Goal: Information Seeking & Learning: Check status

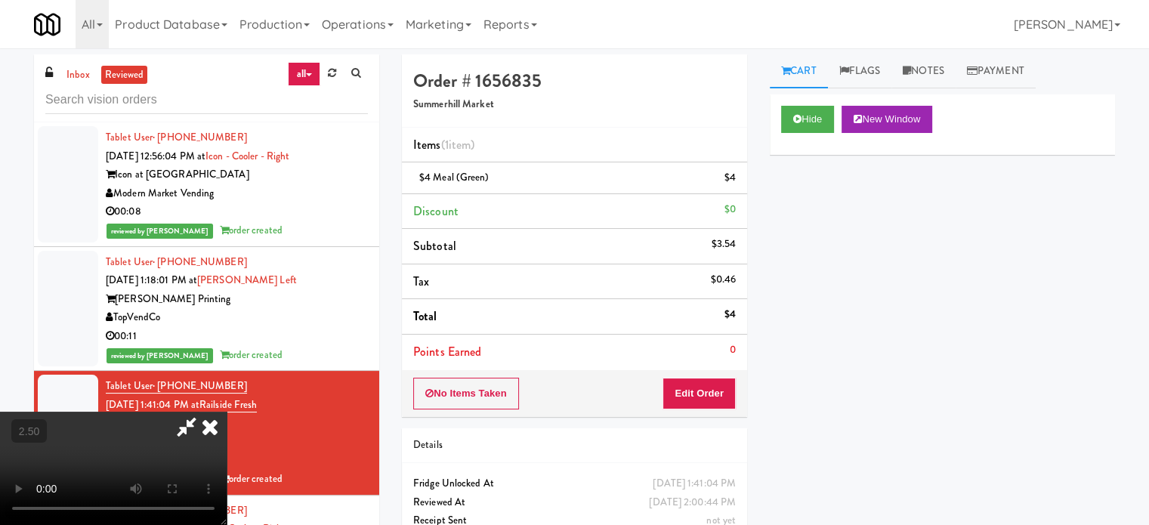
click at [227, 412] on icon at bounding box center [209, 427] width 33 height 30
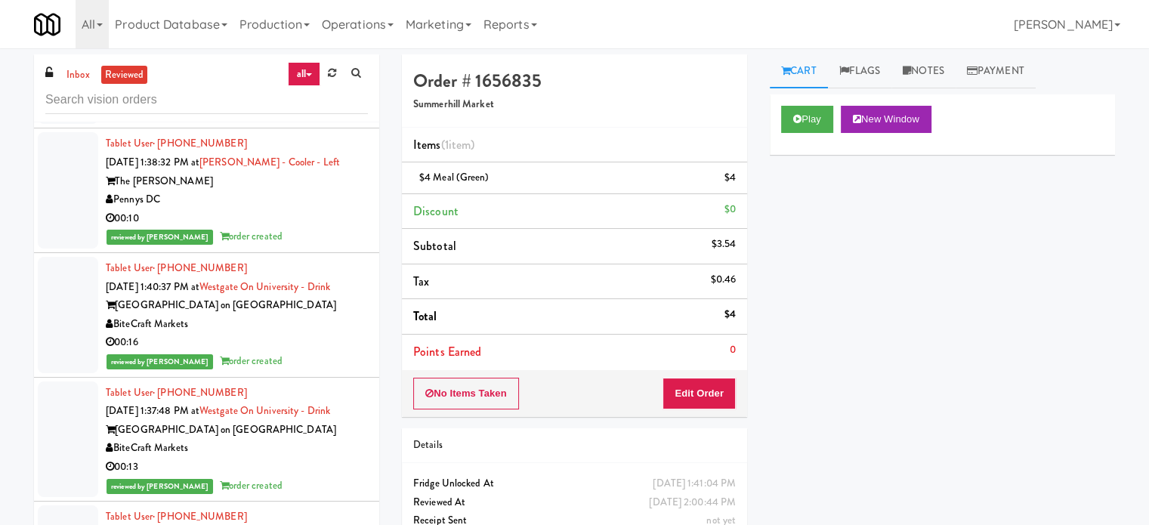
scroll to position [1889, 0]
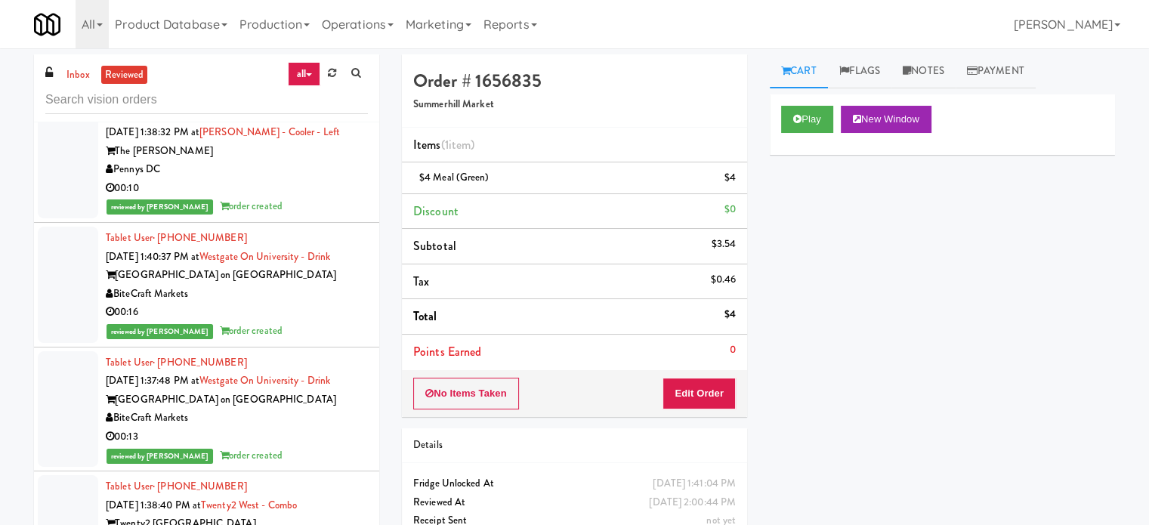
click at [295, 325] on div "reviewed by [PERSON_NAME] order created" at bounding box center [237, 331] width 262 height 19
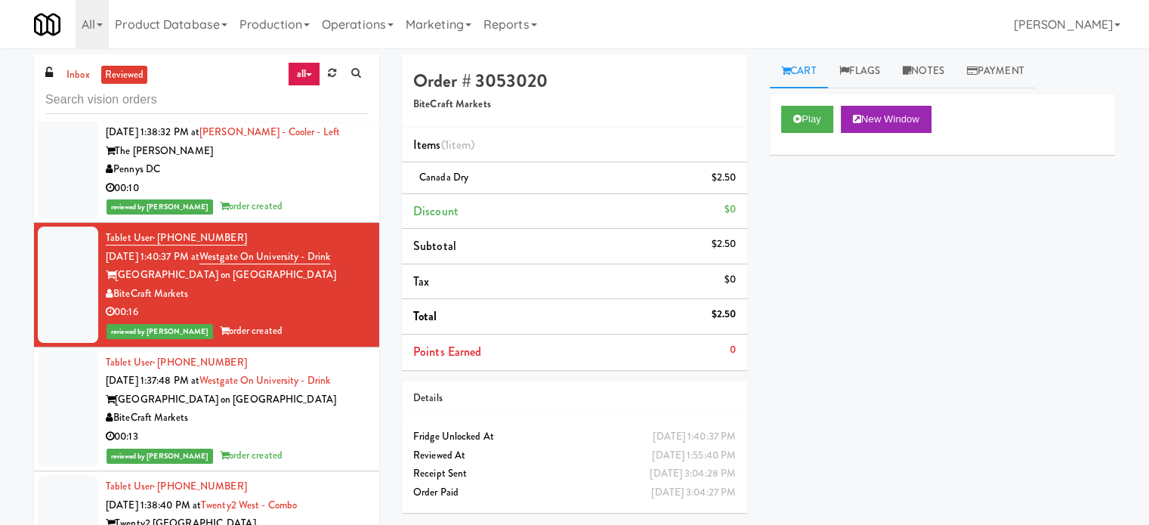
click at [356, 184] on div "00:10" at bounding box center [237, 188] width 262 height 19
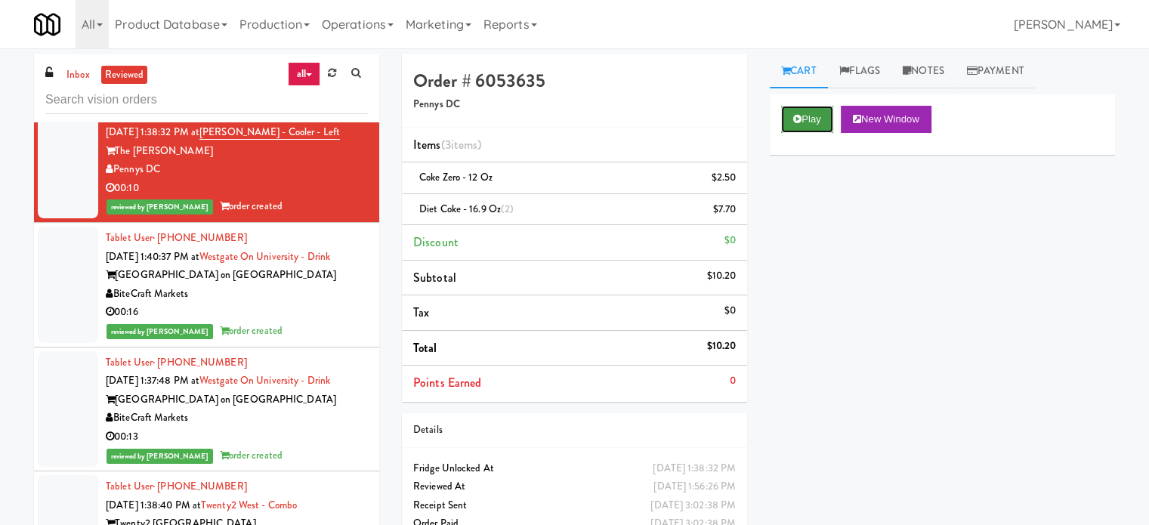
click at [803, 121] on button "Play" at bounding box center [807, 119] width 52 height 27
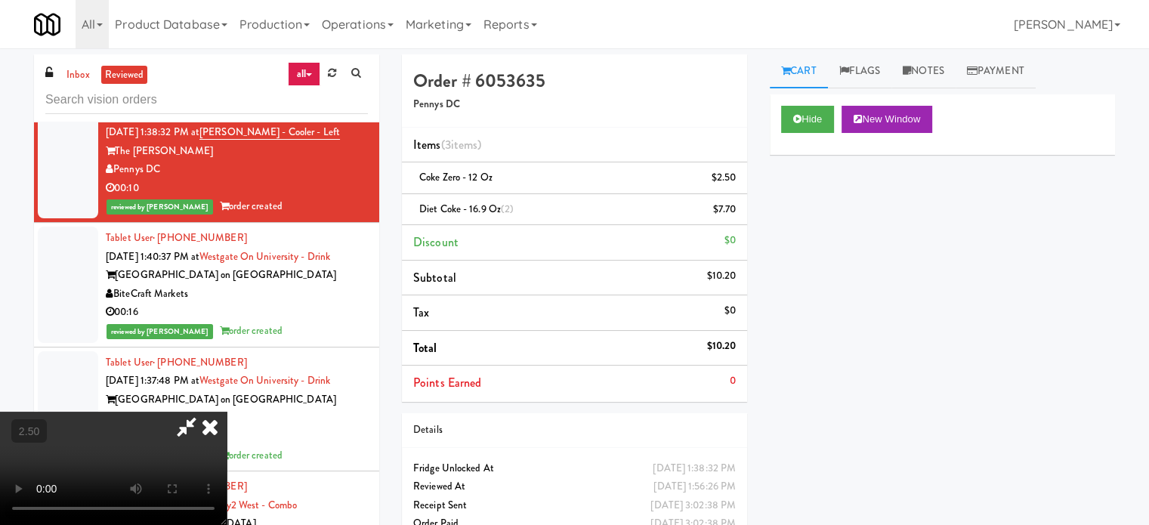
click at [227, 412] on video at bounding box center [113, 468] width 227 height 113
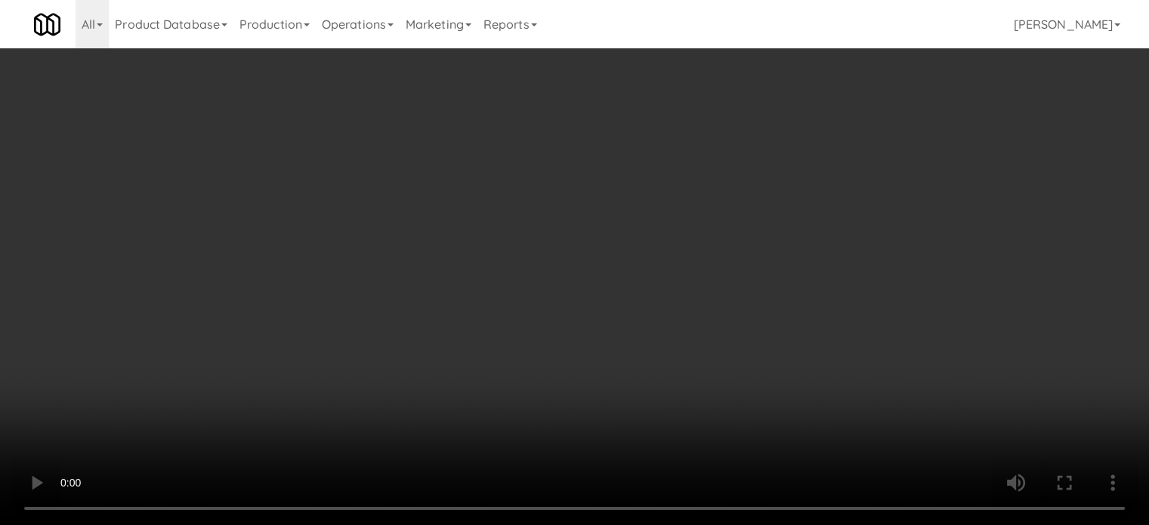
click at [541, 411] on video at bounding box center [574, 262] width 1149 height 525
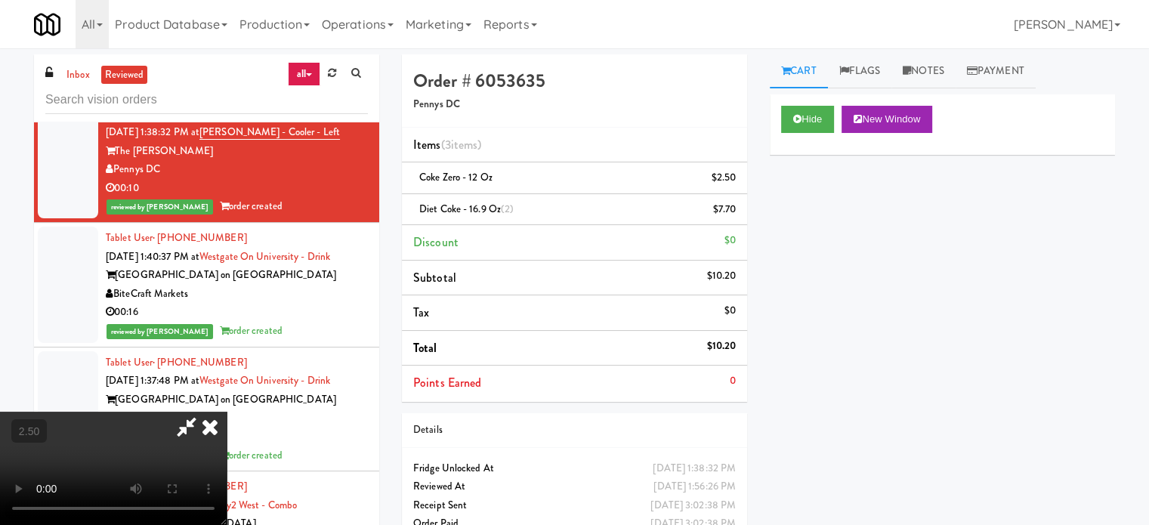
click at [227, 412] on video at bounding box center [113, 468] width 227 height 113
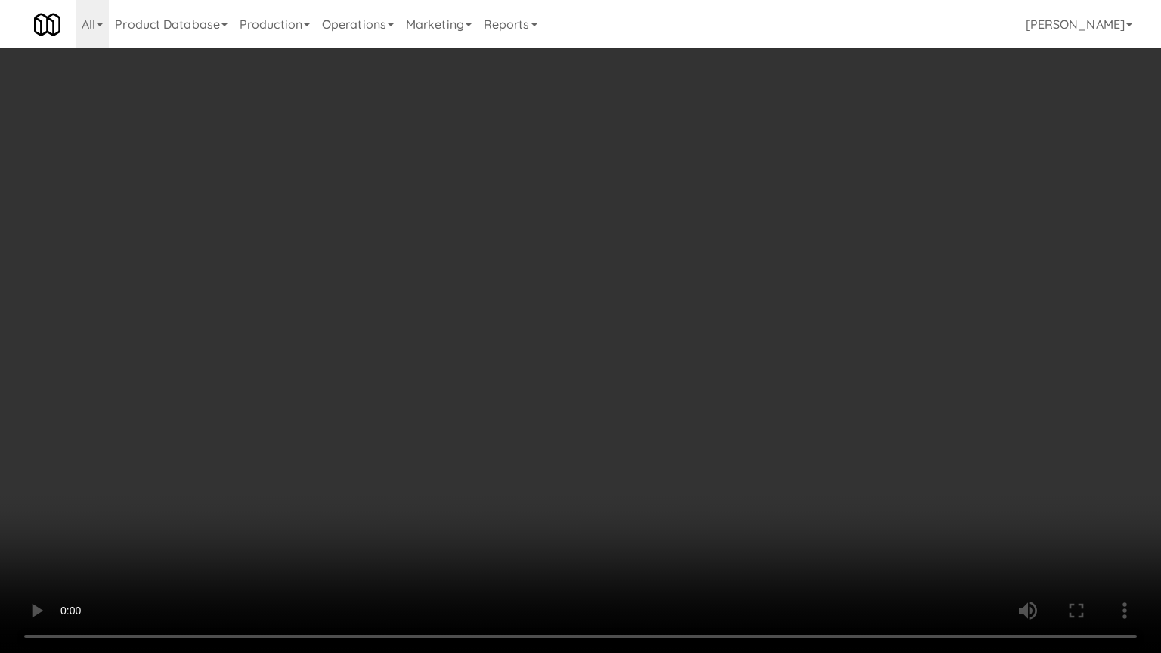
drag, startPoint x: 555, startPoint y: 509, endPoint x: 602, endPoint y: 464, distance: 64.1
click at [558, 505] on video at bounding box center [580, 326] width 1161 height 653
click at [631, 406] on video at bounding box center [580, 326] width 1161 height 653
drag, startPoint x: 631, startPoint y: 406, endPoint x: 712, endPoint y: 262, distance: 164.8
click at [633, 405] on video at bounding box center [580, 326] width 1161 height 653
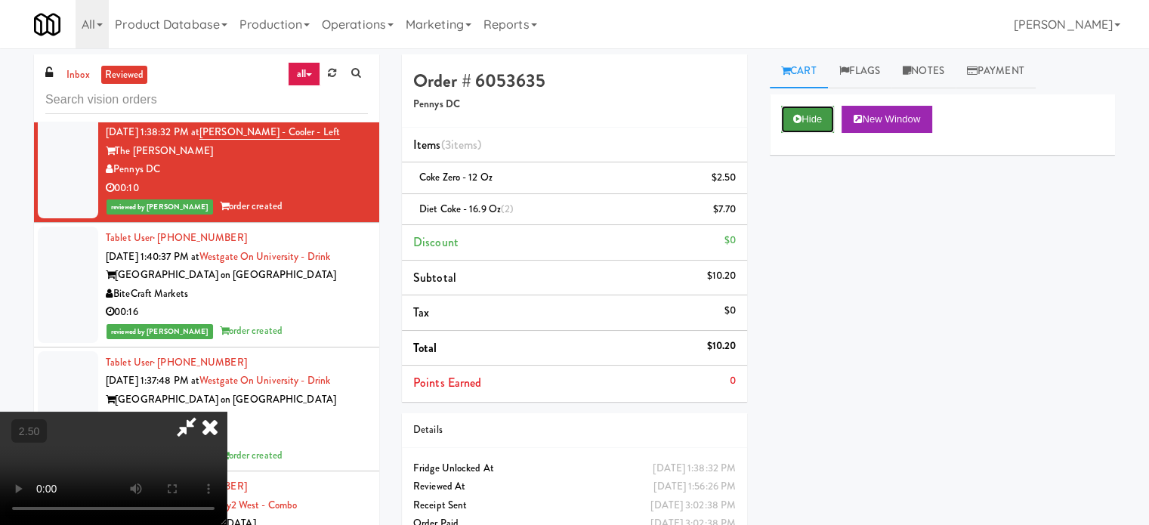
click at [817, 120] on button "Hide" at bounding box center [807, 119] width 53 height 27
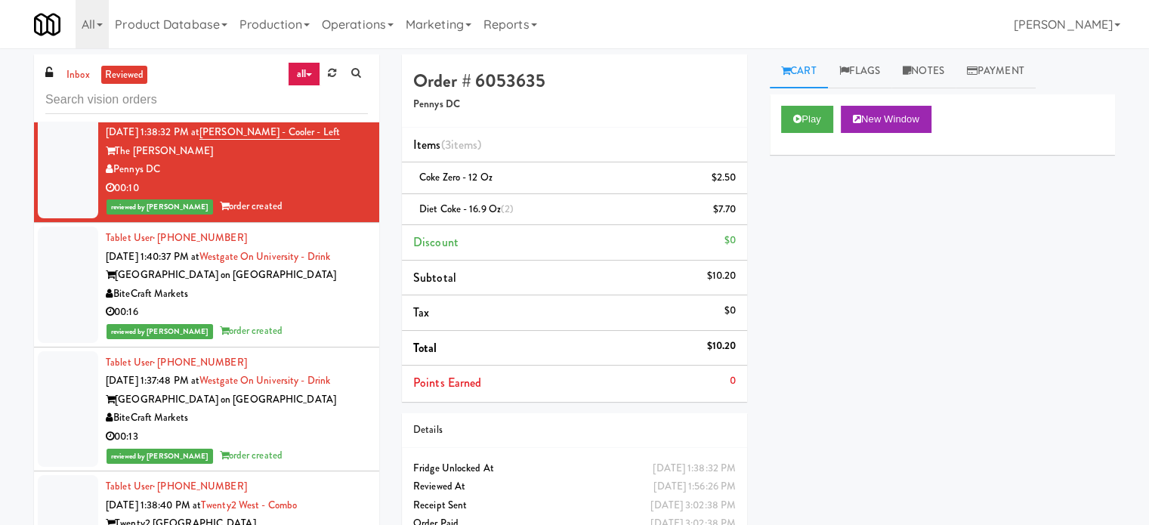
click at [284, 322] on div "reviewed by [PERSON_NAME] order created" at bounding box center [237, 331] width 262 height 19
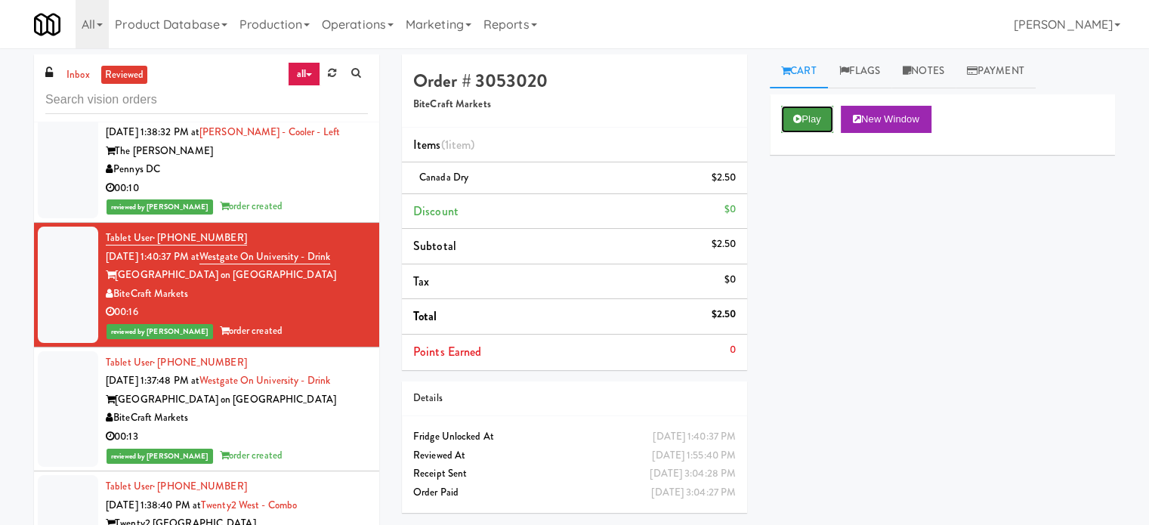
click at [821, 116] on button "Play" at bounding box center [807, 119] width 52 height 27
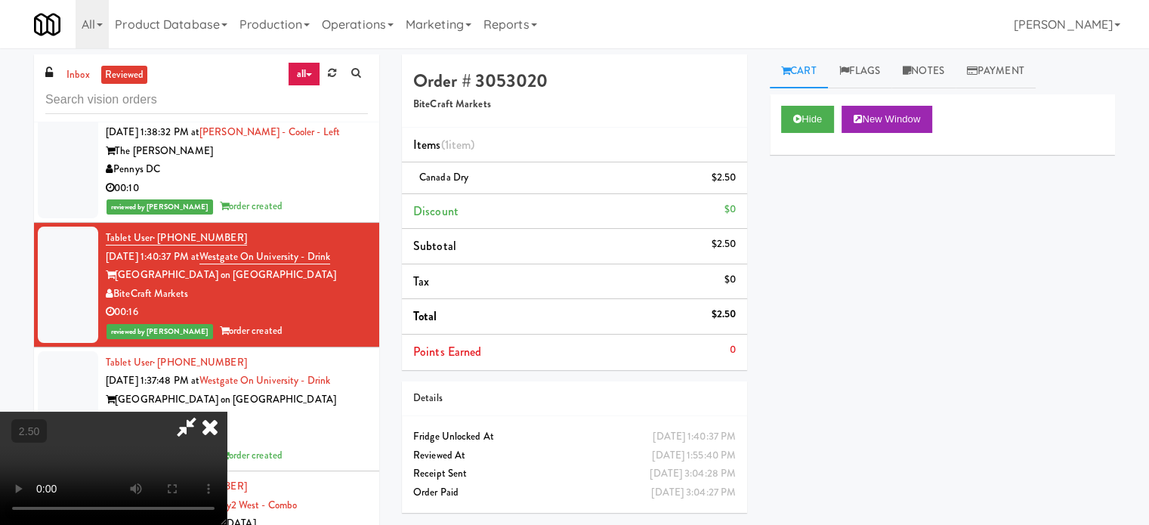
click at [227, 412] on video at bounding box center [113, 468] width 227 height 113
drag, startPoint x: 629, startPoint y: 315, endPoint x: 622, endPoint y: 363, distance: 48.1
click at [227, 412] on video at bounding box center [113, 468] width 227 height 113
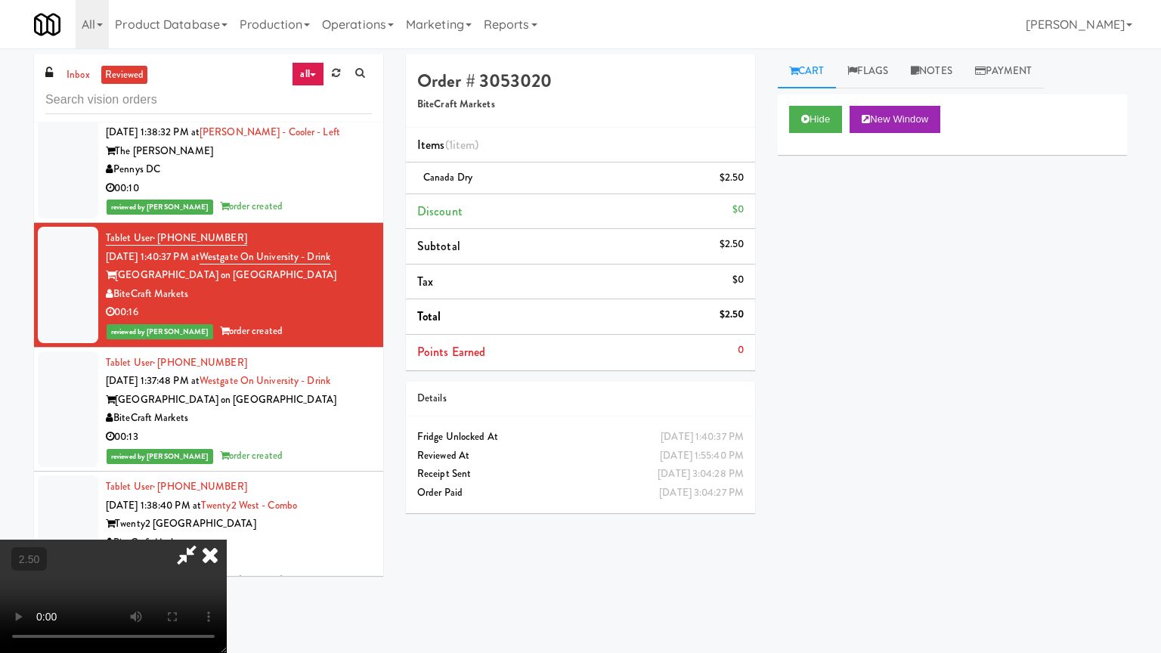
click at [227, 524] on video at bounding box center [113, 596] width 227 height 113
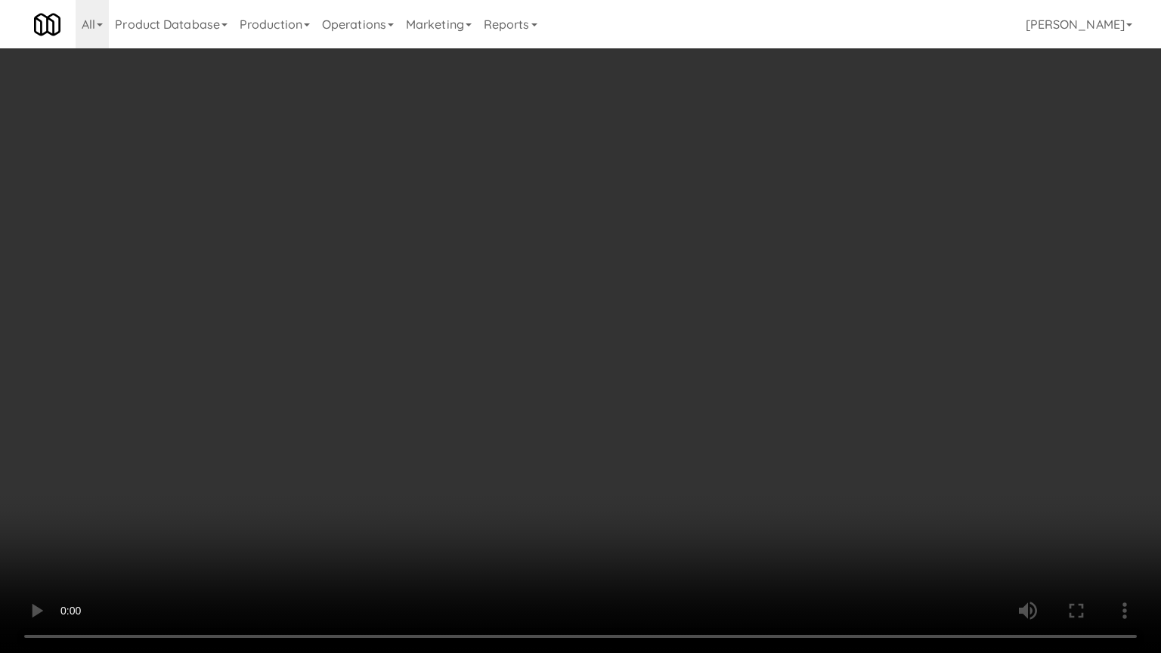
drag, startPoint x: 616, startPoint y: 275, endPoint x: 698, endPoint y: 110, distance: 184.2
click at [617, 272] on video at bounding box center [580, 326] width 1161 height 653
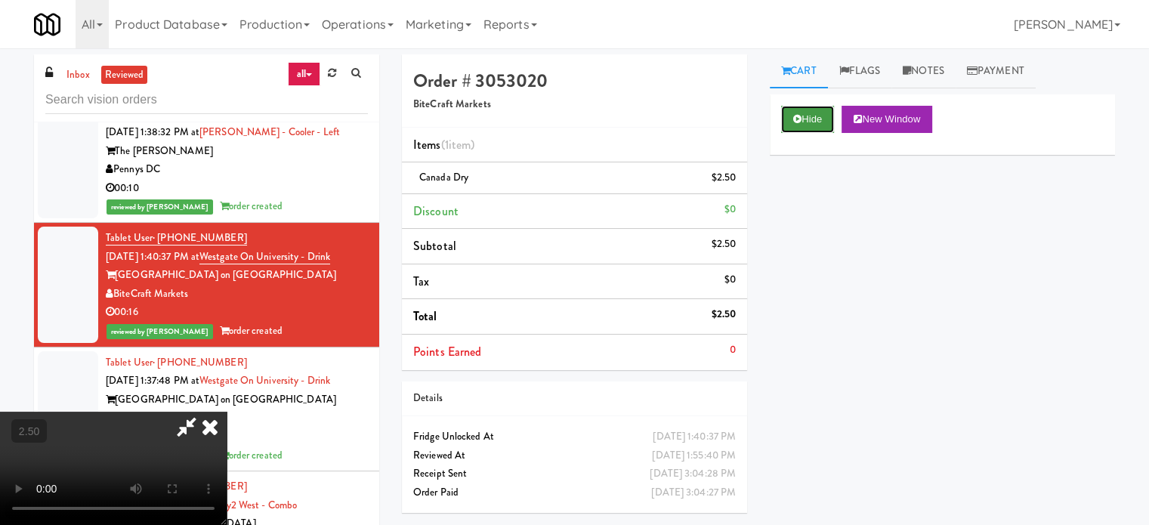
click at [810, 121] on button "Hide" at bounding box center [807, 119] width 53 height 27
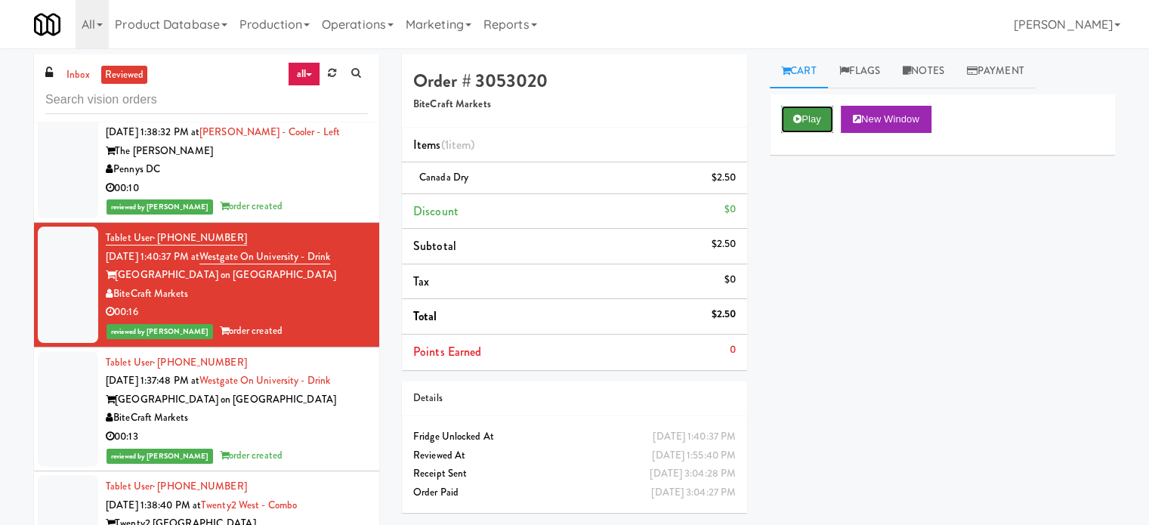
click at [810, 117] on button "Play" at bounding box center [807, 119] width 52 height 27
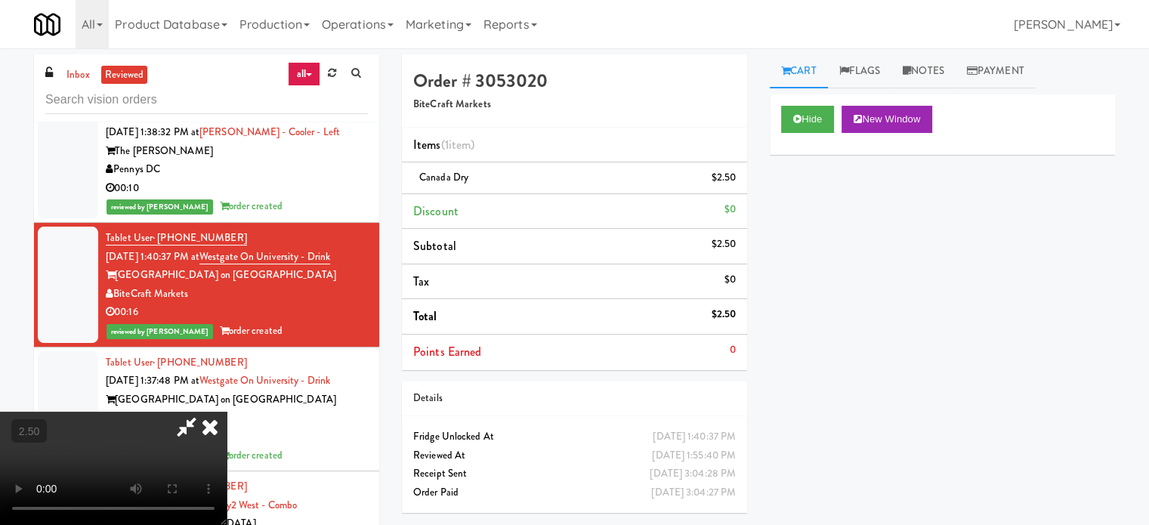
click at [227, 412] on video at bounding box center [113, 468] width 227 height 113
drag, startPoint x: 495, startPoint y: 353, endPoint x: 536, endPoint y: 375, distance: 46.3
click at [227, 412] on video at bounding box center [113, 468] width 227 height 113
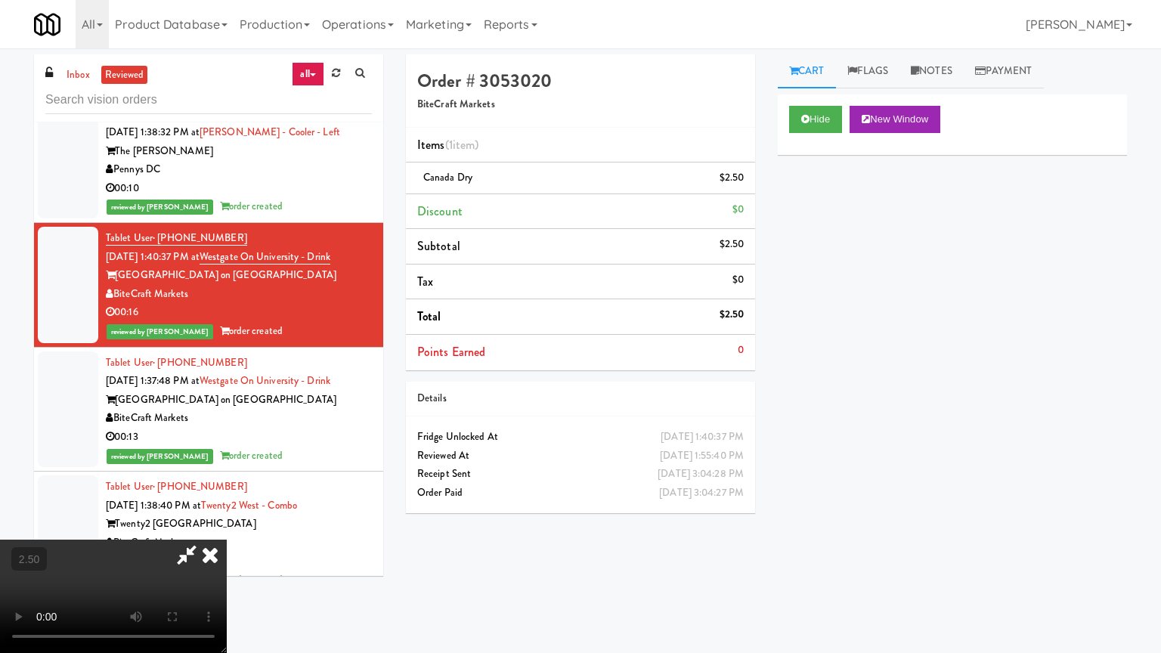
click at [227, 524] on video at bounding box center [113, 596] width 227 height 113
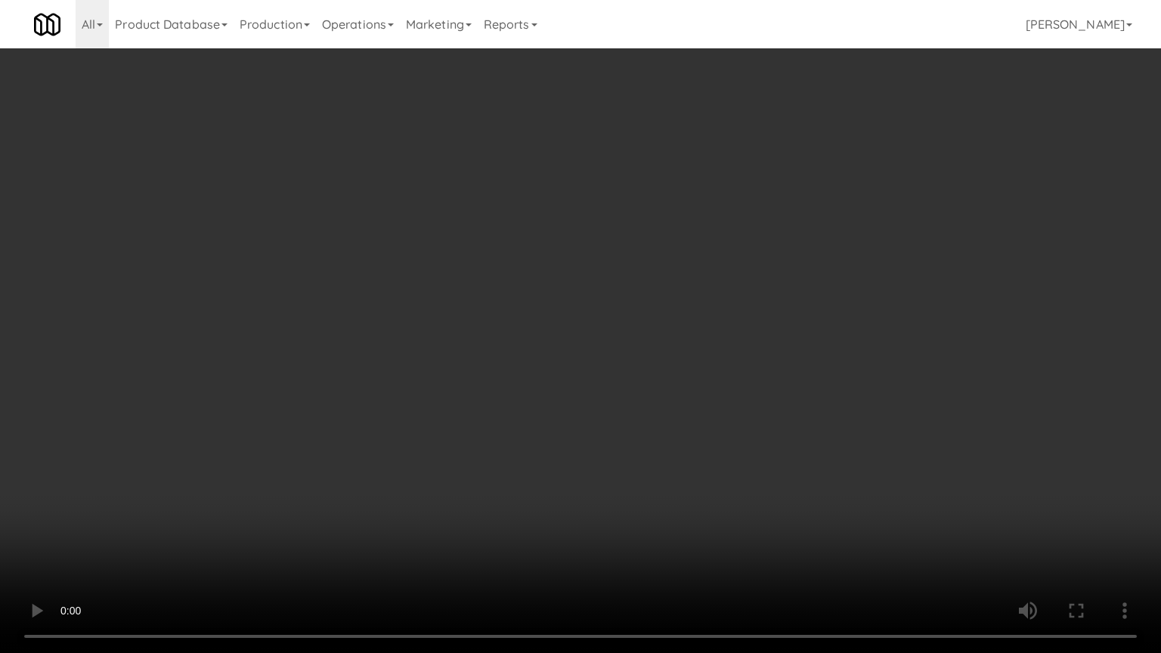
click at [546, 357] on video at bounding box center [580, 326] width 1161 height 653
drag, startPoint x: 593, startPoint y: 329, endPoint x: 599, endPoint y: 318, distance: 11.8
click at [598, 321] on video at bounding box center [580, 326] width 1161 height 653
click at [611, 299] on video at bounding box center [580, 326] width 1161 height 653
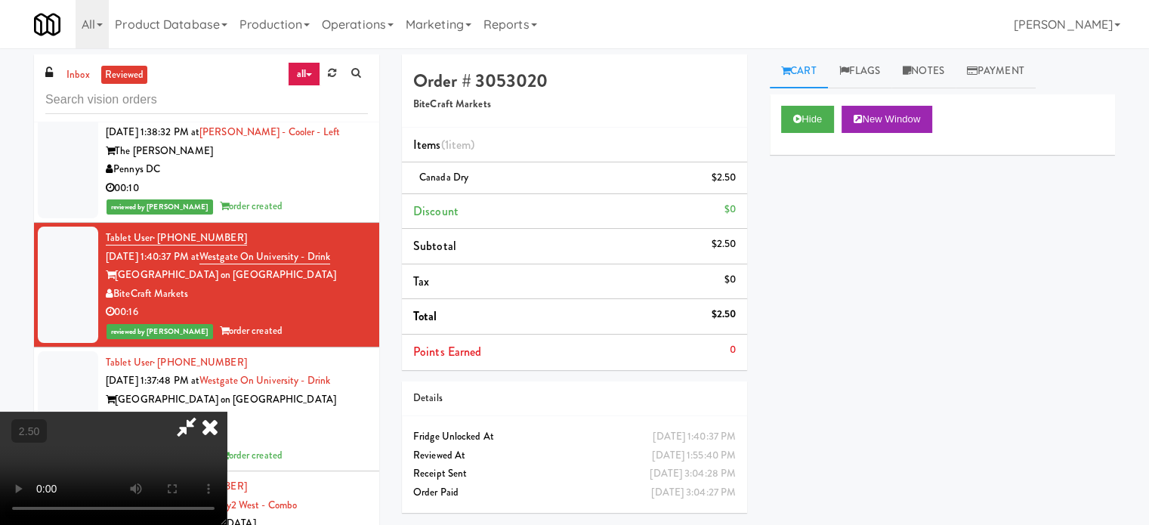
click at [227, 412] on icon at bounding box center [209, 427] width 33 height 30
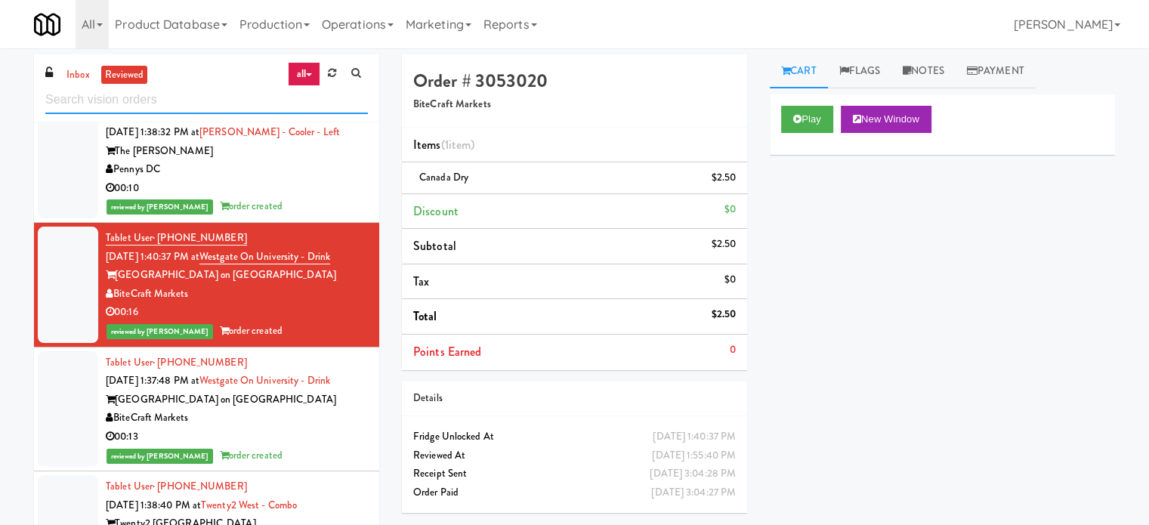
click at [221, 101] on input "text" at bounding box center [206, 100] width 323 height 28
click at [221, 102] on input "text" at bounding box center [206, 100] width 323 height 28
click at [287, 450] on div "reviewed by [PERSON_NAME] order created" at bounding box center [237, 456] width 262 height 19
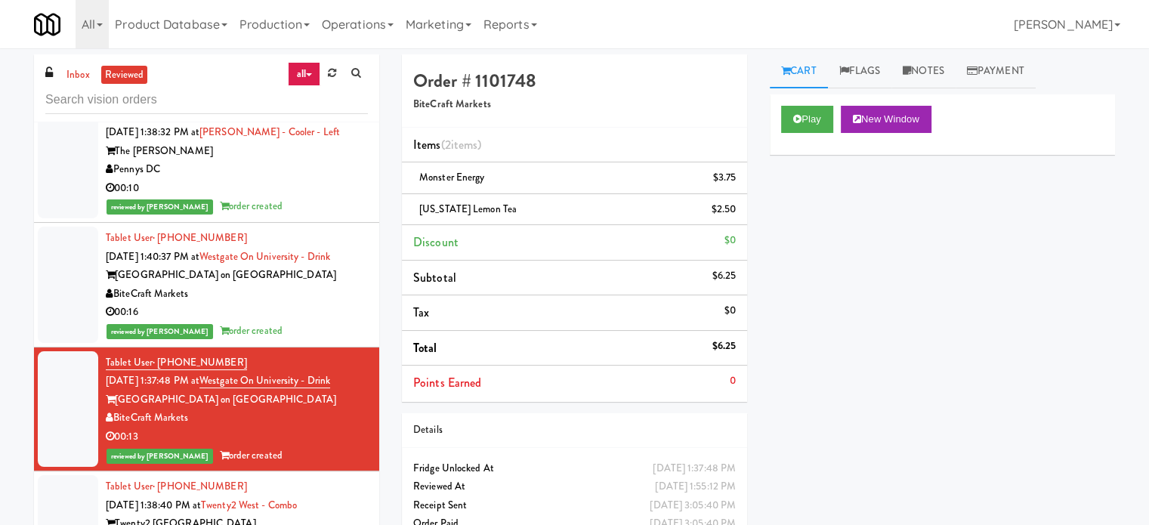
drag, startPoint x: 295, startPoint y: 308, endPoint x: 305, endPoint y: 271, distance: 38.3
click at [295, 308] on div "00:16" at bounding box center [237, 312] width 262 height 19
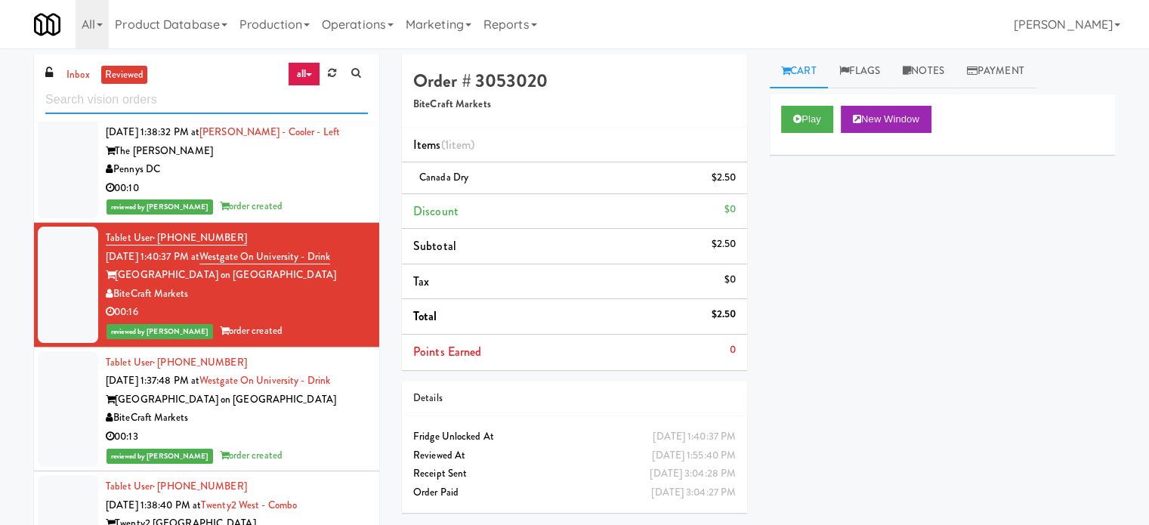
click at [225, 96] on input "text" at bounding box center [206, 100] width 323 height 28
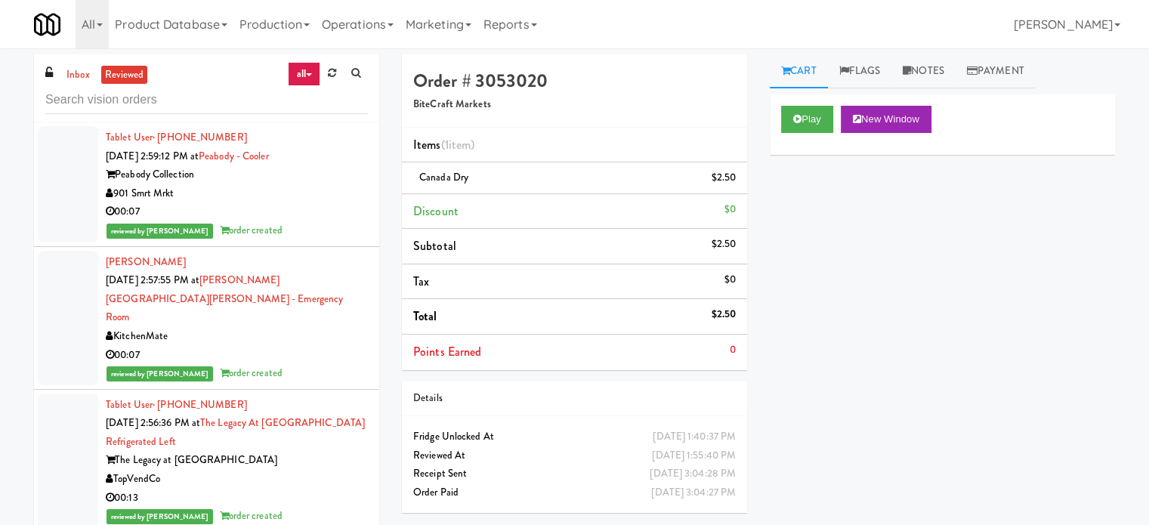
click at [320, 214] on div "00:07" at bounding box center [237, 212] width 262 height 19
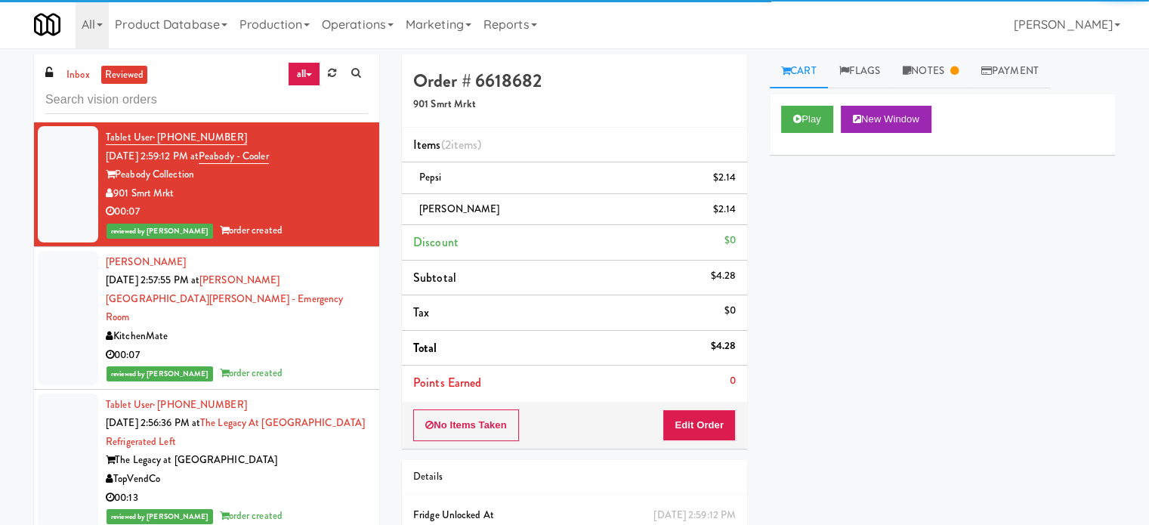
click at [317, 327] on div "KitchenMate" at bounding box center [237, 336] width 262 height 19
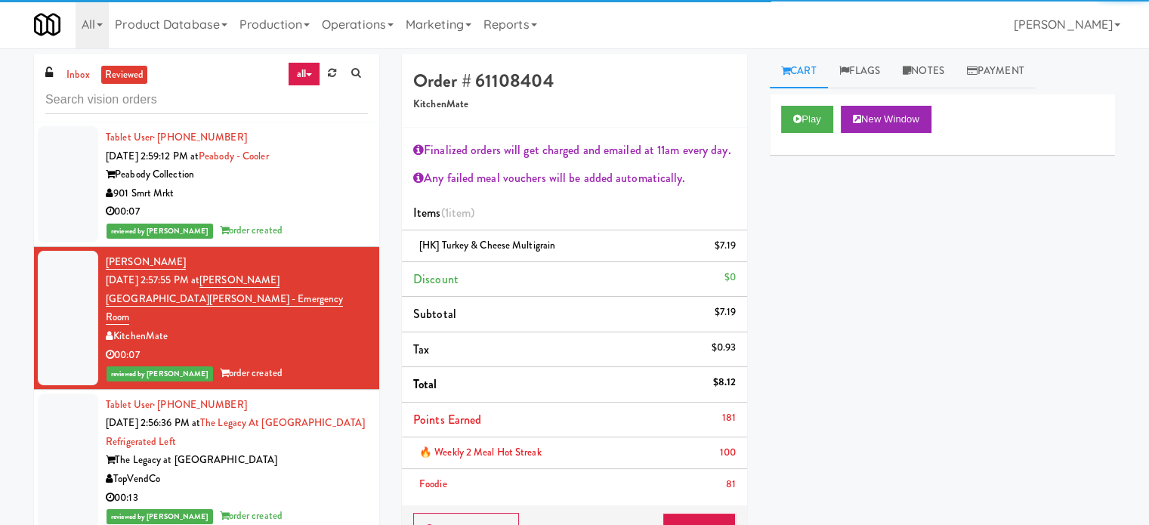
drag, startPoint x: 311, startPoint y: 461, endPoint x: 309, endPoint y: 374, distance: 86.9
click at [311, 470] on div "TopVendCo" at bounding box center [237, 479] width 262 height 19
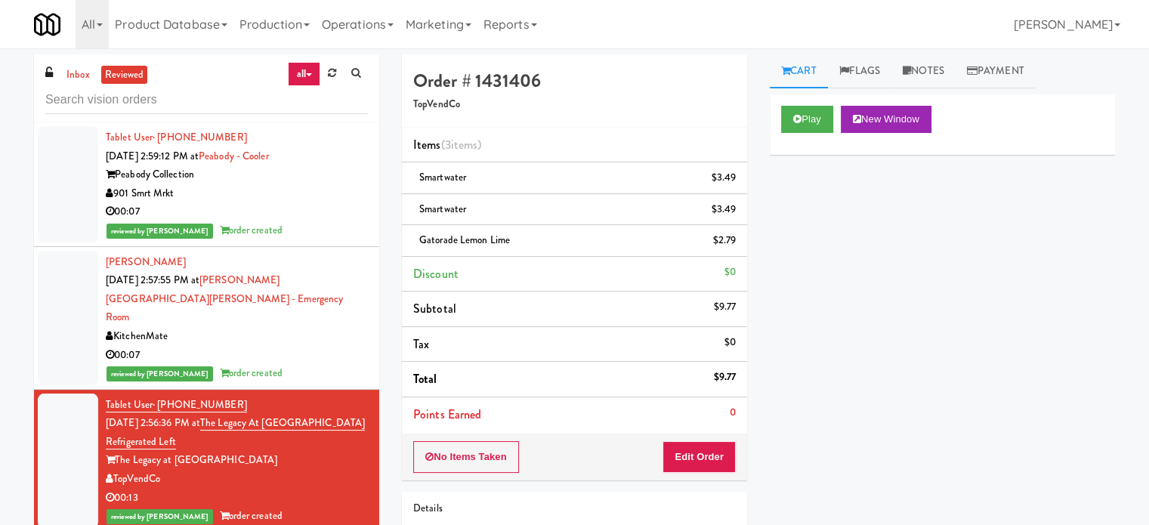
scroll to position [378, 0]
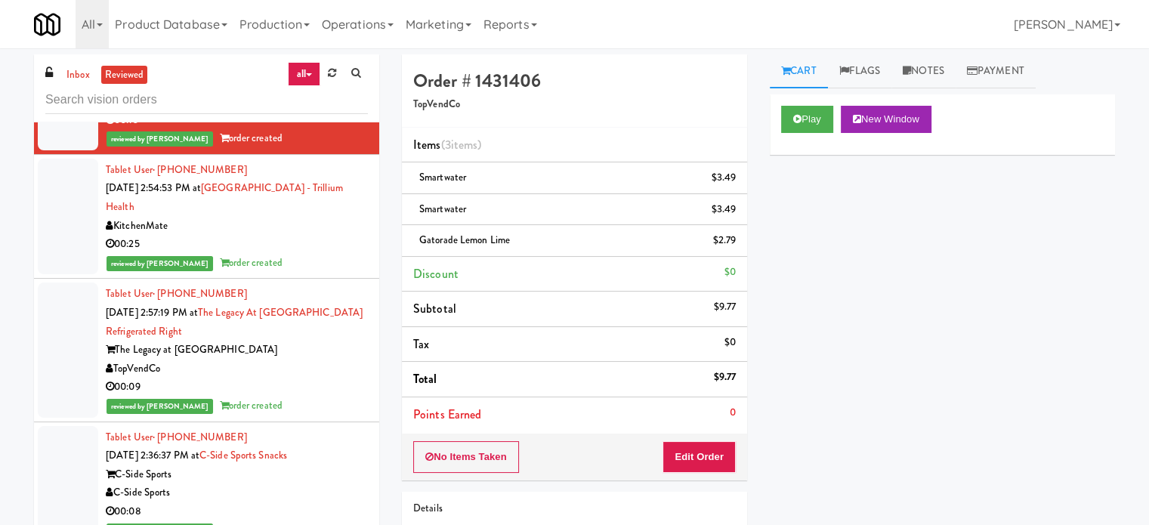
click at [323, 235] on div "00:25" at bounding box center [237, 244] width 262 height 19
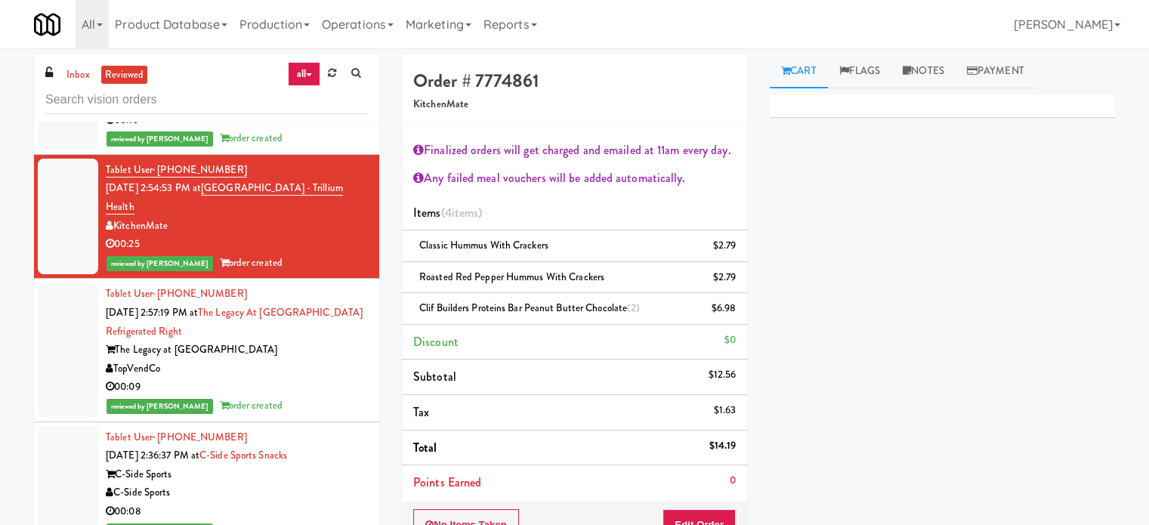
click at [336, 360] on div "TopVendCo" at bounding box center [237, 369] width 262 height 19
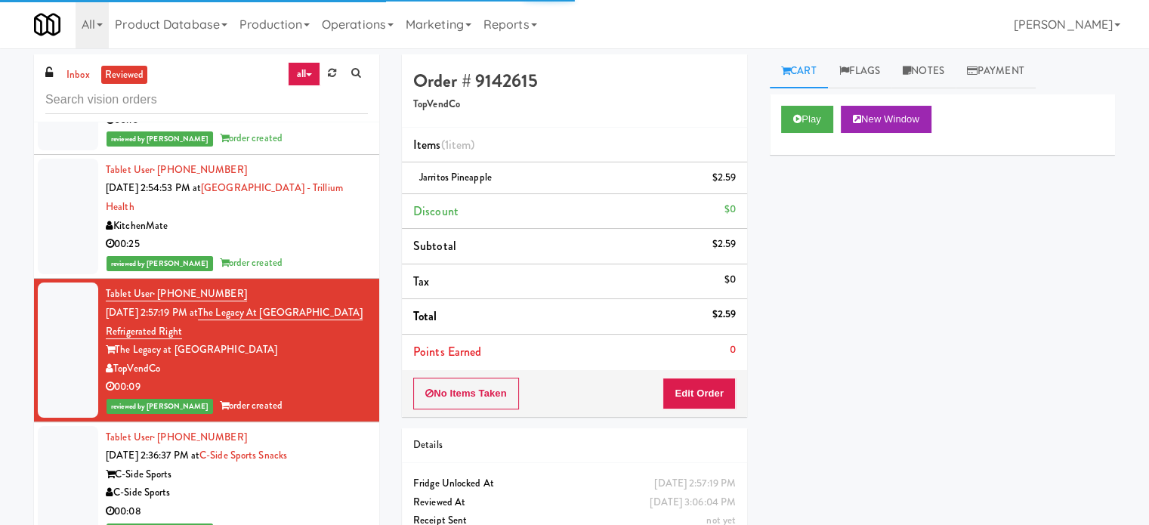
click at [333, 466] on div "C-Side Sports" at bounding box center [237, 475] width 262 height 19
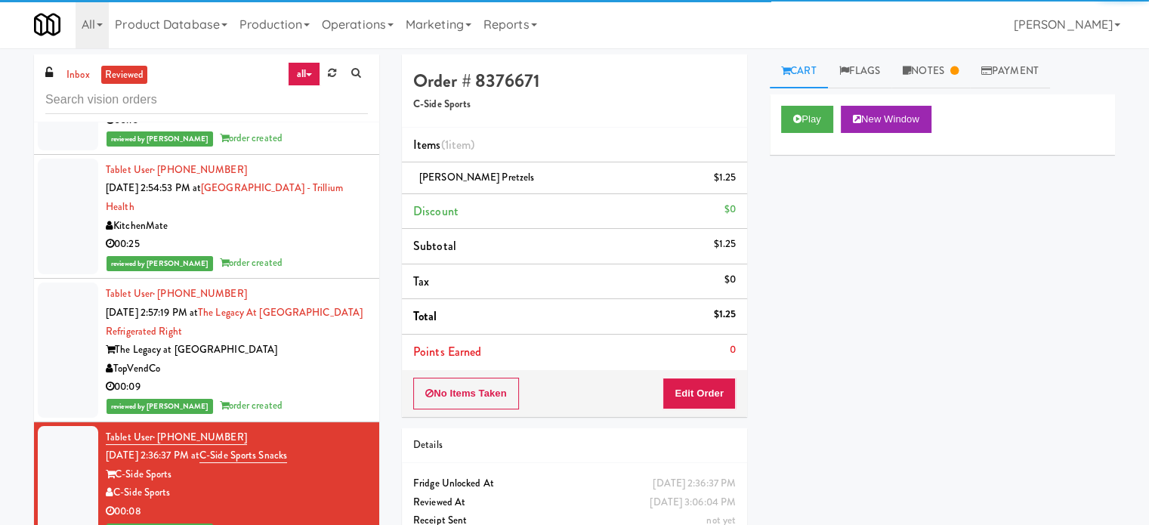
scroll to position [756, 0]
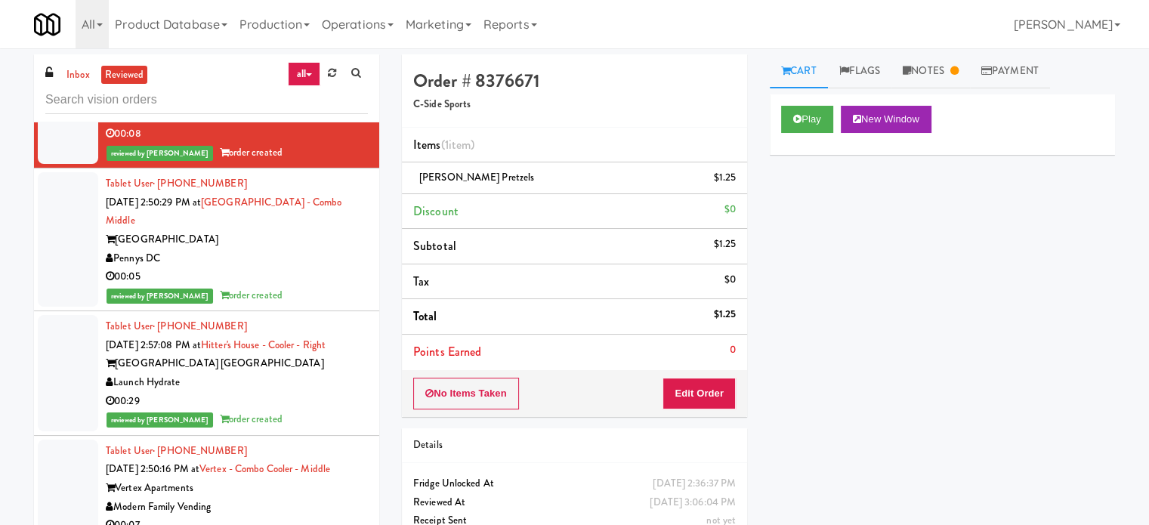
click at [335, 286] on div "reviewed by [PERSON_NAME] order created" at bounding box center [237, 295] width 262 height 19
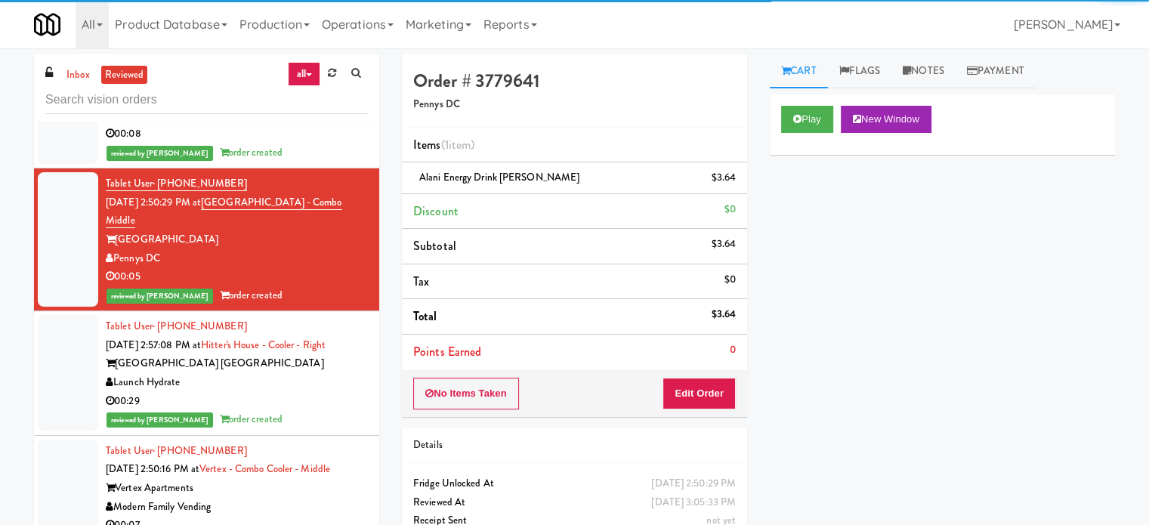
click at [329, 392] on div "00:29" at bounding box center [237, 401] width 262 height 19
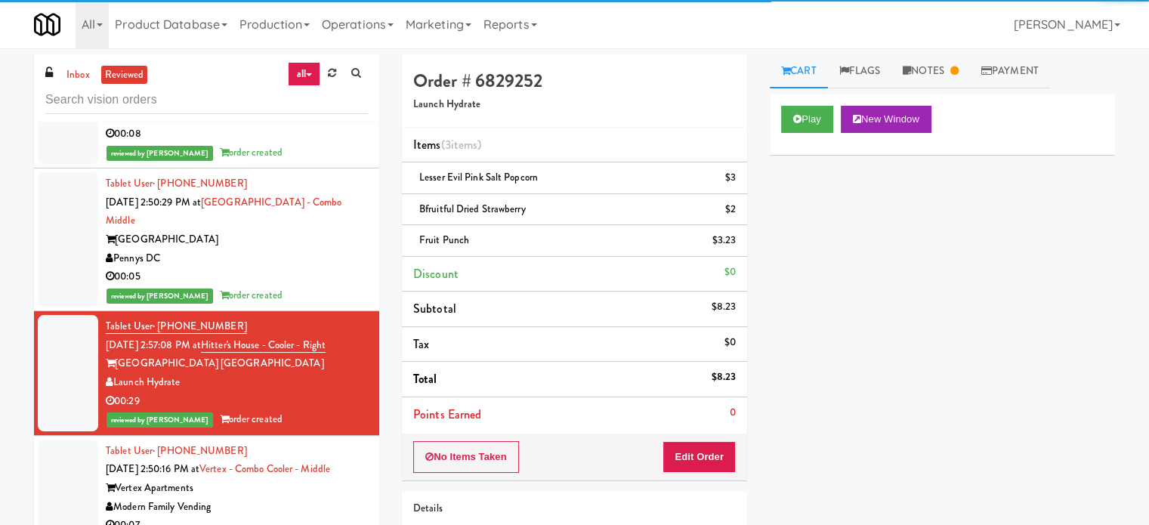
click at [308, 479] on div "Vertex Apartments" at bounding box center [237, 488] width 262 height 19
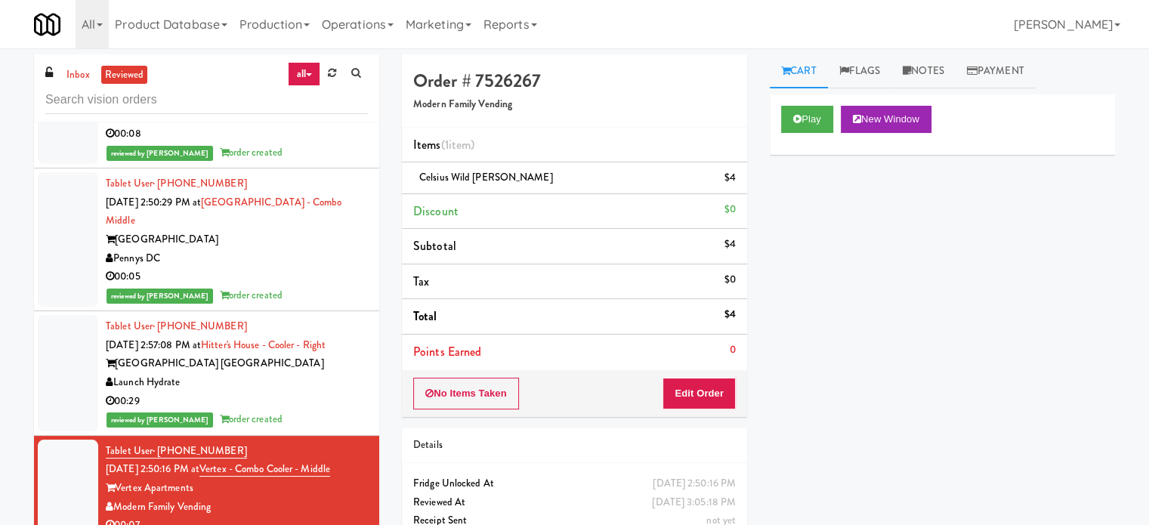
click at [295, 392] on div "00:29" at bounding box center [237, 401] width 262 height 19
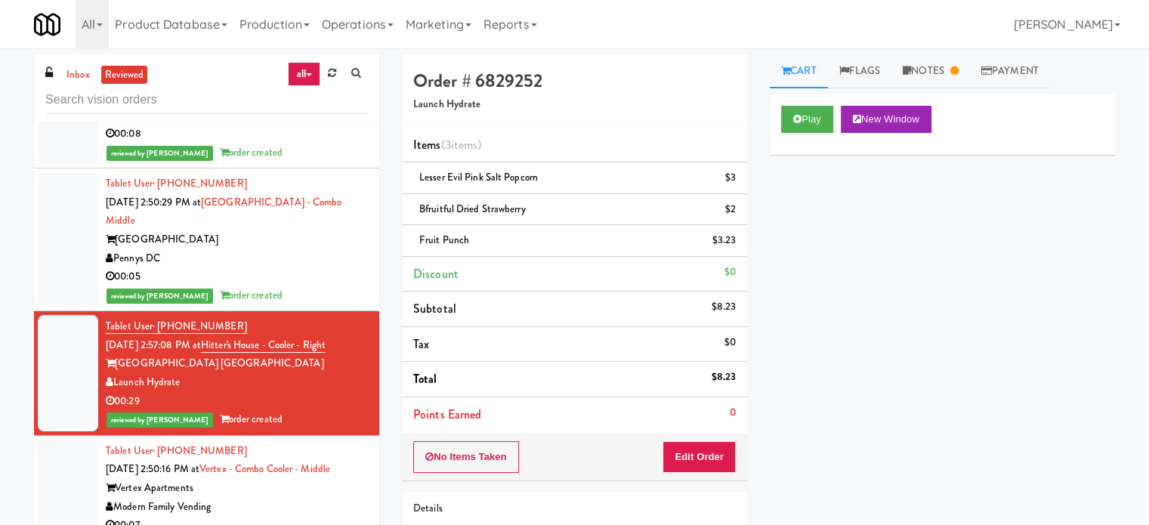
scroll to position [1134, 0]
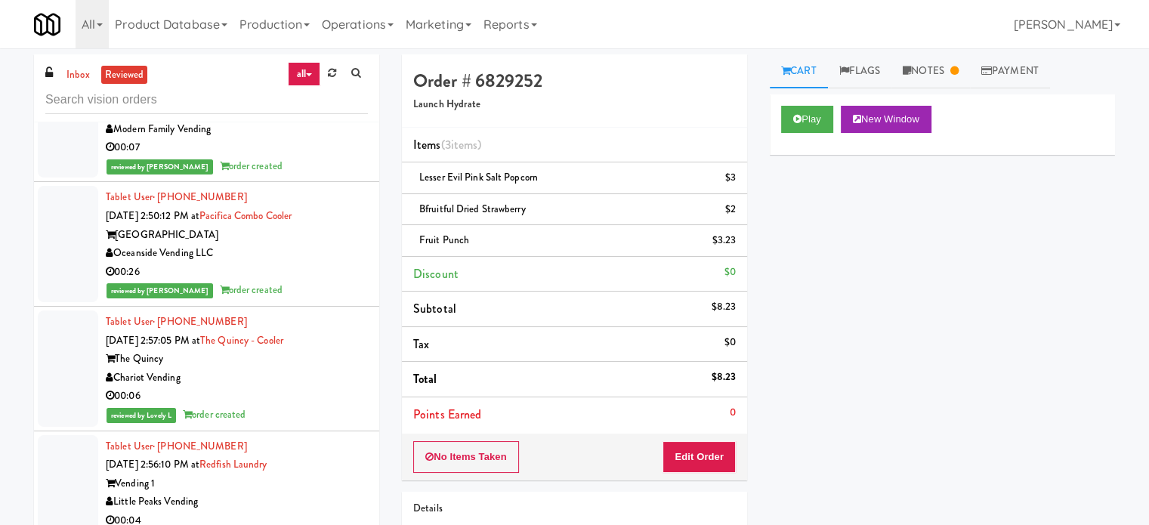
click at [349, 263] on div "00:26" at bounding box center [237, 272] width 262 height 19
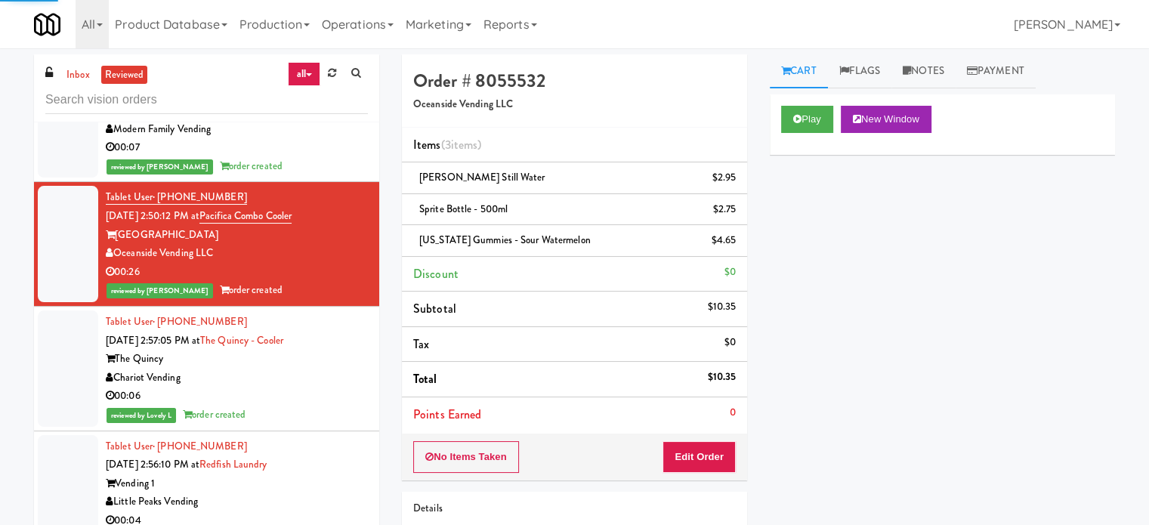
click at [339, 369] on div "Chariot Vending" at bounding box center [237, 378] width 262 height 19
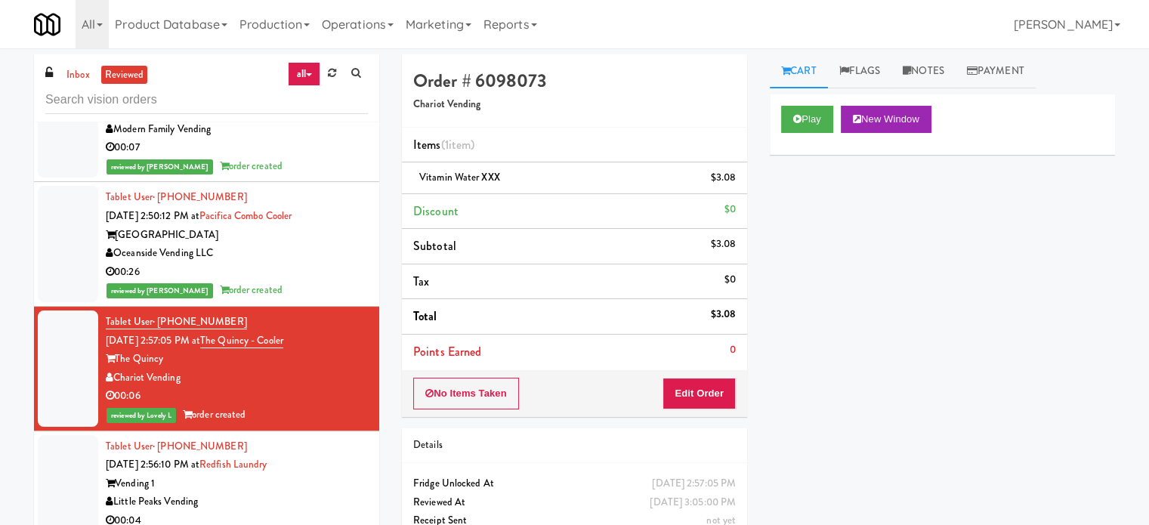
click at [317, 493] on div "Little Peaks Vending" at bounding box center [237, 502] width 262 height 19
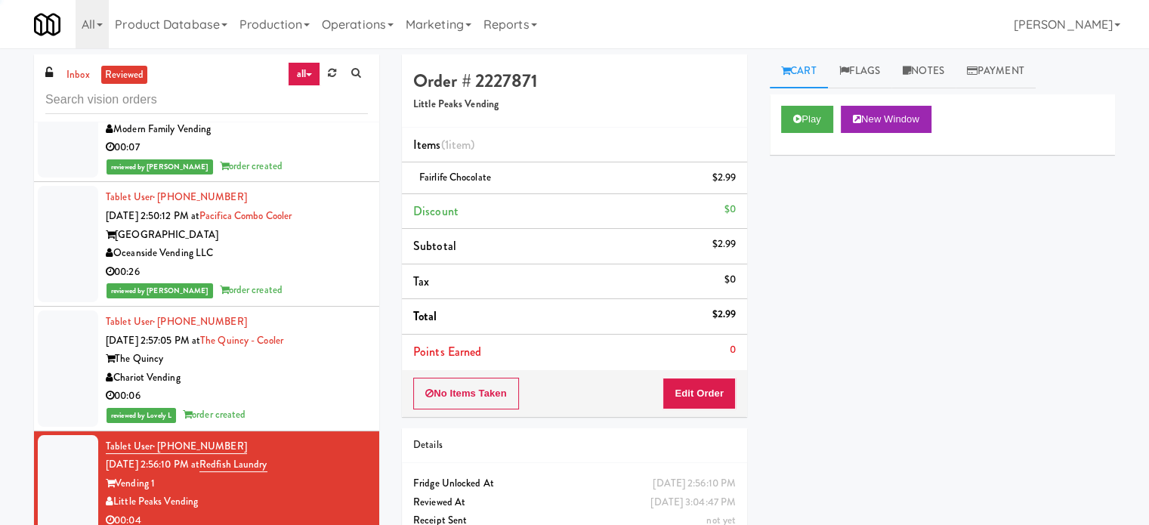
scroll to position [1511, 0]
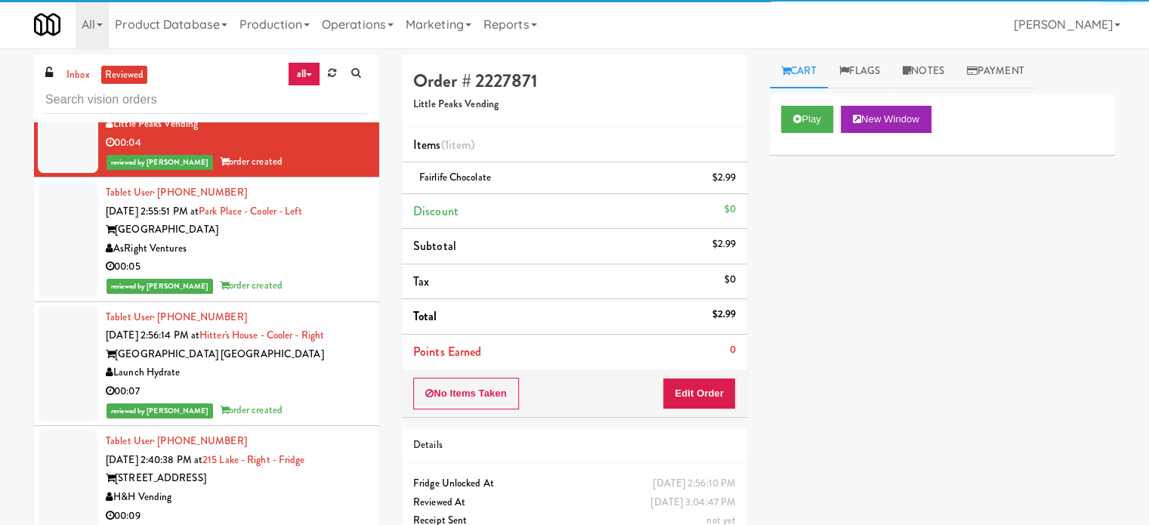
click at [308, 261] on li "Tablet User · (813) 705-4777 [DATE] 2:55:51 PM at [GEOGRAPHIC_DATA] - [GEOGRAPH…" at bounding box center [206, 240] width 345 height 125
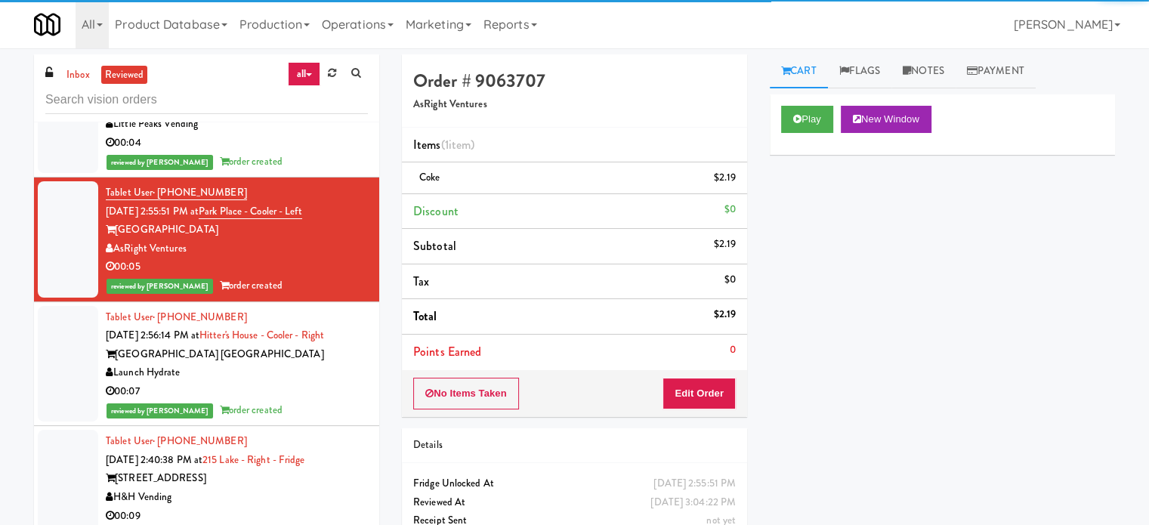
click at [314, 382] on div "00:07" at bounding box center [237, 391] width 262 height 19
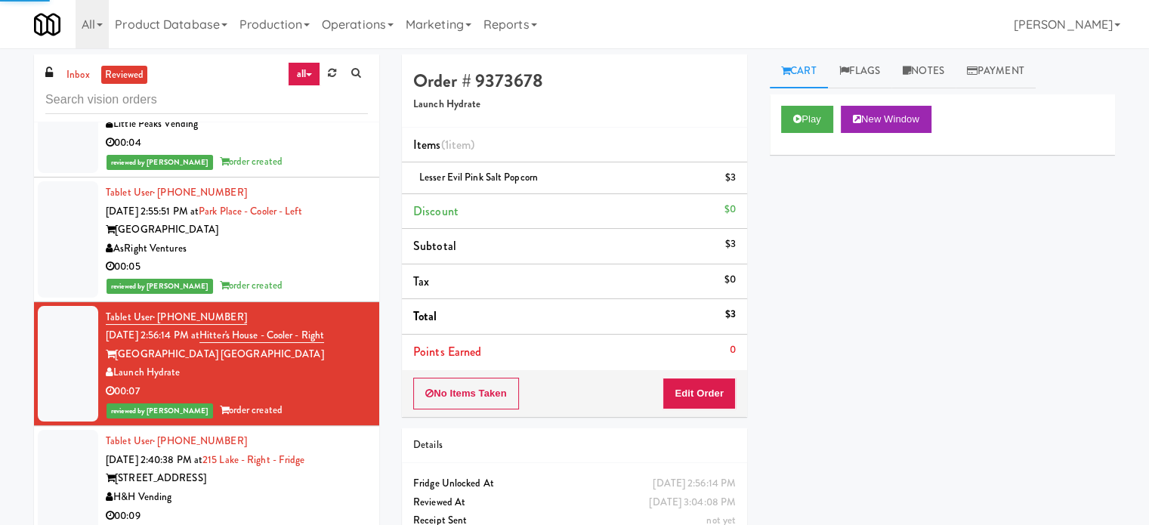
click at [326, 488] on div "H&H Vending" at bounding box center [237, 497] width 262 height 19
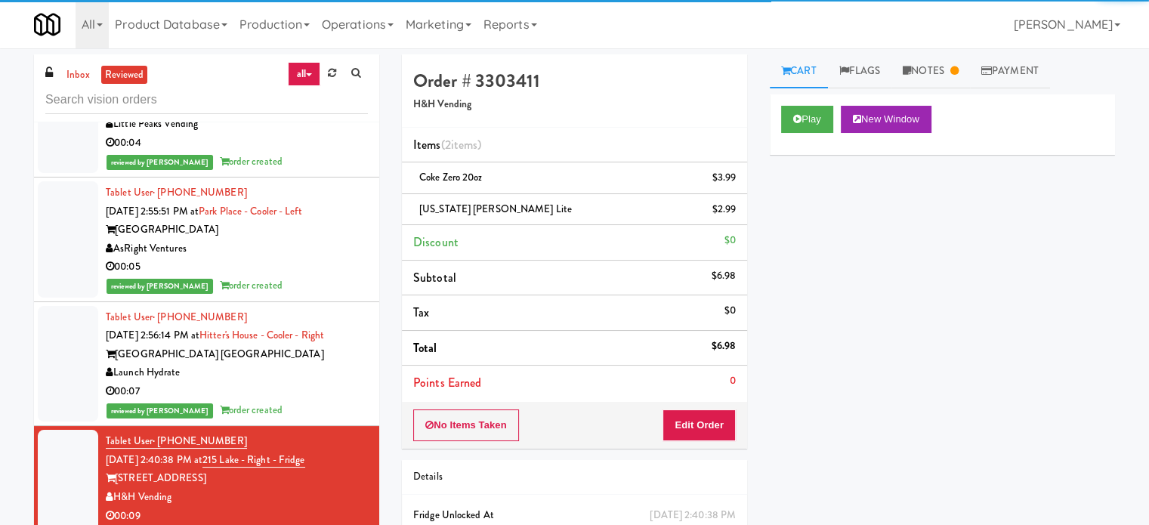
scroll to position [1889, 0]
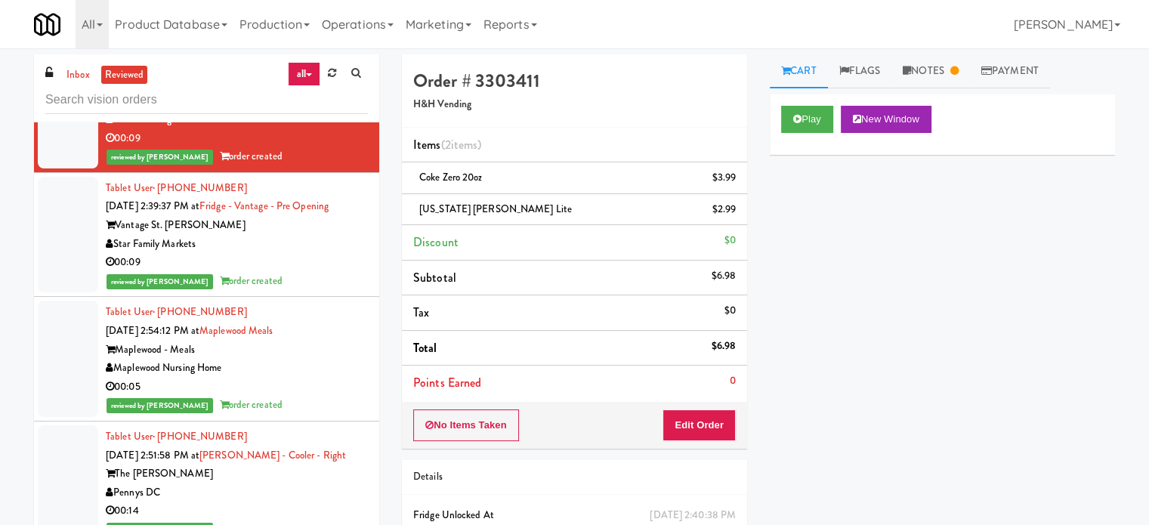
click at [316, 272] on div "reviewed by [PERSON_NAME] order created" at bounding box center [237, 281] width 262 height 19
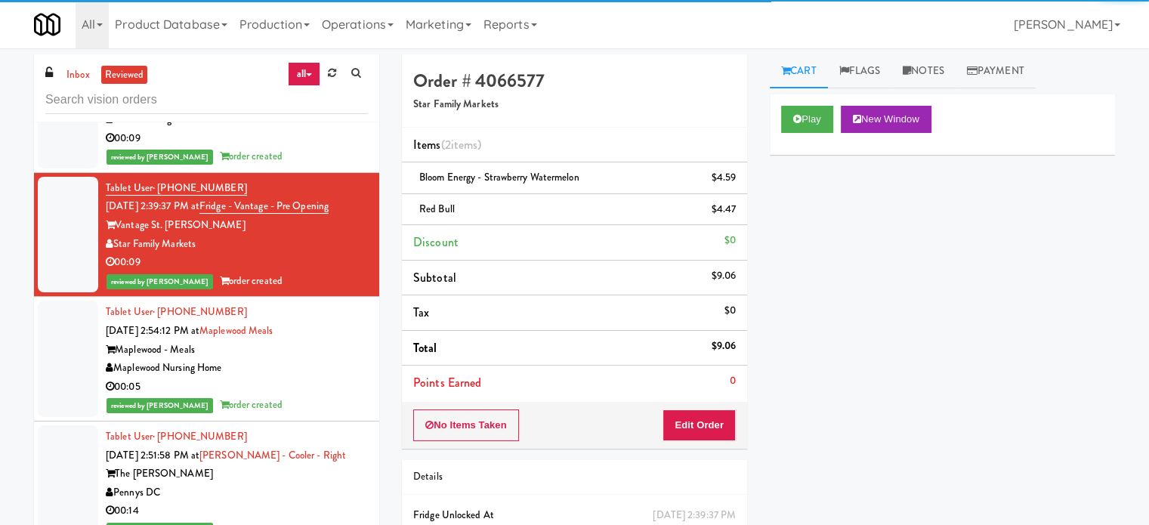
click at [312, 303] on div "Tablet User · (585) 230-1673 [DATE] 2:54:12 PM at [GEOGRAPHIC_DATA] [GEOGRAPHIC…" at bounding box center [237, 359] width 262 height 112
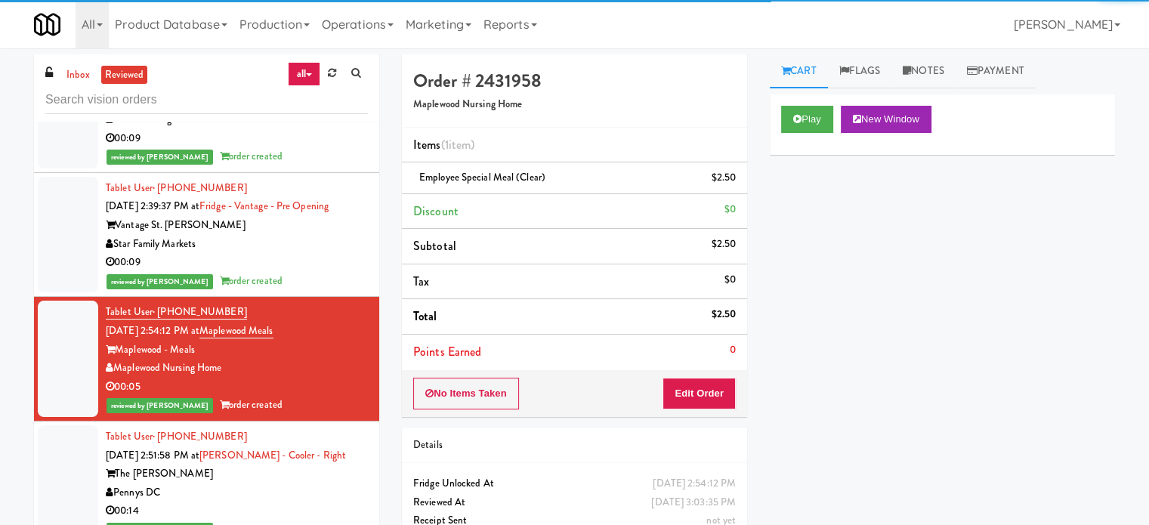
click at [304, 521] on div "reviewed by [PERSON_NAME] A order created" at bounding box center [237, 530] width 262 height 19
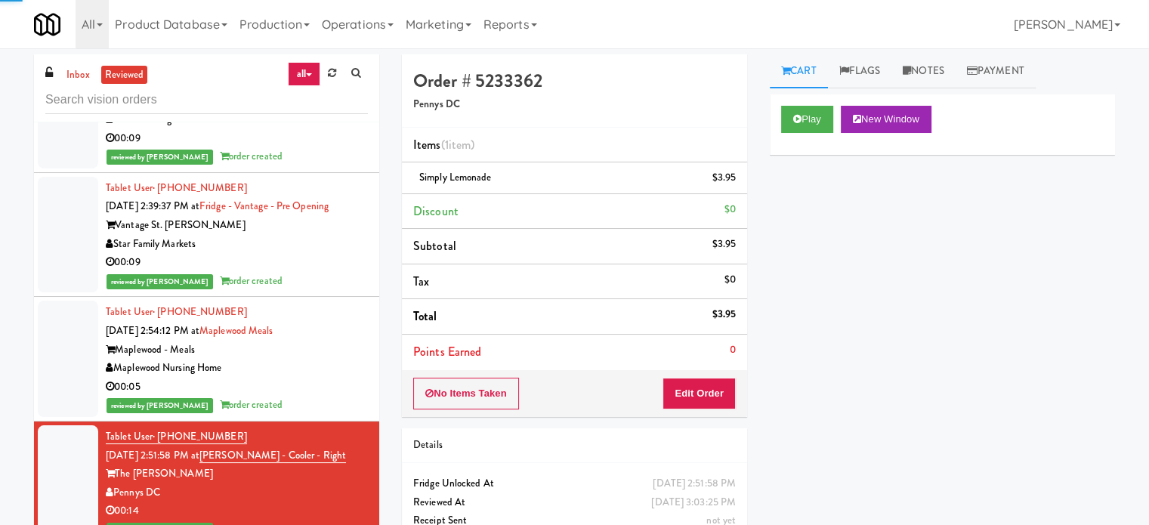
scroll to position [2267, 0]
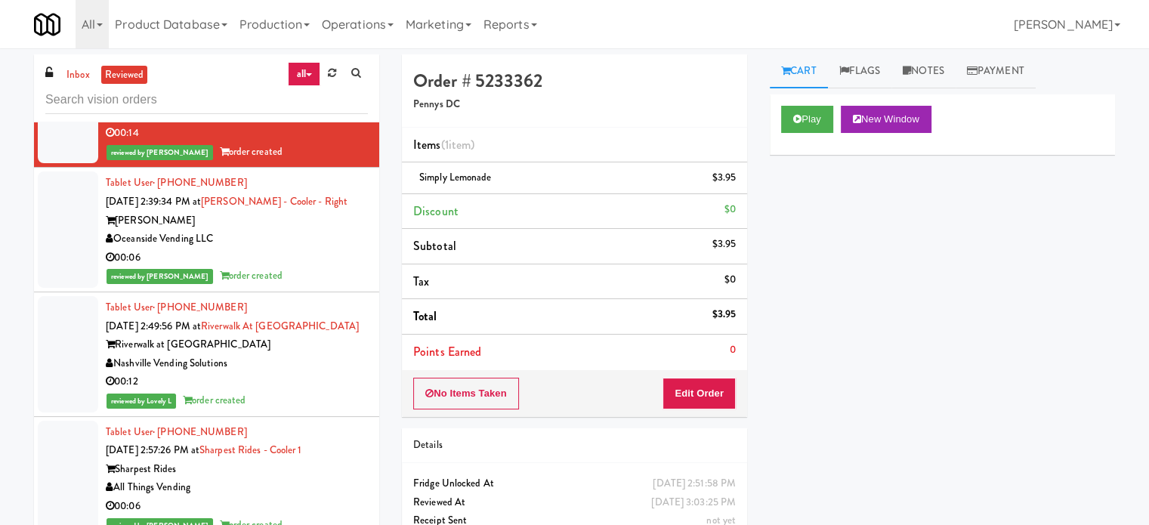
click at [334, 267] on div "reviewed by [PERSON_NAME] order created" at bounding box center [237, 276] width 262 height 19
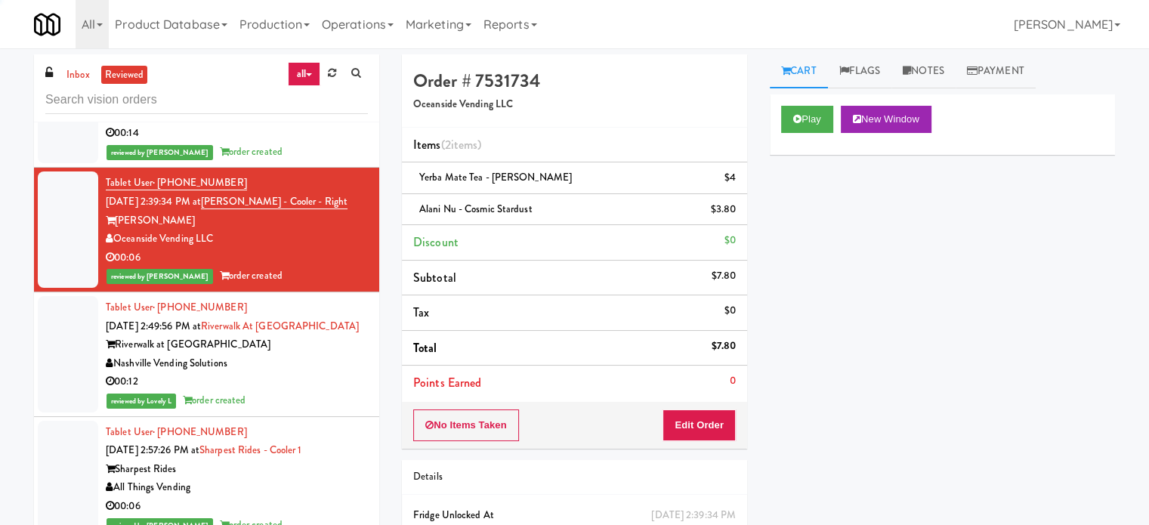
click at [326, 373] on div "00:12" at bounding box center [237, 382] width 262 height 19
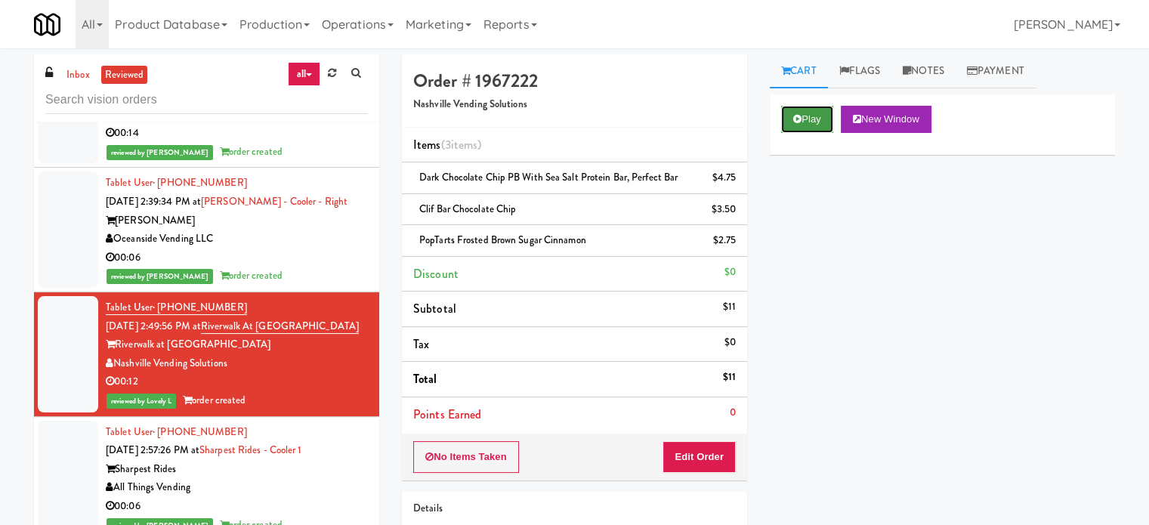
click at [797, 117] on icon at bounding box center [797, 119] width 8 height 10
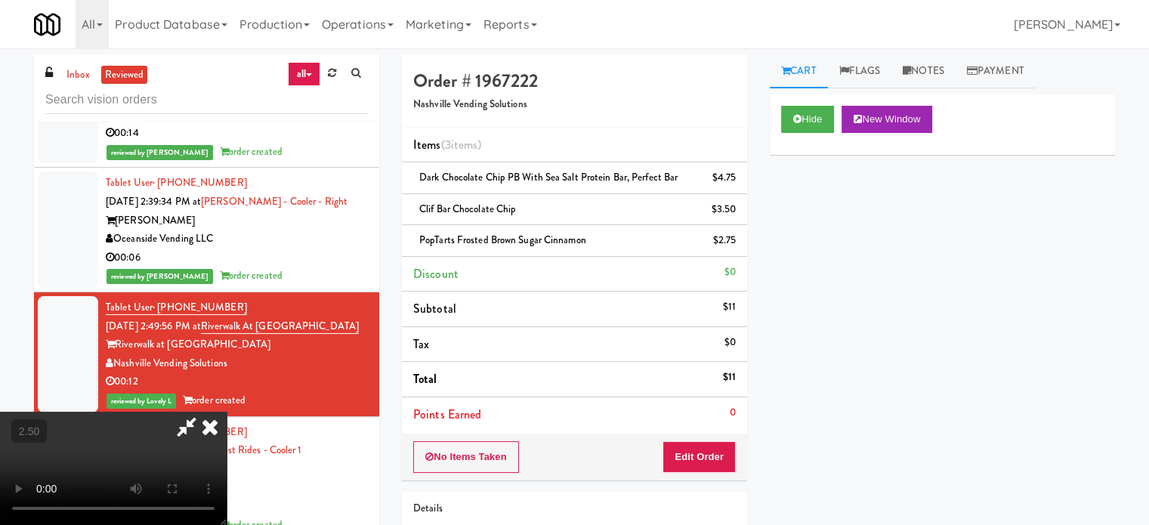
drag, startPoint x: 411, startPoint y: 316, endPoint x: 410, endPoint y: 308, distance: 8.3
click at [227, 412] on video at bounding box center [113, 468] width 227 height 113
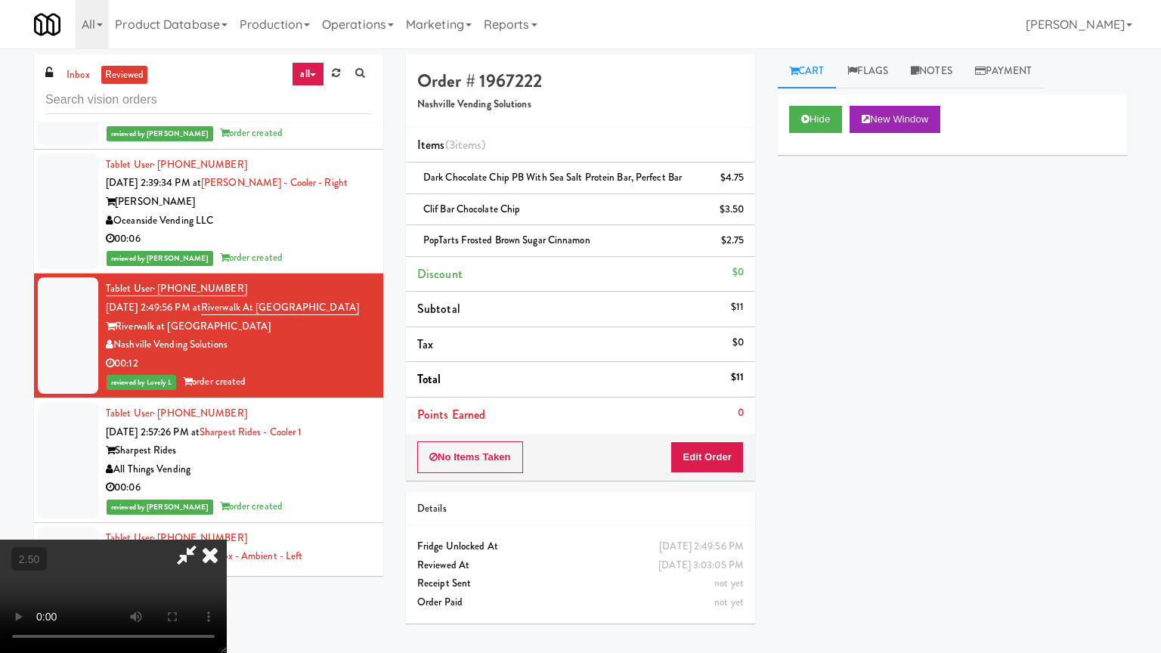
click at [227, 524] on video at bounding box center [113, 596] width 227 height 113
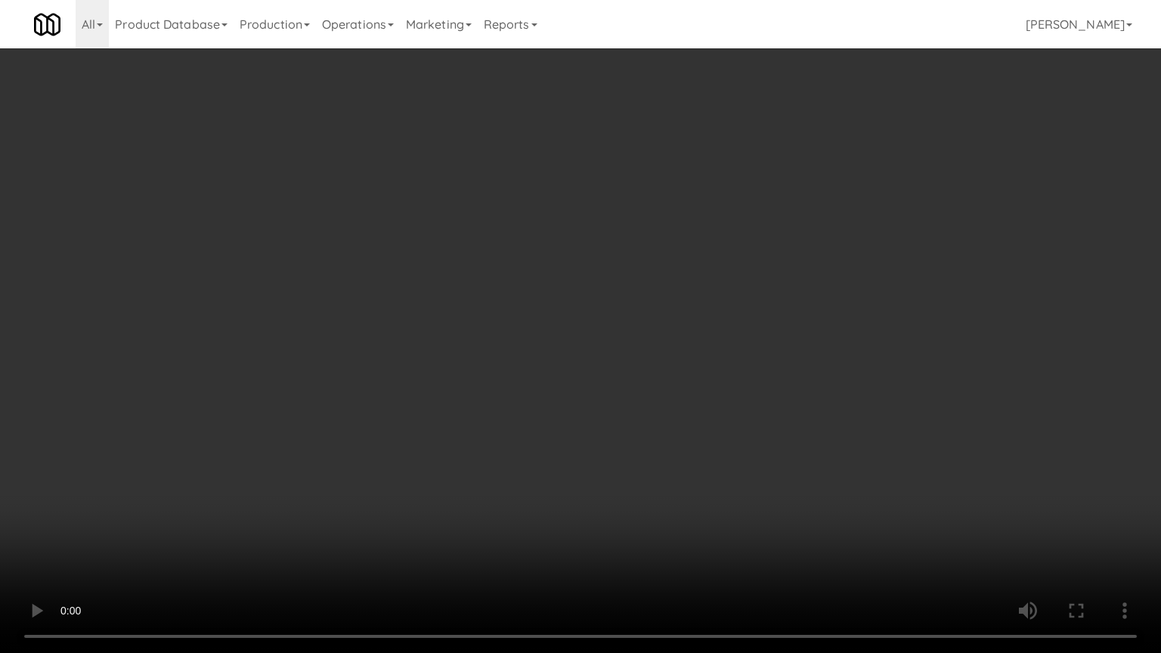
click at [471, 359] on video at bounding box center [580, 326] width 1161 height 653
click at [473, 358] on video at bounding box center [580, 326] width 1161 height 653
click at [474, 358] on video at bounding box center [580, 326] width 1161 height 653
click at [483, 363] on video at bounding box center [580, 326] width 1161 height 653
drag, startPoint x: 488, startPoint y: 363, endPoint x: 502, endPoint y: 356, distance: 15.2
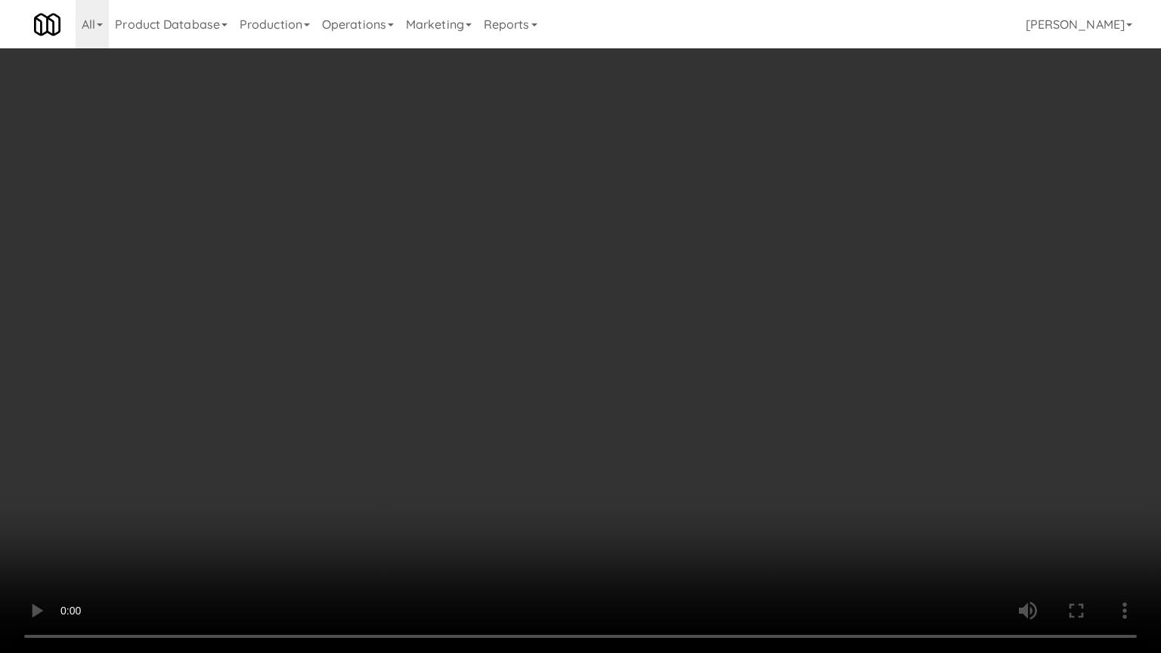
click at [489, 363] on video at bounding box center [580, 326] width 1161 height 653
click at [490, 363] on video at bounding box center [580, 326] width 1161 height 653
click at [498, 363] on video at bounding box center [580, 326] width 1161 height 653
click at [499, 363] on video at bounding box center [580, 326] width 1161 height 653
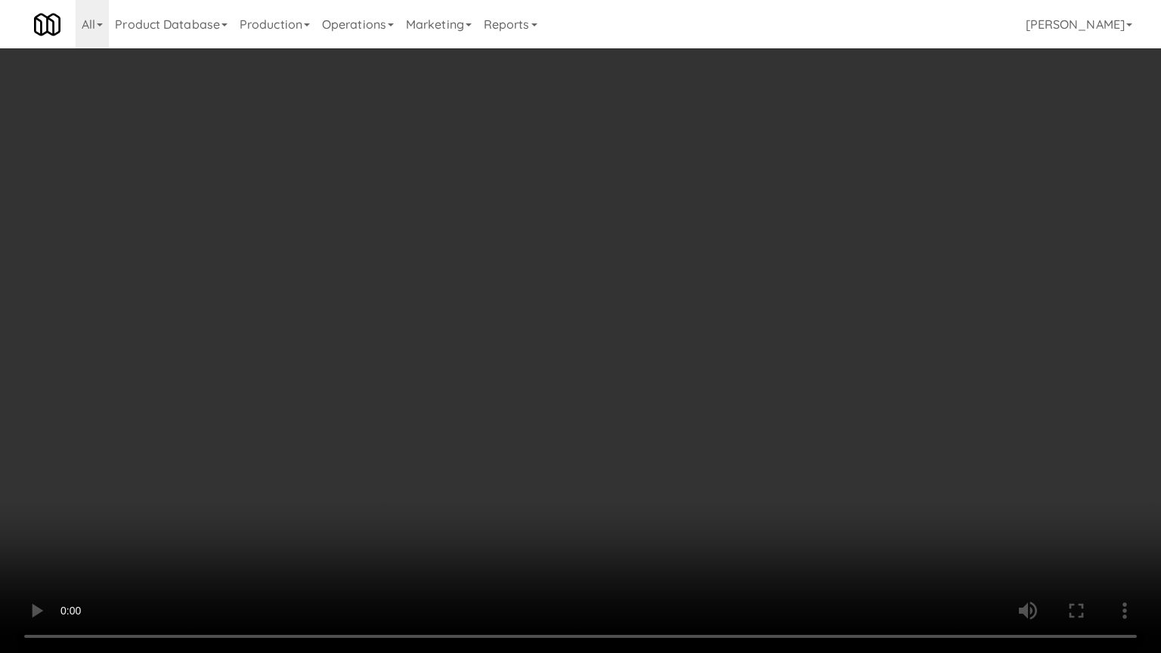
click at [506, 360] on video at bounding box center [580, 326] width 1161 height 653
drag, startPoint x: 385, startPoint y: 493, endPoint x: 406, endPoint y: 468, distance: 32.2
click at [401, 474] on video at bounding box center [580, 326] width 1161 height 653
click at [462, 402] on video at bounding box center [580, 326] width 1161 height 653
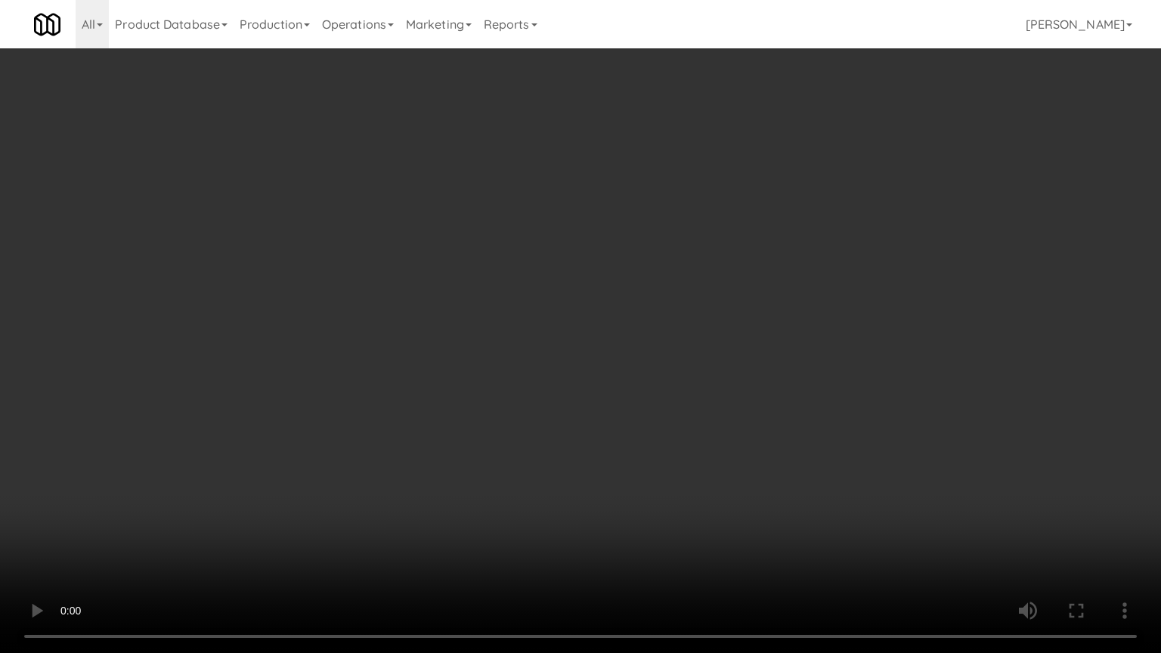
click at [496, 407] on video at bounding box center [580, 326] width 1161 height 653
click at [548, 413] on video at bounding box center [580, 326] width 1161 height 653
click at [545, 410] on video at bounding box center [580, 326] width 1161 height 653
click at [550, 402] on video at bounding box center [580, 326] width 1161 height 653
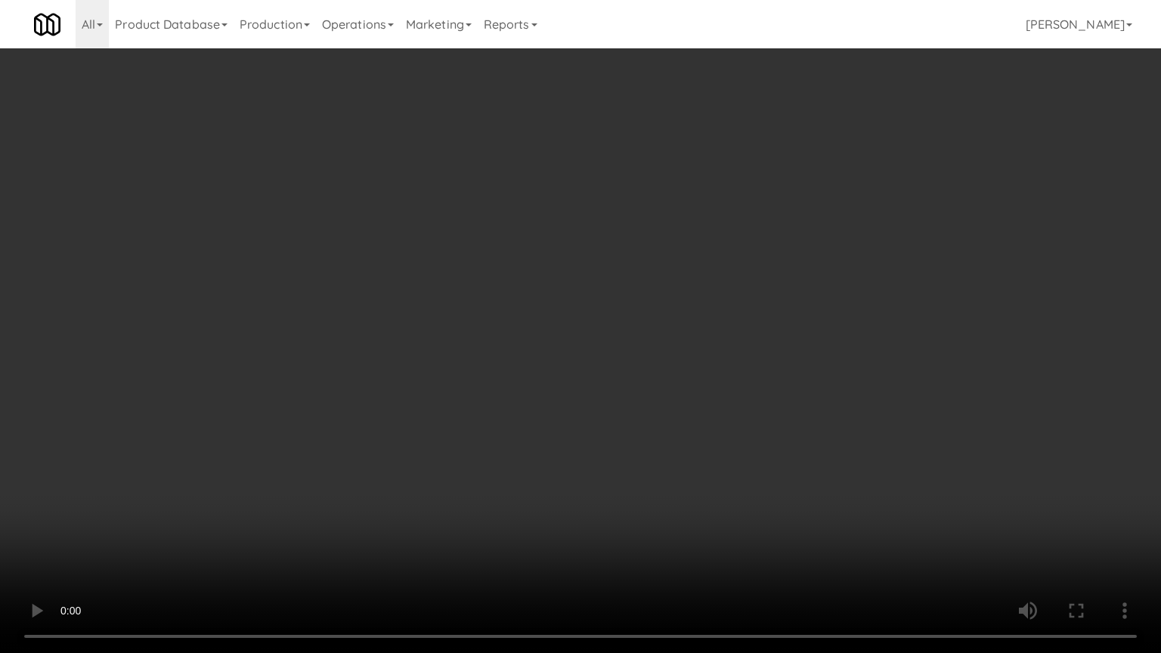
click at [490, 388] on video at bounding box center [580, 326] width 1161 height 653
click at [490, 389] on video at bounding box center [580, 326] width 1161 height 653
drag, startPoint x: 503, startPoint y: 381, endPoint x: 524, endPoint y: 363, distance: 27.9
click at [506, 378] on video at bounding box center [580, 326] width 1161 height 653
drag, startPoint x: 524, startPoint y: 363, endPoint x: 546, endPoint y: 256, distance: 108.8
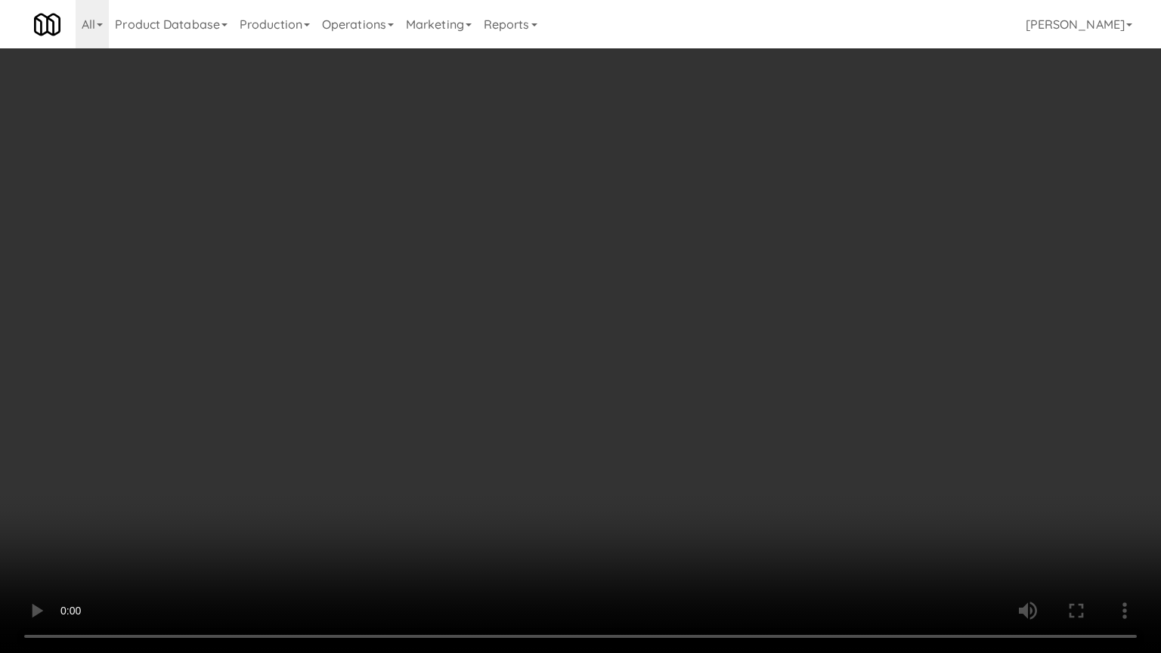
click at [525, 363] on video at bounding box center [580, 326] width 1161 height 653
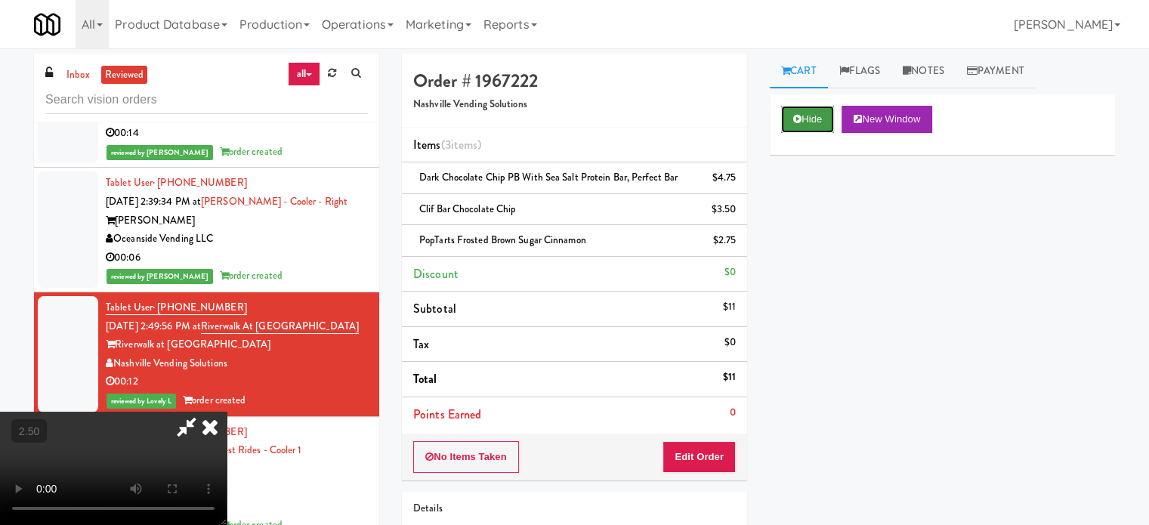
click at [809, 113] on button "Hide" at bounding box center [807, 119] width 53 height 27
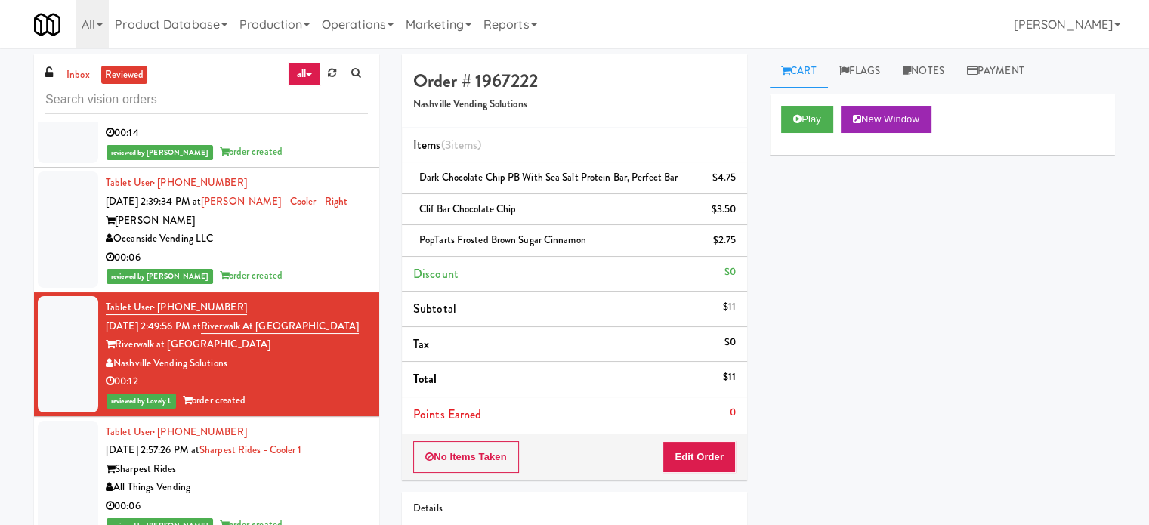
drag, startPoint x: 347, startPoint y: 435, endPoint x: 361, endPoint y: 421, distance: 19.8
click at [348, 435] on div "Tablet User · (720) 518-0017 [DATE] 2:57:26 PM at Sharpest Rides - Cooler 1 Sha…" at bounding box center [237, 479] width 262 height 112
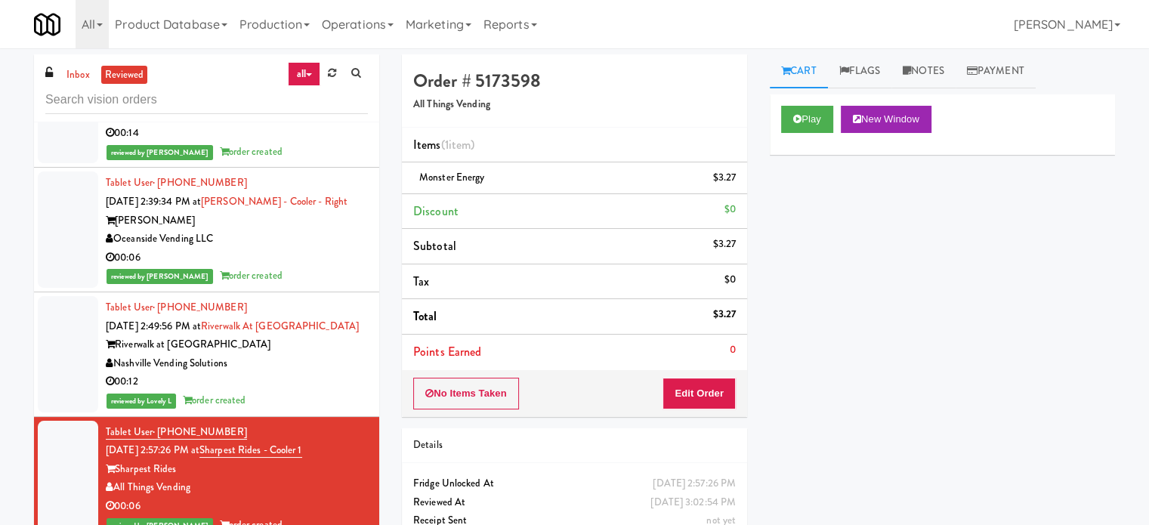
scroll to position [2645, 0]
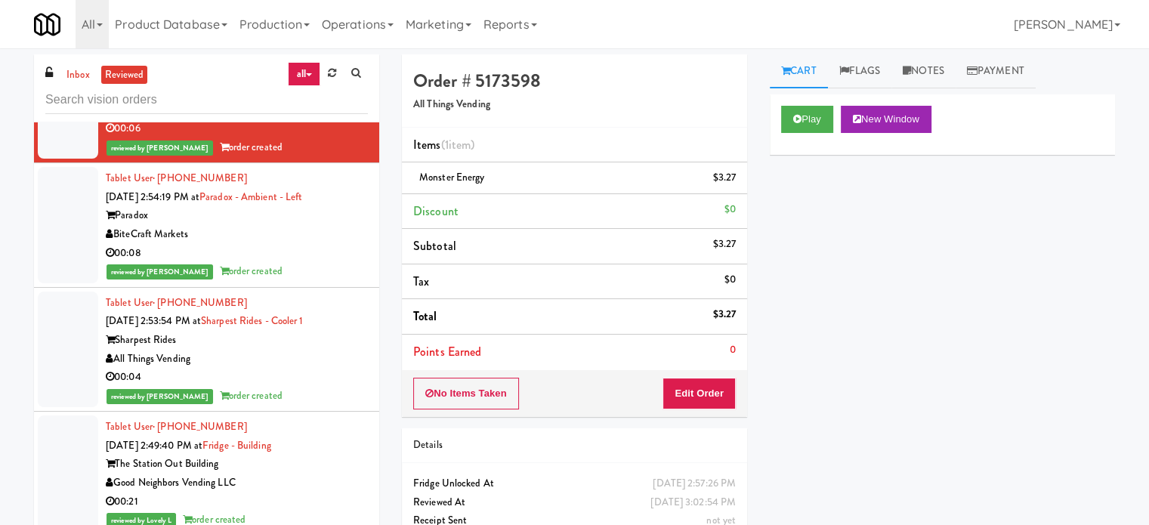
click at [288, 244] on div "00:08" at bounding box center [237, 253] width 262 height 19
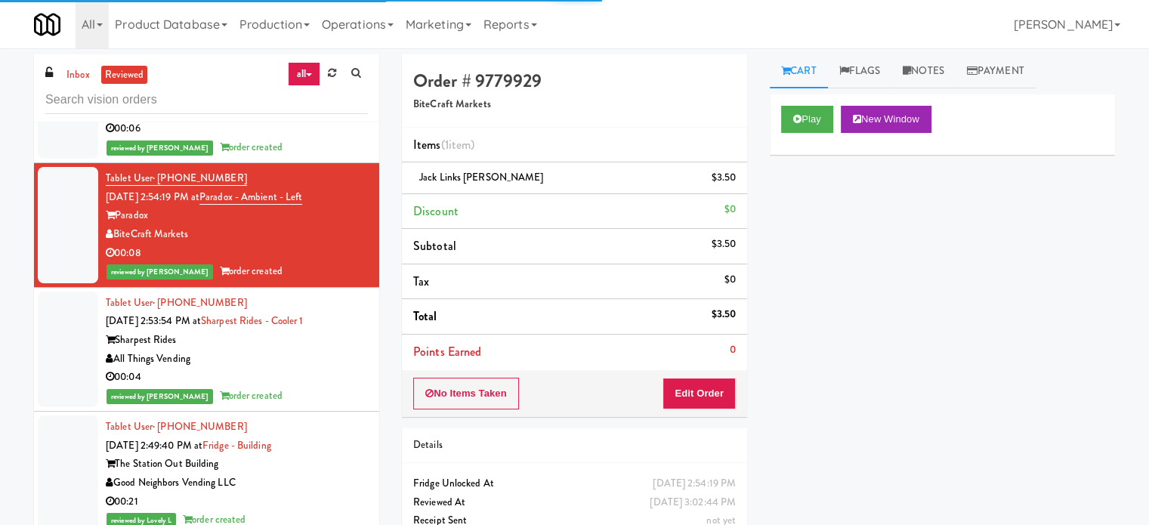
click at [300, 368] on div "00:04" at bounding box center [237, 377] width 262 height 19
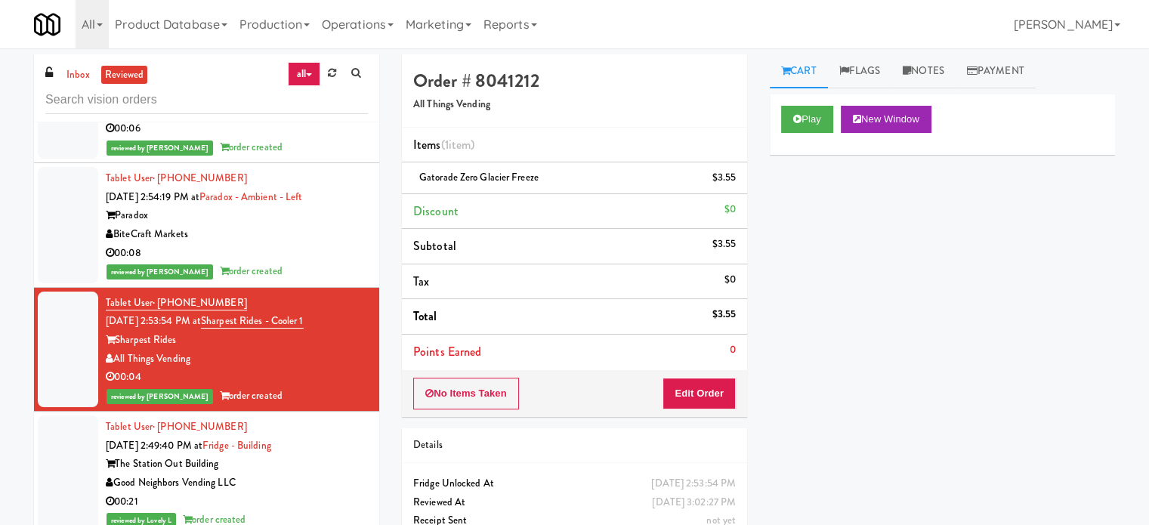
click at [320, 455] on div "The Station Out Building" at bounding box center [237, 464] width 262 height 19
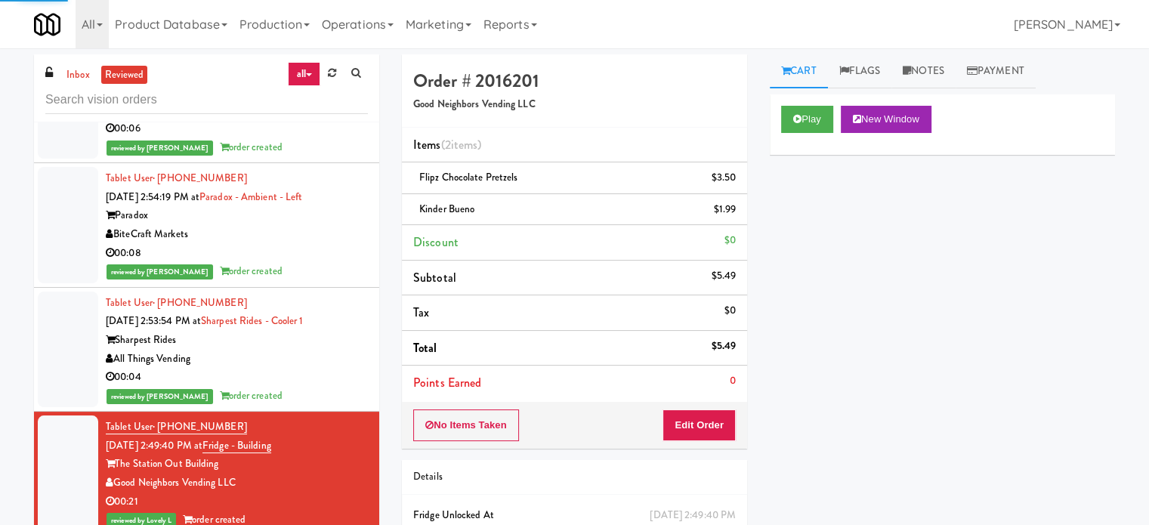
scroll to position [3023, 0]
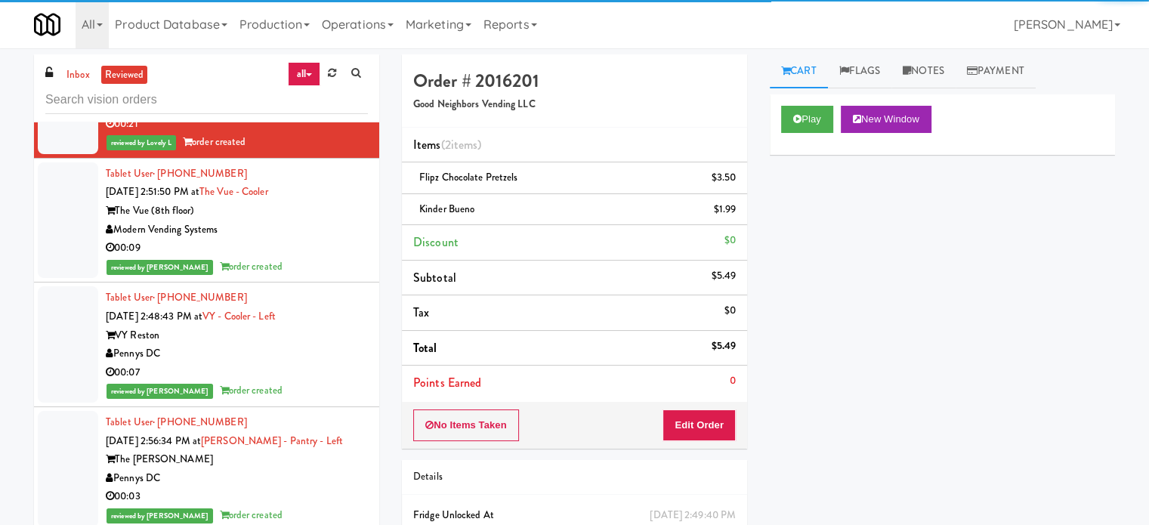
click at [313, 242] on div "Tablet User · (980) 214-4228 [DATE] 2:51:50 PM at The Vue - Cooler The Vue (8th…" at bounding box center [237, 221] width 262 height 112
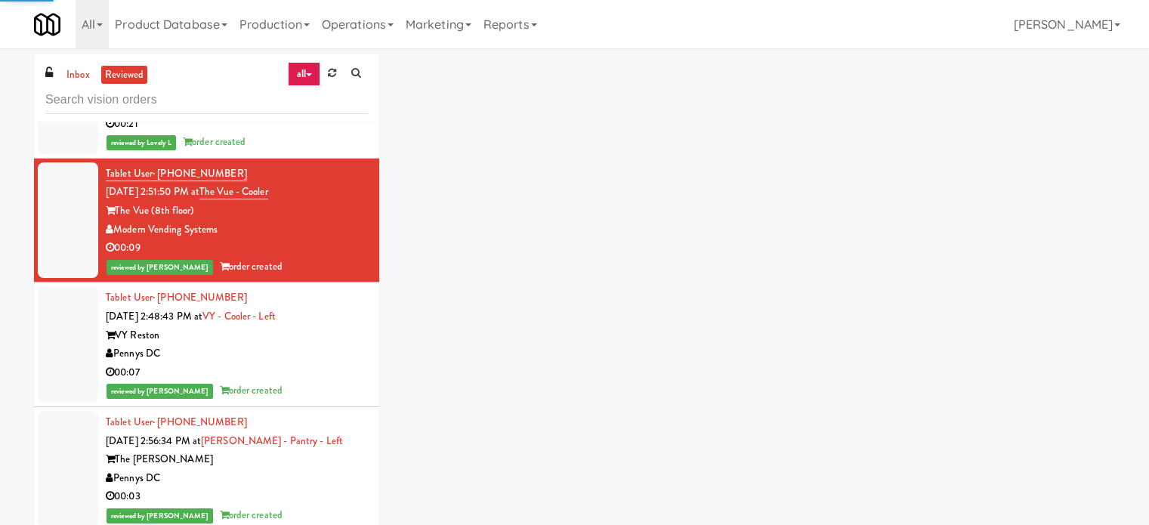
click at [323, 363] on div "00:07" at bounding box center [237, 372] width 262 height 19
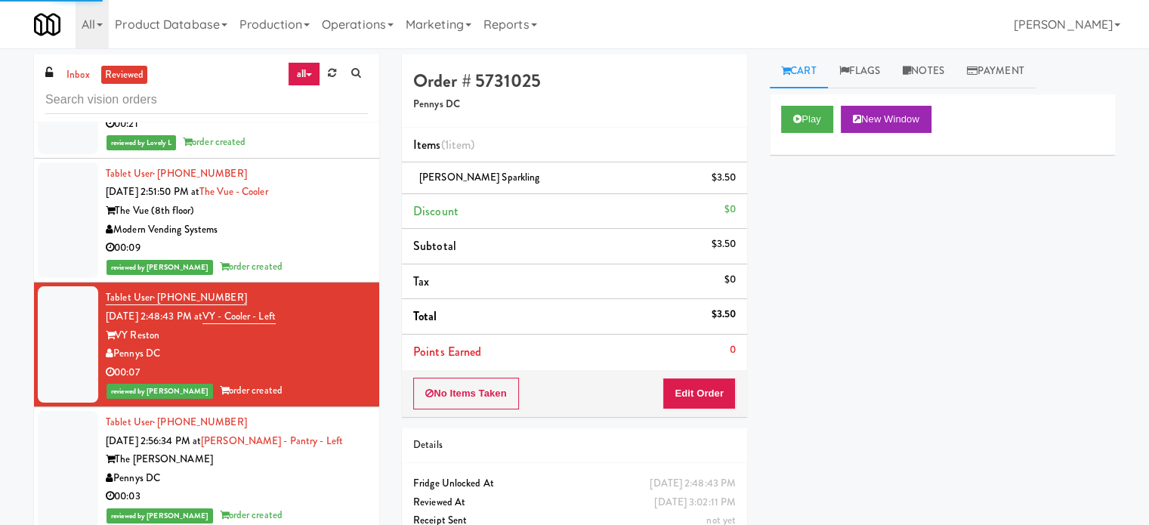
click at [324, 450] on div "The [PERSON_NAME]" at bounding box center [237, 459] width 262 height 19
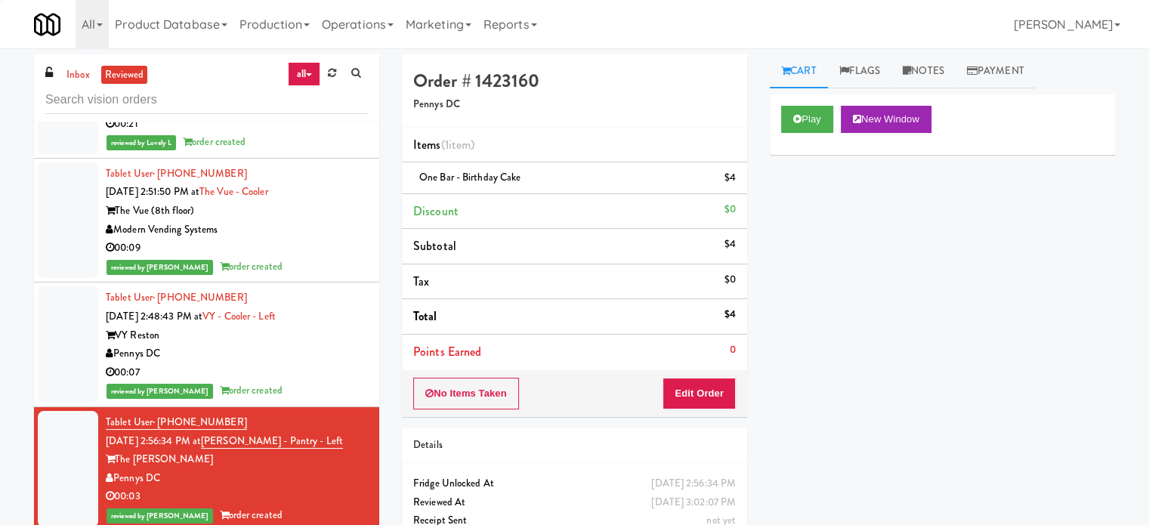
scroll to position [3401, 0]
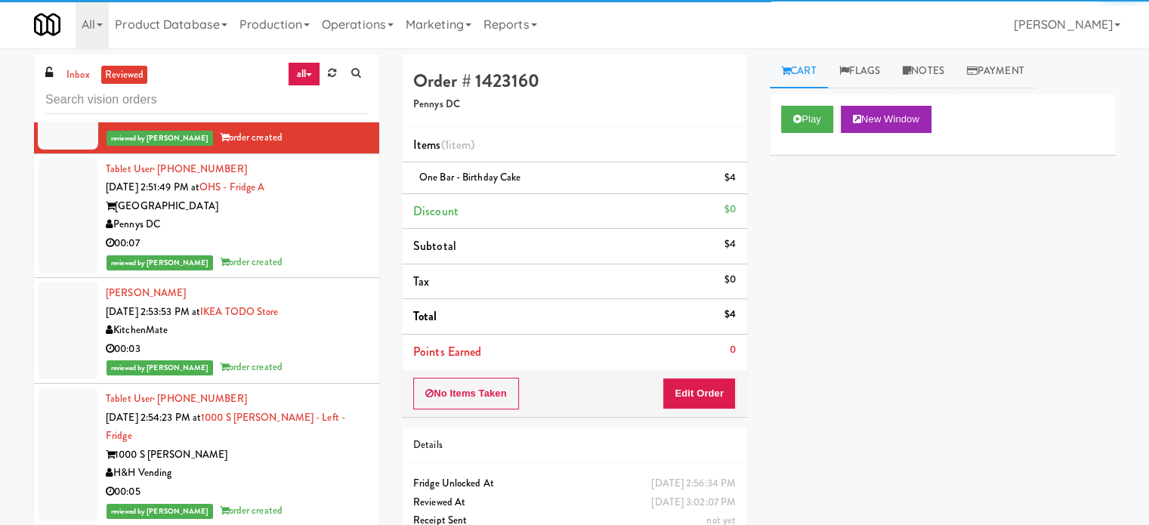
click at [312, 234] on div "00:07" at bounding box center [237, 243] width 262 height 19
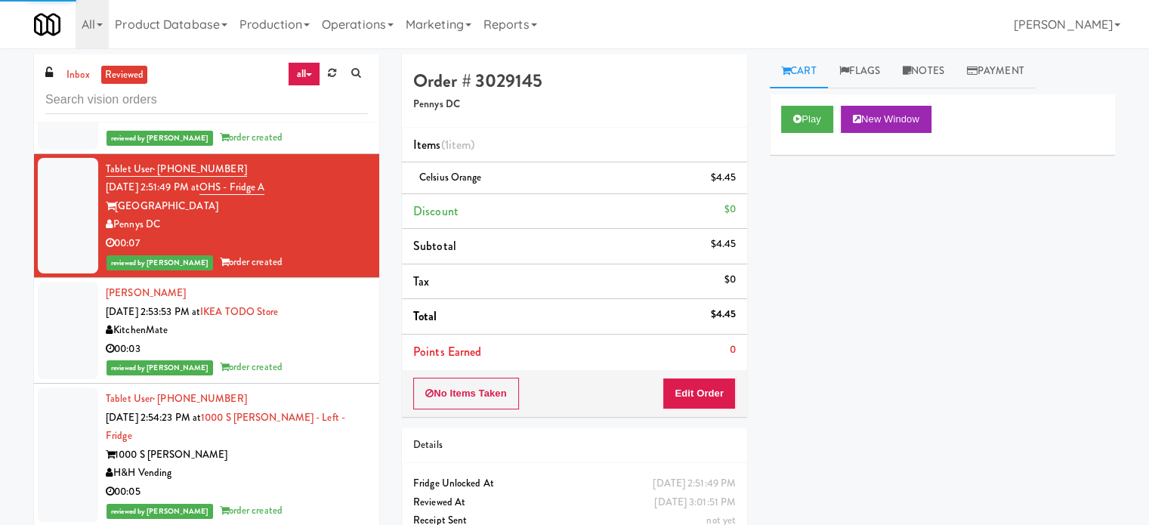
click at [315, 295] on div "[PERSON_NAME] [DATE] 2:53:53 PM at IKEA TODO Store KitchenMate 00:03 reviewed b…" at bounding box center [237, 330] width 262 height 93
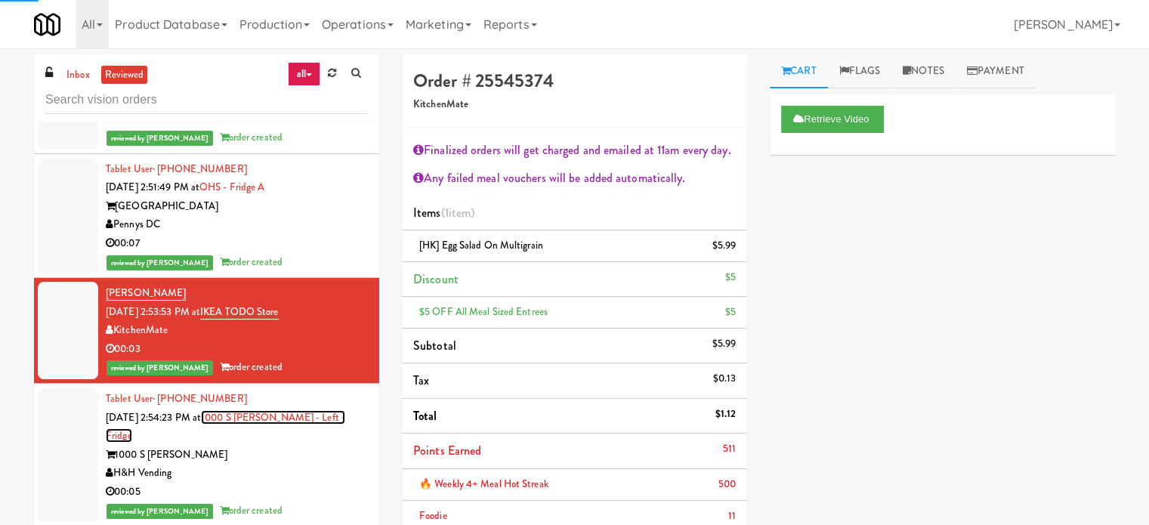
click at [316, 410] on link "1000 S [PERSON_NAME] - Left - Fridge" at bounding box center [226, 426] width 240 height 33
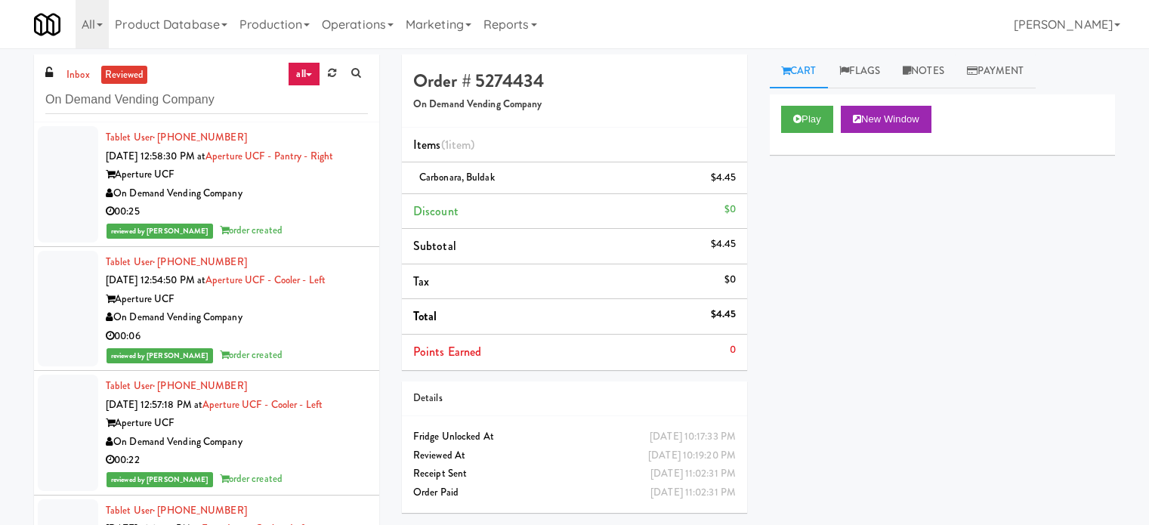
click at [337, 212] on div "00:25" at bounding box center [237, 212] width 262 height 19
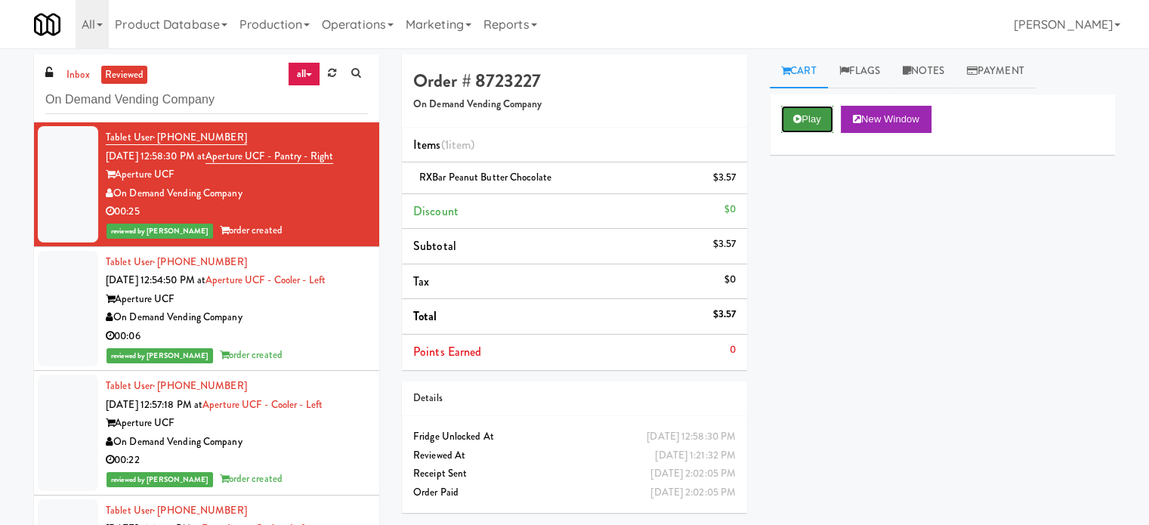
click at [820, 118] on button "Play" at bounding box center [807, 119] width 52 height 27
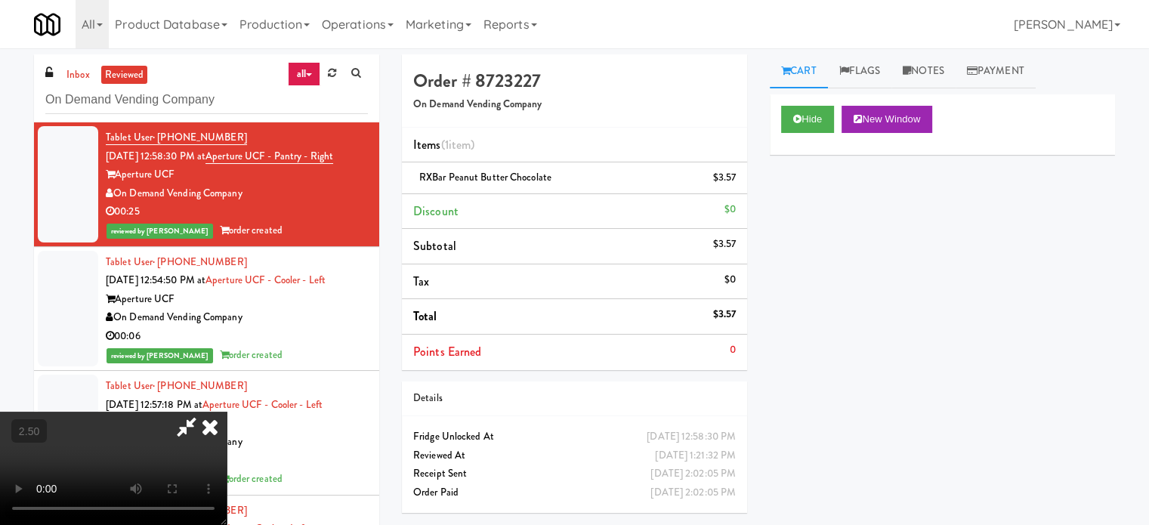
click at [227, 412] on video at bounding box center [113, 468] width 227 height 113
drag, startPoint x: 492, startPoint y: 383, endPoint x: 481, endPoint y: 388, distance: 12.5
click at [227, 412] on video at bounding box center [113, 468] width 227 height 113
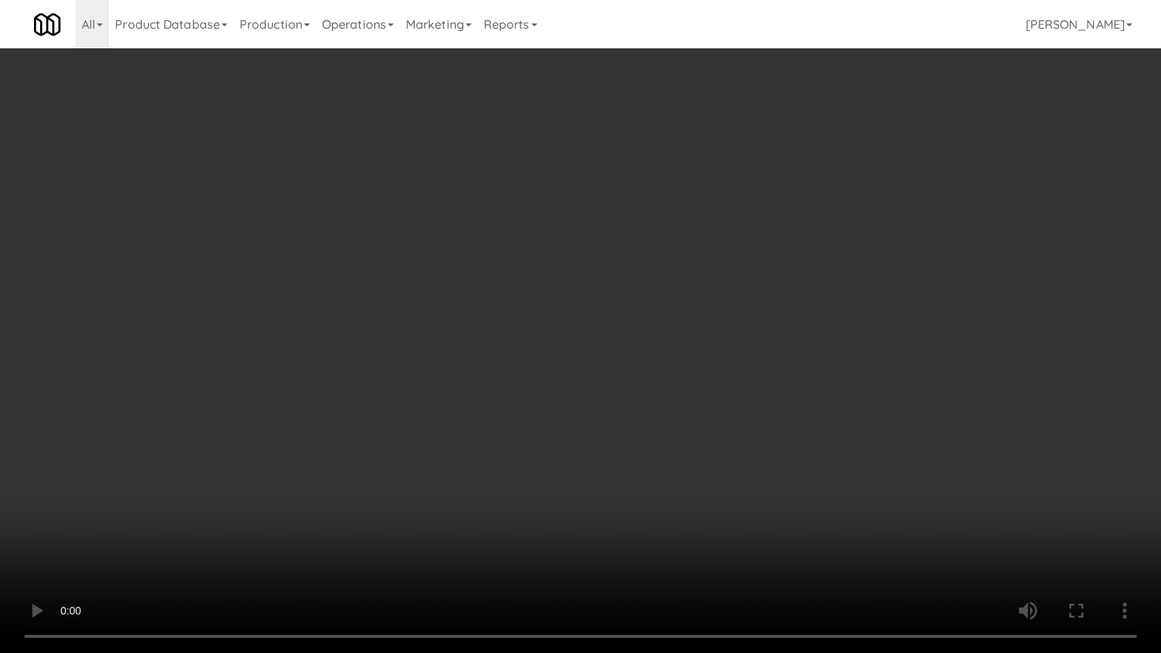
click at [484, 360] on video at bounding box center [580, 326] width 1161 height 653
click at [509, 355] on video at bounding box center [580, 326] width 1161 height 653
click at [512, 354] on video at bounding box center [580, 326] width 1161 height 653
click at [532, 360] on video at bounding box center [580, 326] width 1161 height 653
drag, startPoint x: 538, startPoint y: 357, endPoint x: 550, endPoint y: 351, distance: 13.9
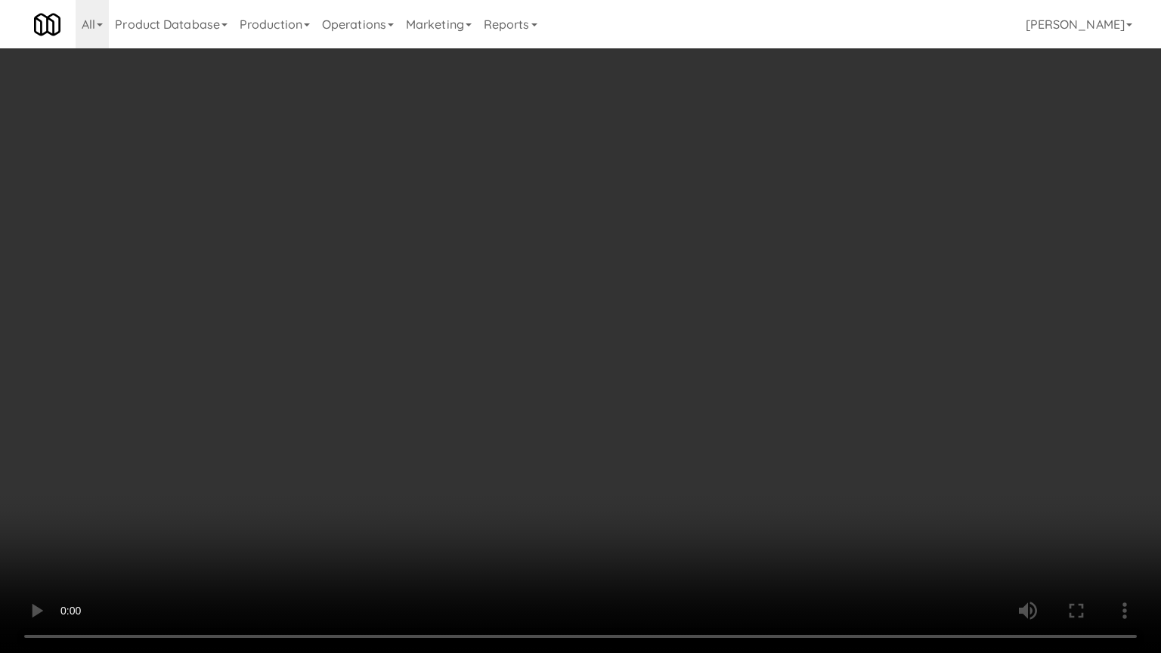
click at [542, 356] on video at bounding box center [580, 326] width 1161 height 653
drag, startPoint x: 550, startPoint y: 351, endPoint x: 558, endPoint y: 342, distance: 11.8
click at [558, 342] on video at bounding box center [580, 326] width 1161 height 653
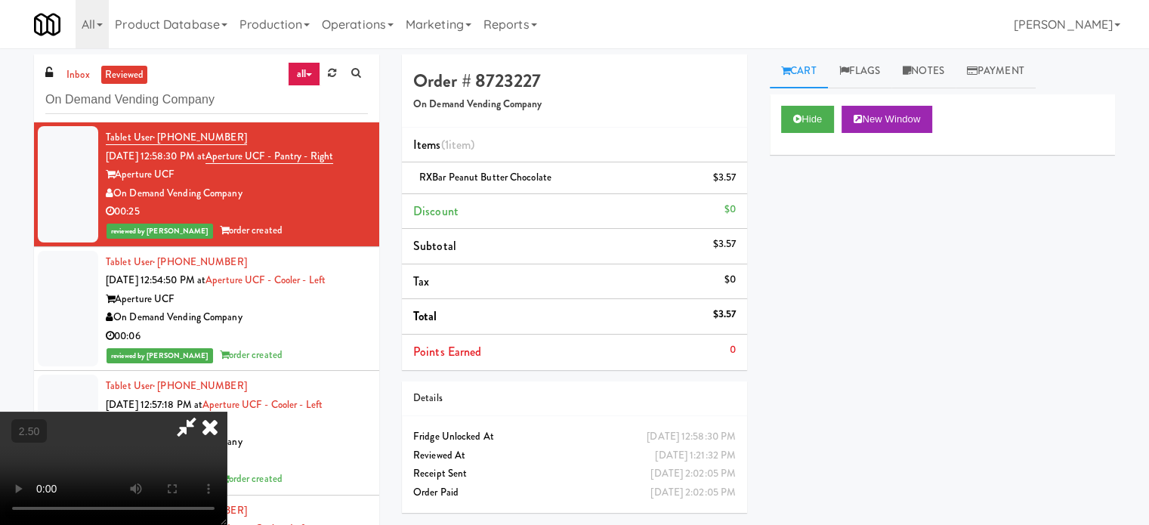
click at [227, 412] on icon at bounding box center [209, 427] width 33 height 30
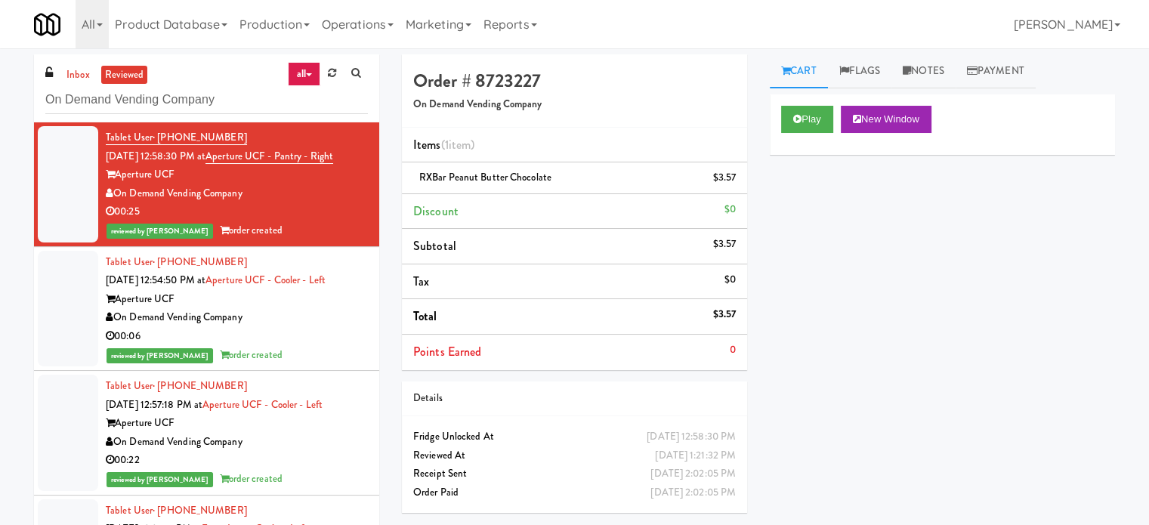
drag, startPoint x: 315, startPoint y: 341, endPoint x: 323, endPoint y: 340, distance: 8.3
click at [318, 341] on div "00:06" at bounding box center [237, 336] width 262 height 19
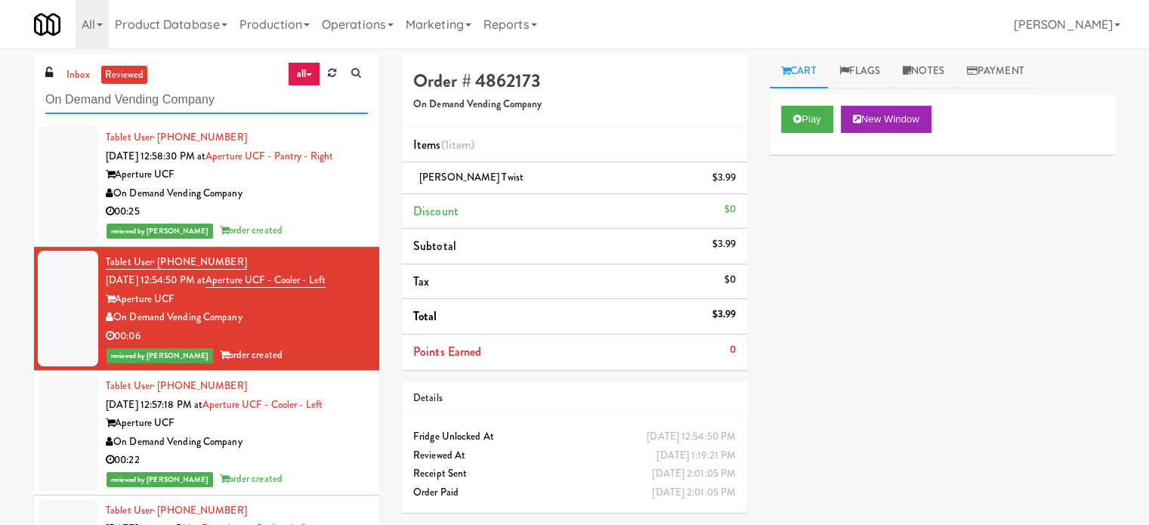
click at [264, 111] on input "On Demand Vending Company" at bounding box center [206, 100] width 323 height 28
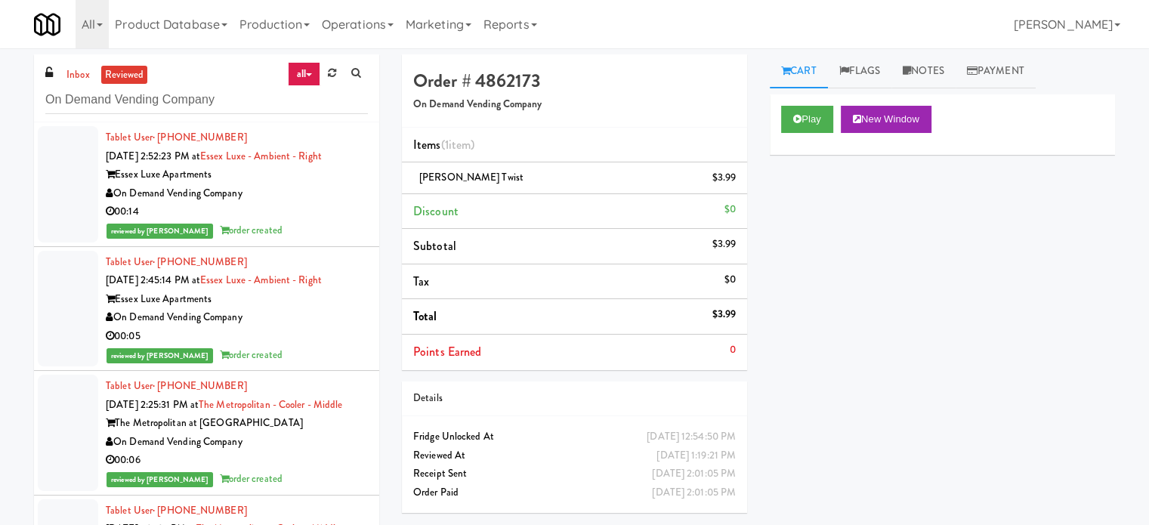
click at [314, 211] on div "00:14" at bounding box center [237, 212] width 262 height 19
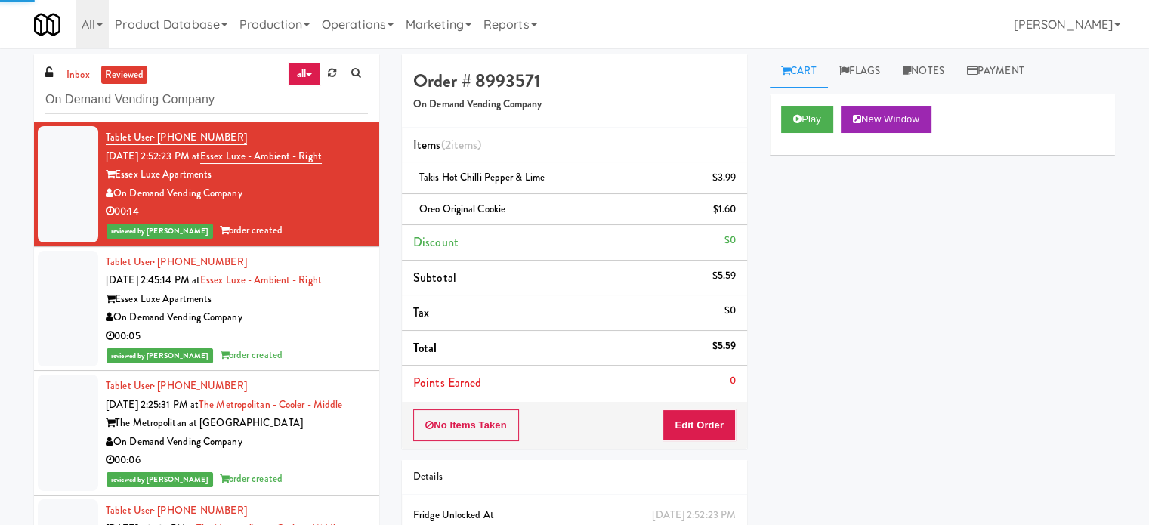
click at [323, 330] on div "00:05" at bounding box center [237, 336] width 262 height 19
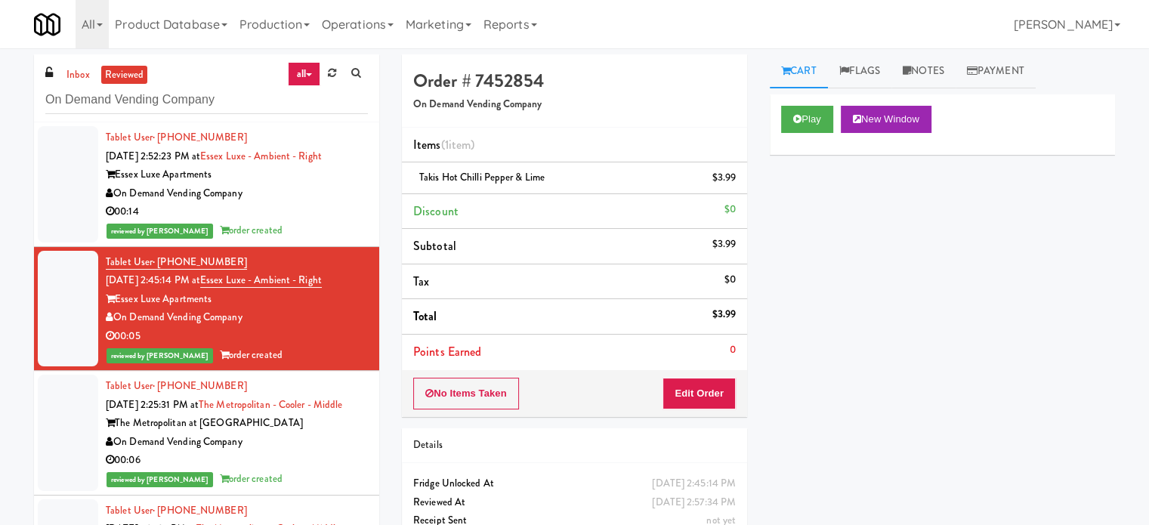
drag, startPoint x: 317, startPoint y: 468, endPoint x: 319, endPoint y: 440, distance: 28.1
click at [317, 452] on div "On Demand Vending Company" at bounding box center [237, 442] width 262 height 19
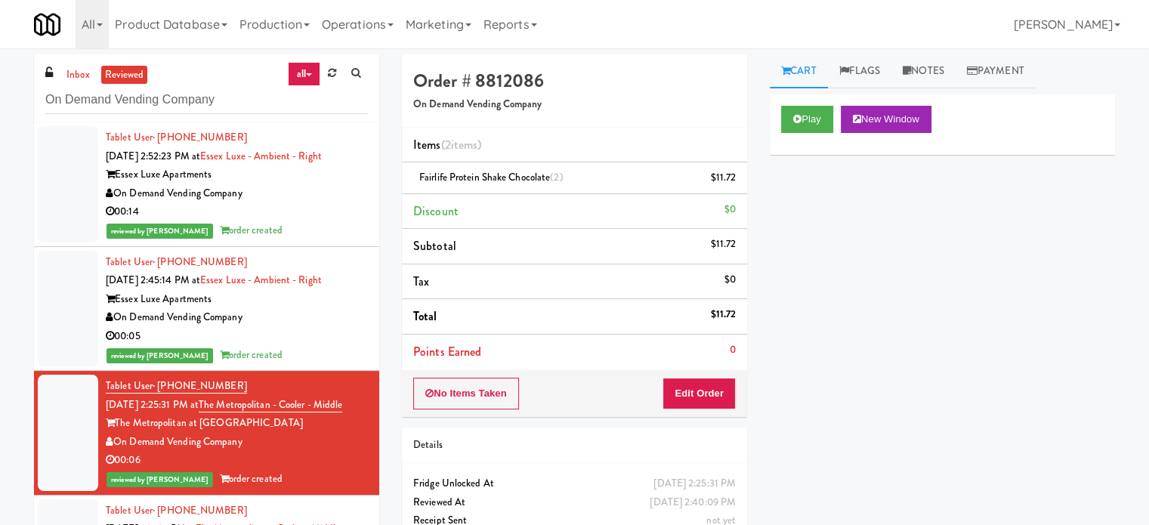
scroll to position [378, 0]
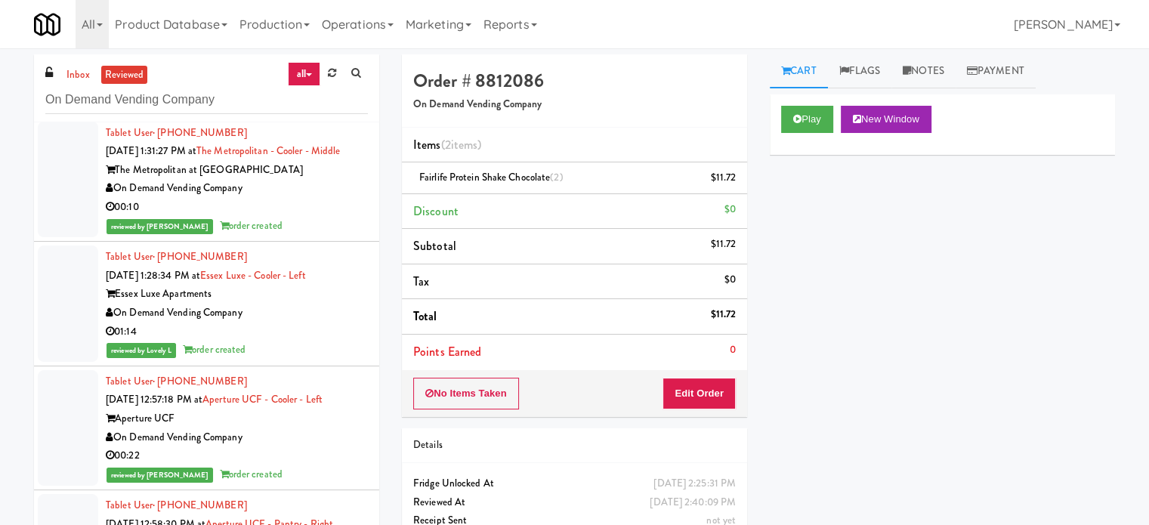
click at [326, 217] on div "00:10" at bounding box center [237, 207] width 262 height 19
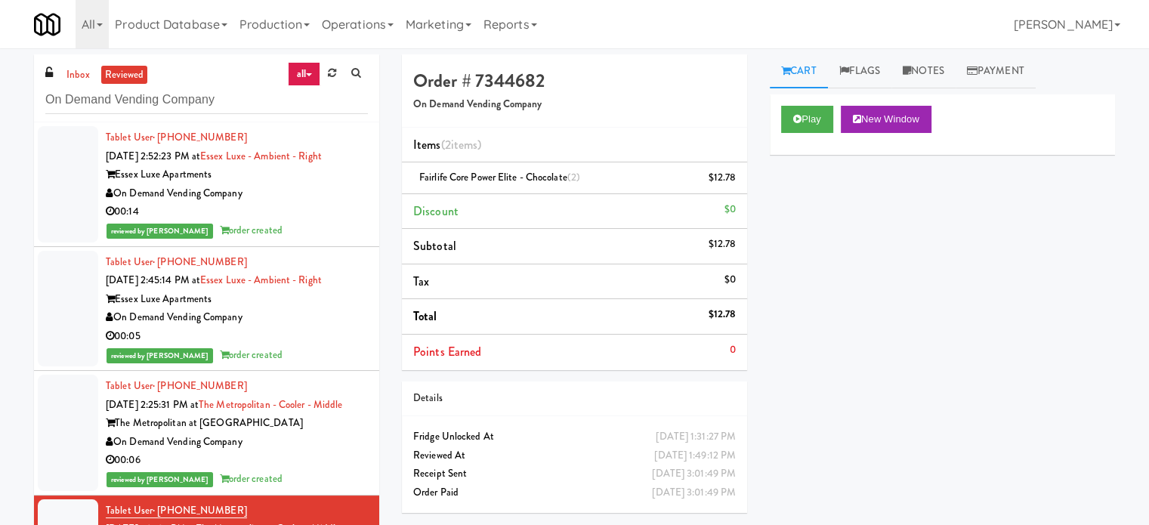
drag, startPoint x: 283, startPoint y: 458, endPoint x: 291, endPoint y: 453, distance: 8.8
click at [286, 452] on div "On Demand Vending Company" at bounding box center [237, 442] width 262 height 19
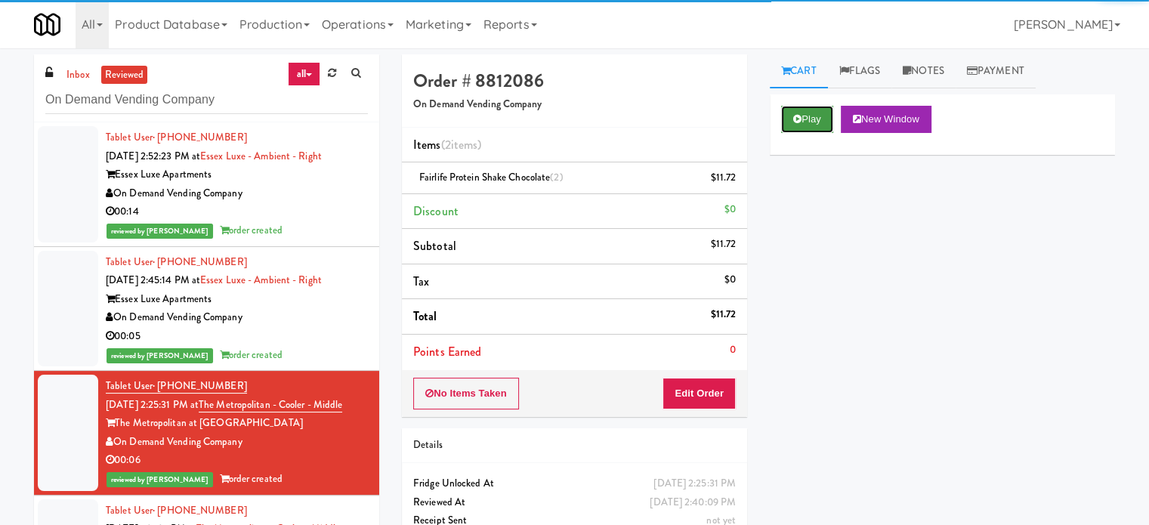
click at [814, 115] on button "Play" at bounding box center [807, 119] width 52 height 27
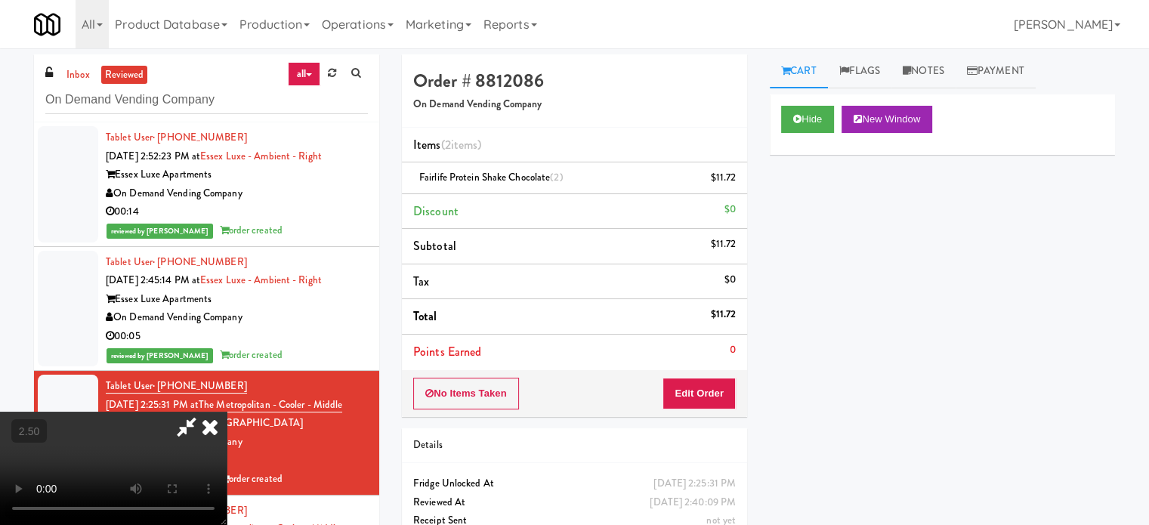
click at [227, 412] on video at bounding box center [113, 468] width 227 height 113
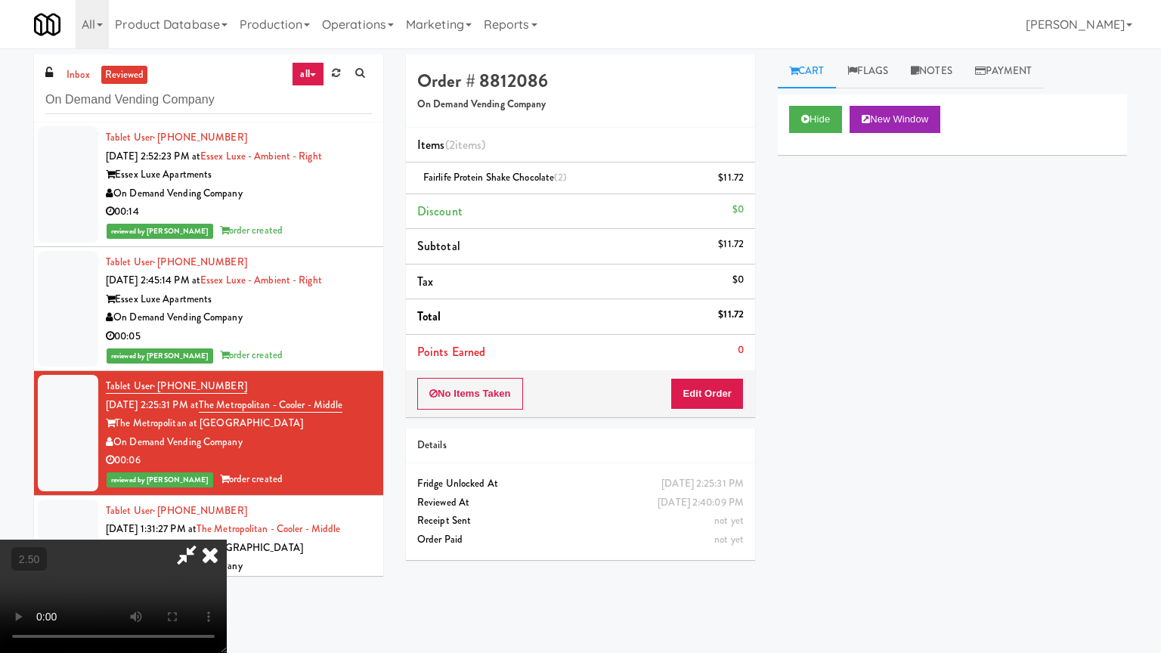
click at [227, 524] on video at bounding box center [113, 596] width 227 height 113
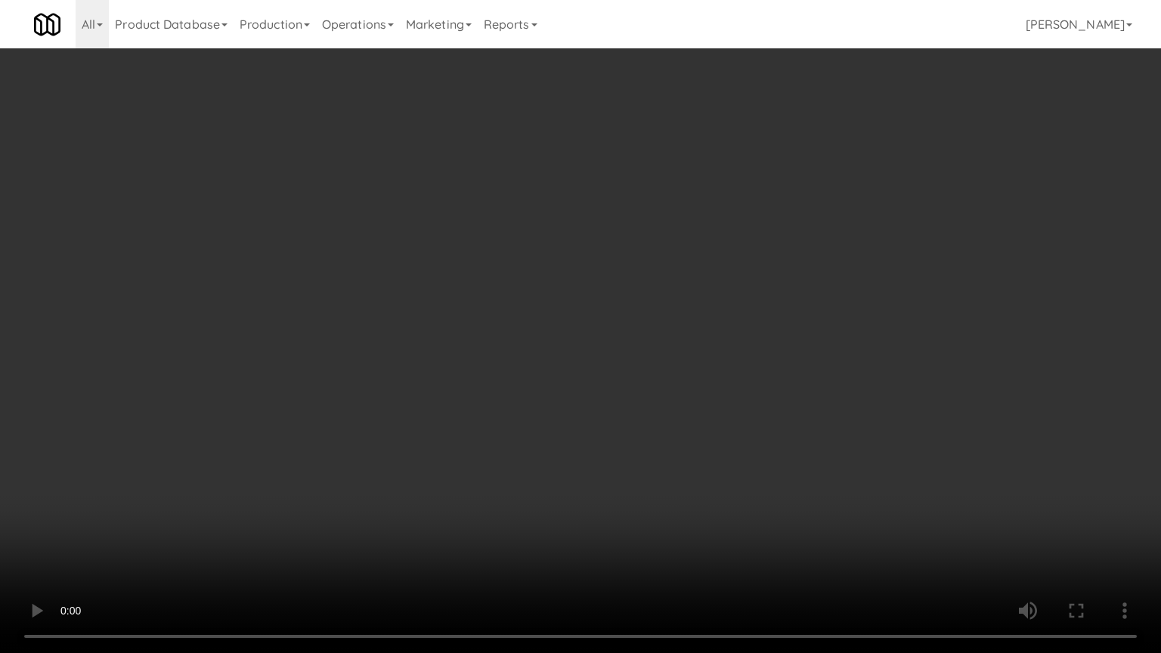
click at [473, 347] on video at bounding box center [580, 326] width 1161 height 653
click at [484, 346] on video at bounding box center [580, 326] width 1161 height 653
click at [493, 341] on video at bounding box center [580, 326] width 1161 height 653
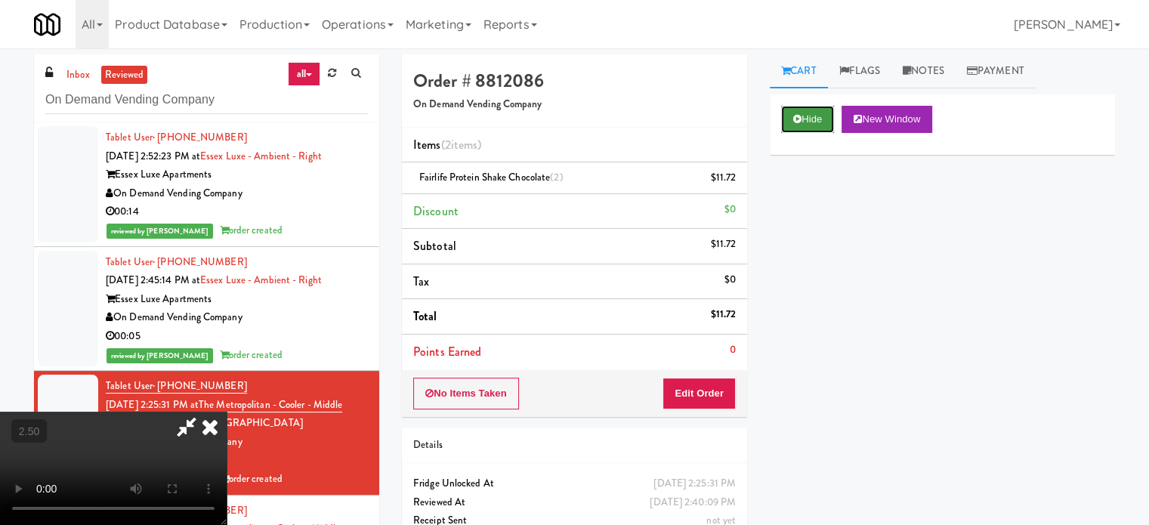
click at [813, 113] on button "Hide" at bounding box center [807, 119] width 53 height 27
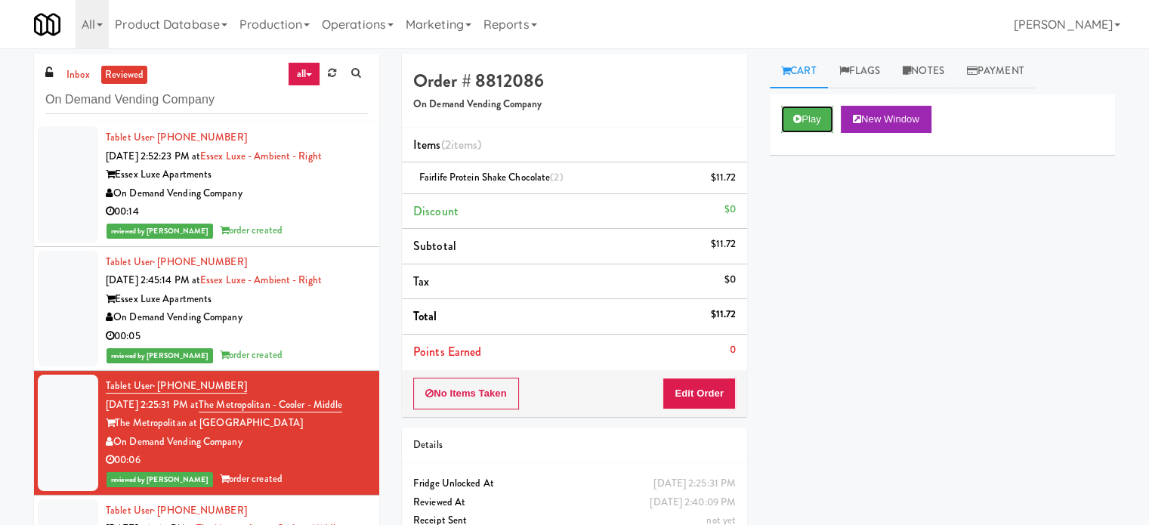
scroll to position [378, 0]
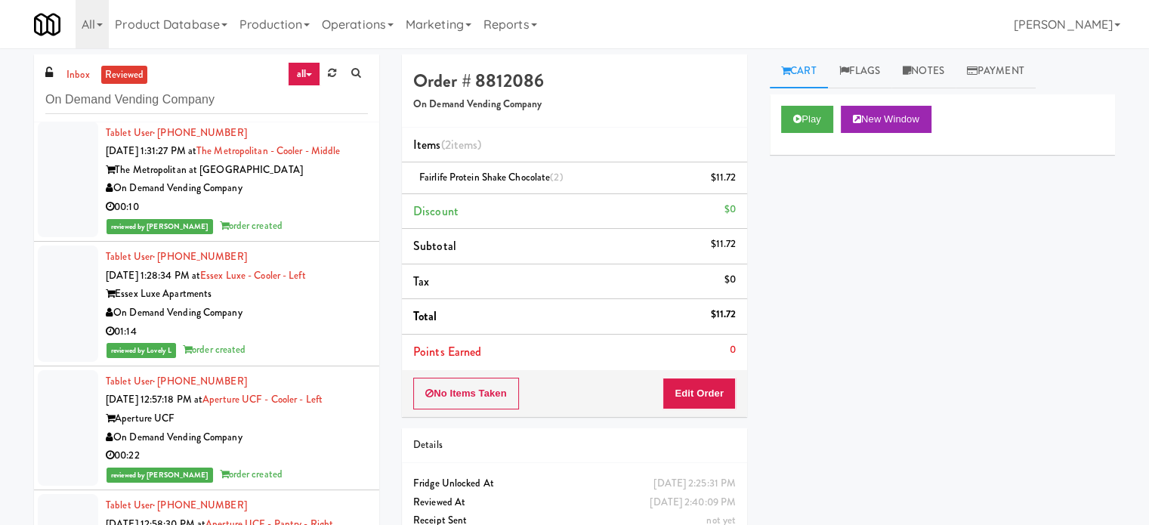
drag, startPoint x: 342, startPoint y: 226, endPoint x: 358, endPoint y: 230, distance: 17.2
click at [342, 198] on div "On Demand Vending Company" at bounding box center [237, 188] width 262 height 19
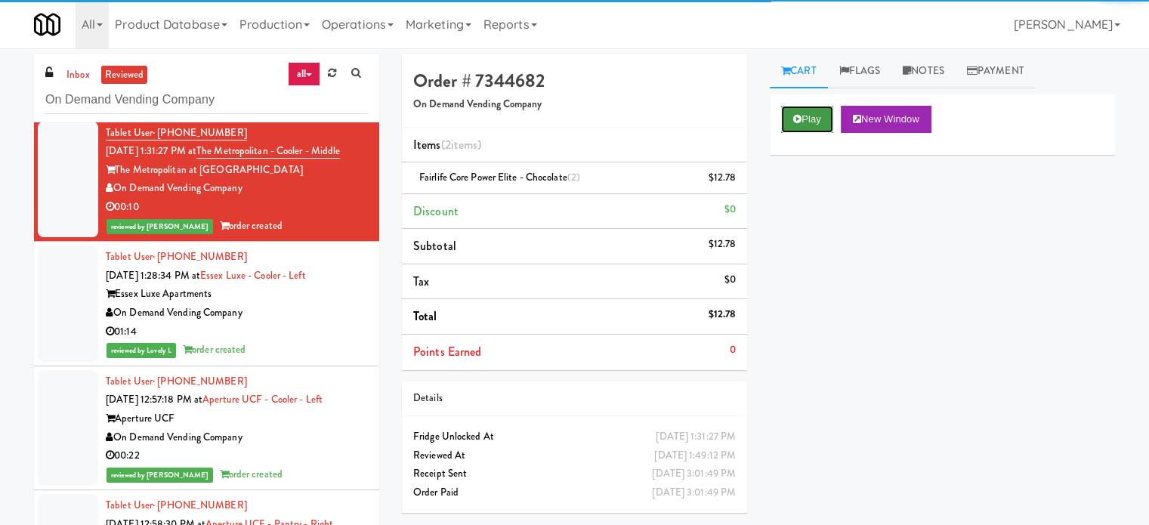
click at [825, 121] on button "Play" at bounding box center [807, 119] width 52 height 27
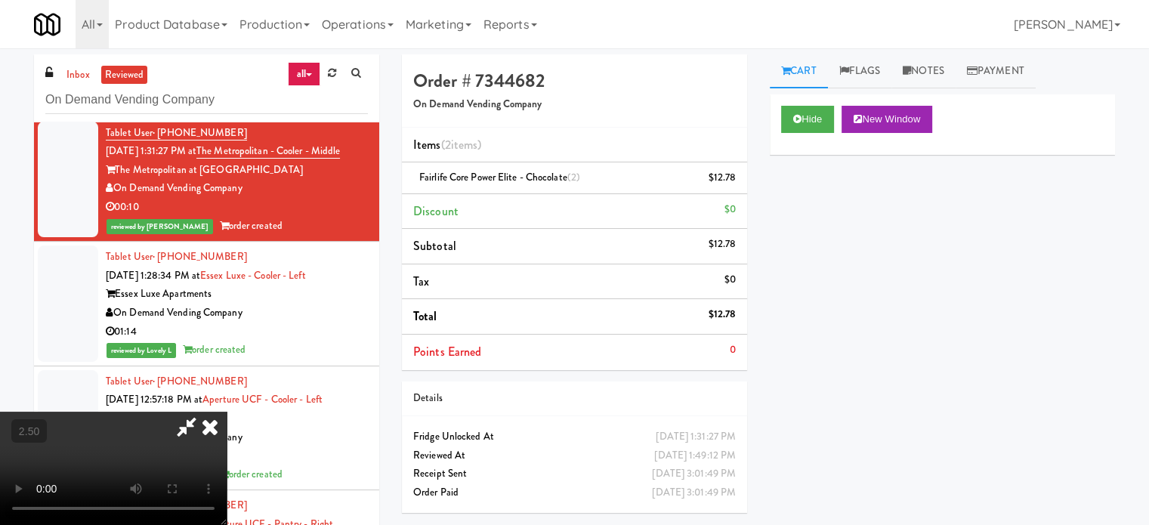
click at [227, 416] on video at bounding box center [113, 468] width 227 height 113
drag, startPoint x: 411, startPoint y: 413, endPoint x: 423, endPoint y: 469, distance: 56.5
click at [227, 413] on video at bounding box center [113, 468] width 227 height 113
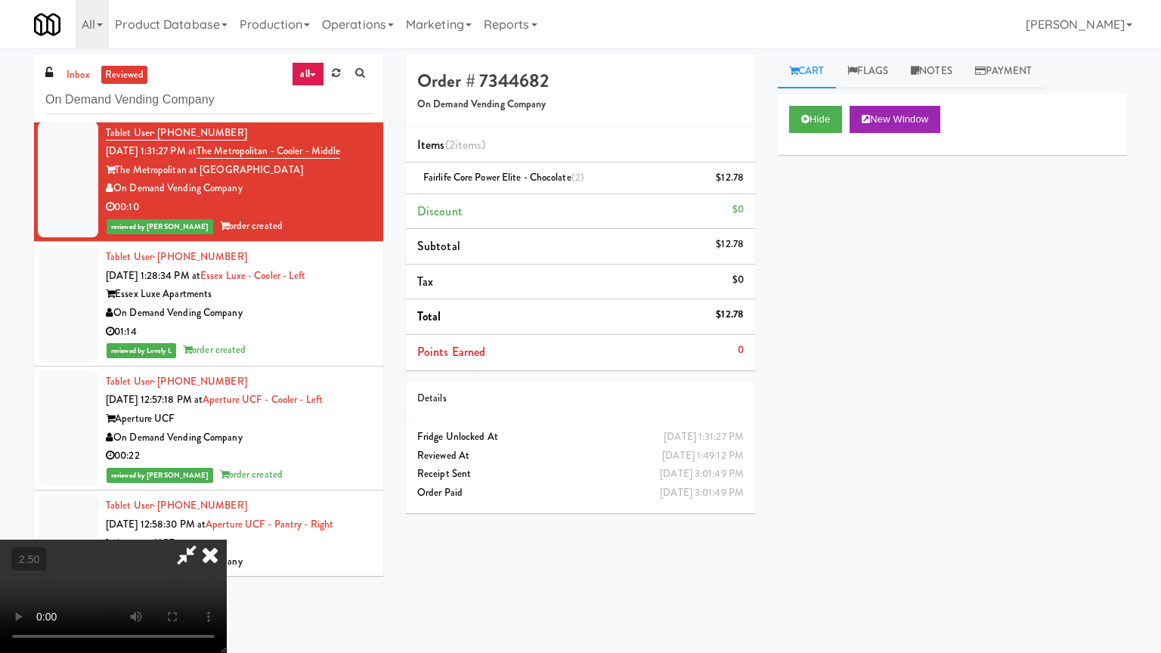
click at [227, 524] on video at bounding box center [113, 596] width 227 height 113
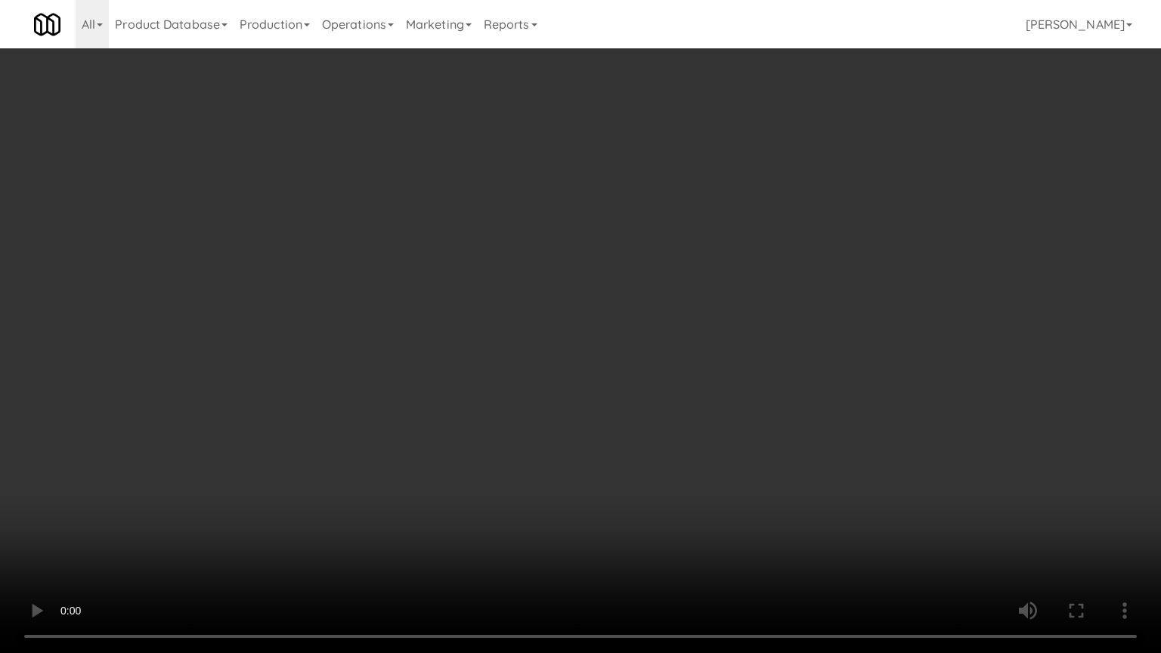
click at [489, 398] on video at bounding box center [580, 326] width 1161 height 653
click at [490, 398] on video at bounding box center [580, 326] width 1161 height 653
click at [490, 397] on video at bounding box center [580, 326] width 1161 height 653
drag, startPoint x: 493, startPoint y: 396, endPoint x: 555, endPoint y: 263, distance: 146.7
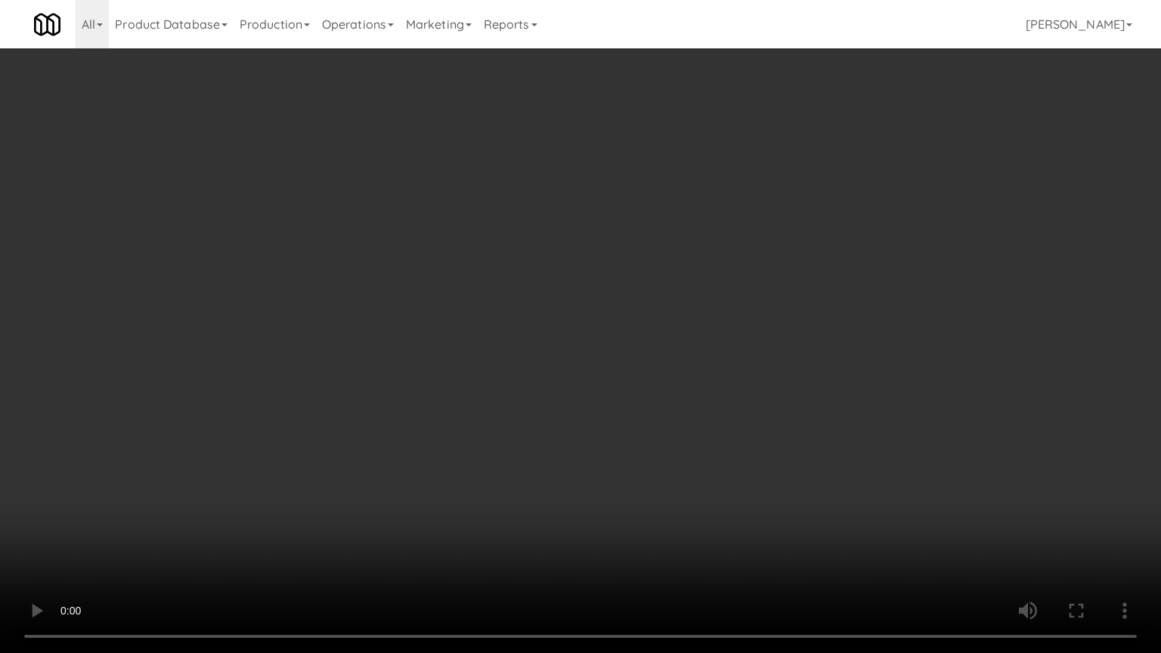
click at [496, 393] on video at bounding box center [580, 326] width 1161 height 653
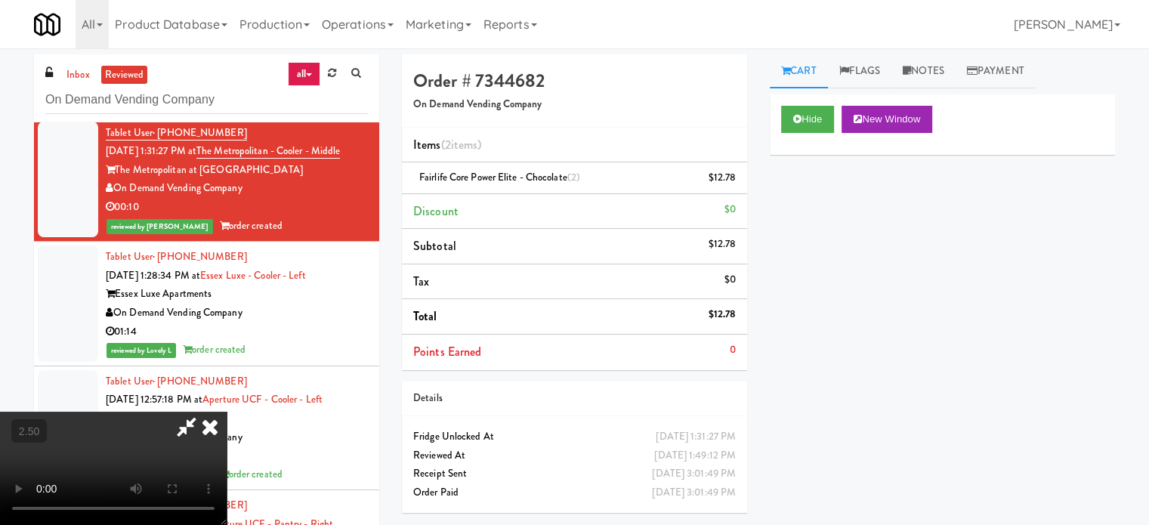
click at [227, 412] on icon at bounding box center [209, 427] width 33 height 30
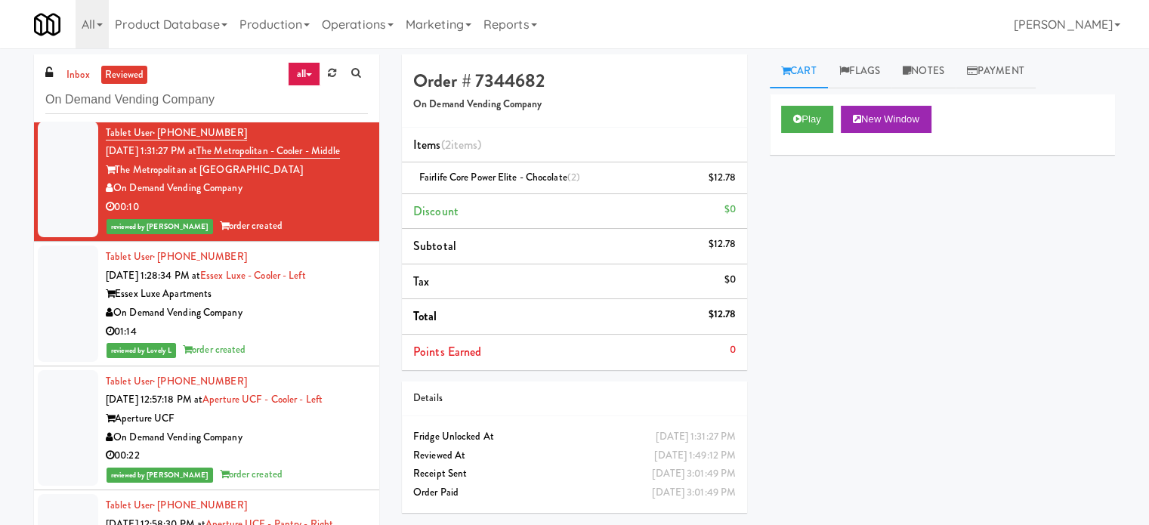
click at [333, 342] on div "01:14" at bounding box center [237, 332] width 262 height 19
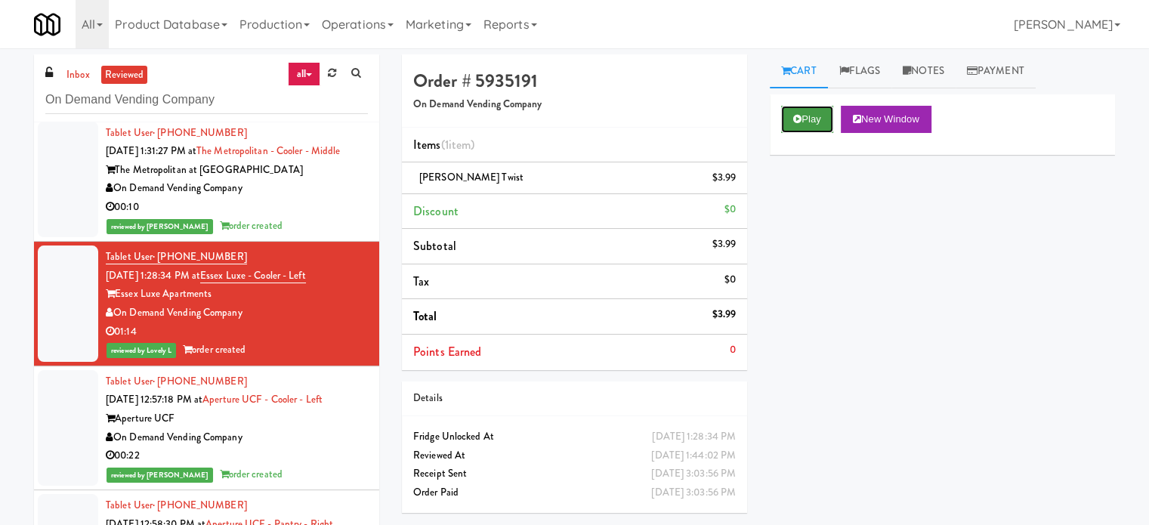
click at [813, 119] on button "Play" at bounding box center [807, 119] width 52 height 27
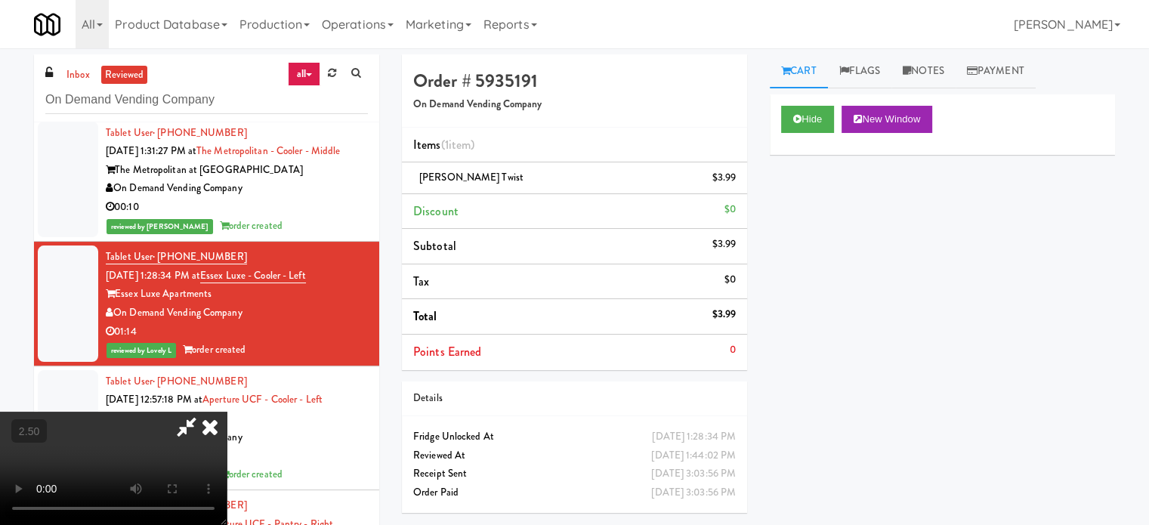
click at [227, 412] on video at bounding box center [113, 468] width 227 height 113
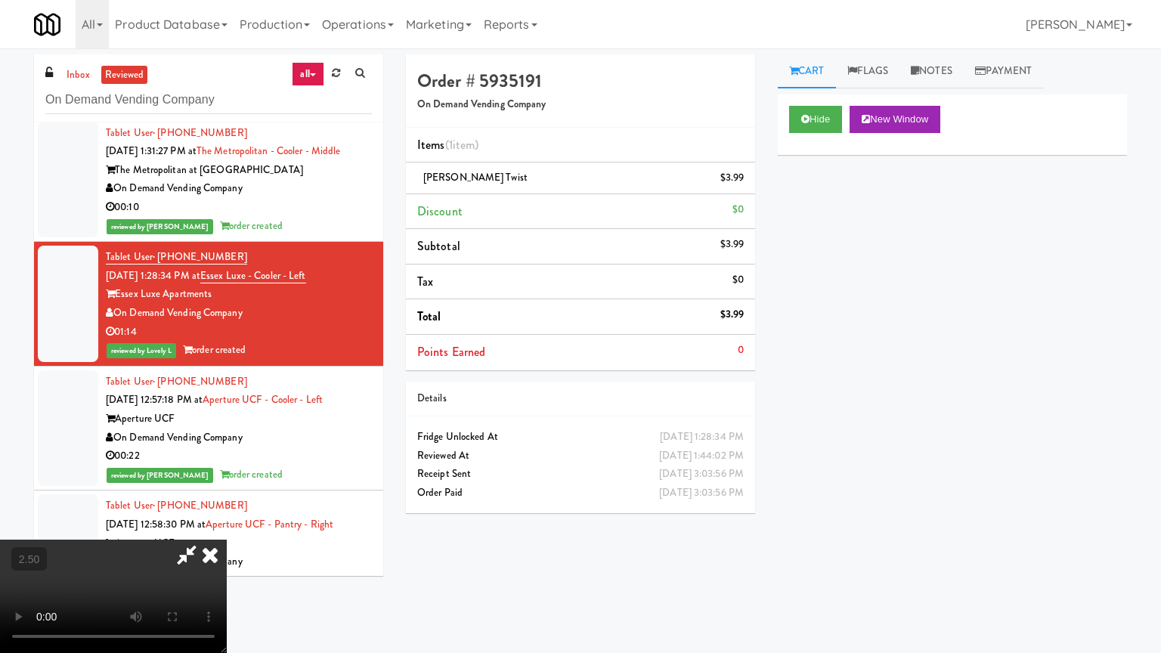
click at [227, 524] on video at bounding box center [113, 596] width 227 height 113
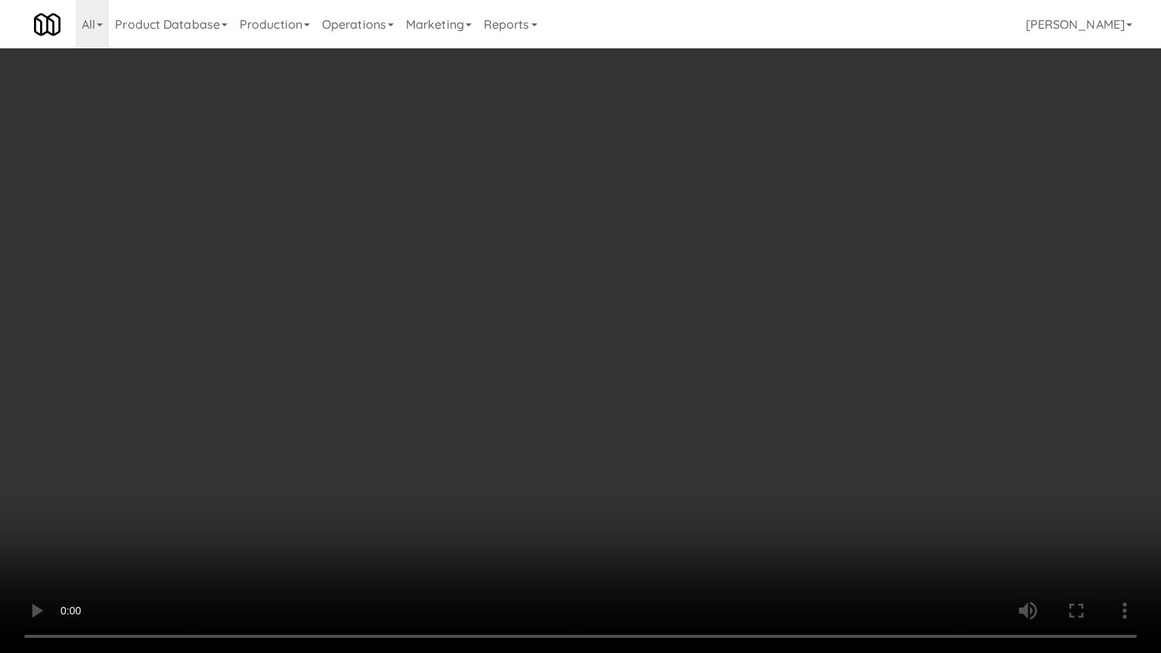
click at [516, 376] on video at bounding box center [580, 326] width 1161 height 653
click at [604, 360] on video at bounding box center [580, 326] width 1161 height 653
click at [605, 360] on video at bounding box center [580, 326] width 1161 height 653
drag, startPoint x: 608, startPoint y: 351, endPoint x: 620, endPoint y: 342, distance: 14.1
click at [617, 345] on video at bounding box center [580, 326] width 1161 height 653
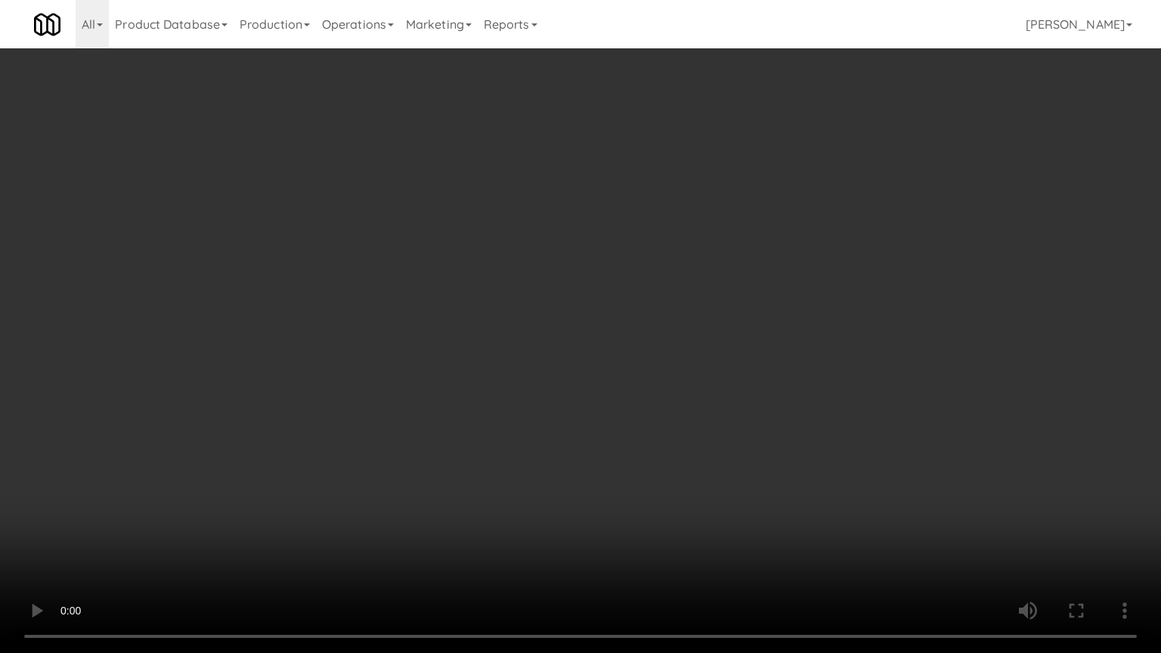
click at [624, 338] on video at bounding box center [580, 326] width 1161 height 653
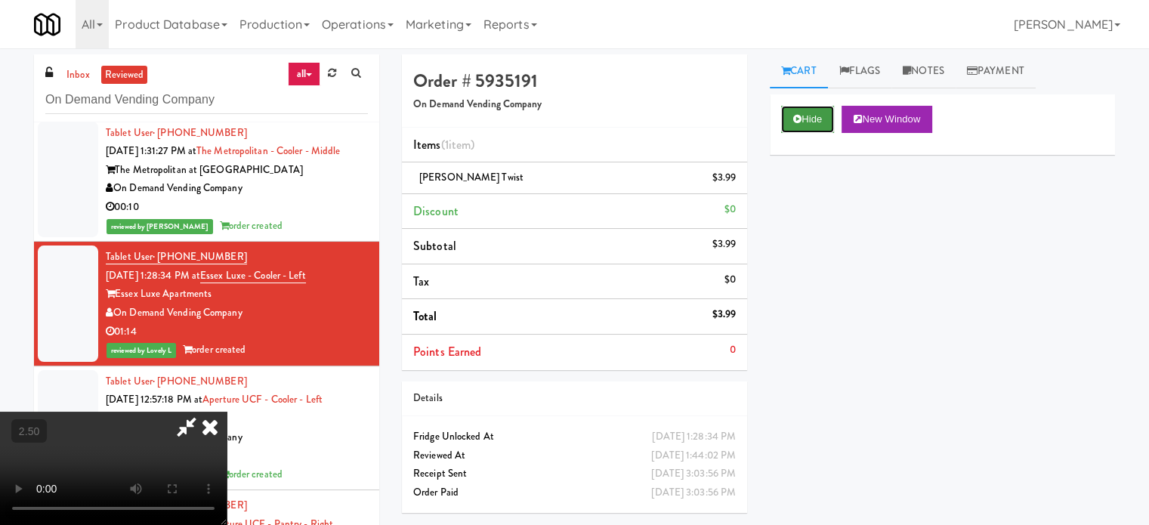
click at [823, 117] on button "Hide" at bounding box center [807, 119] width 53 height 27
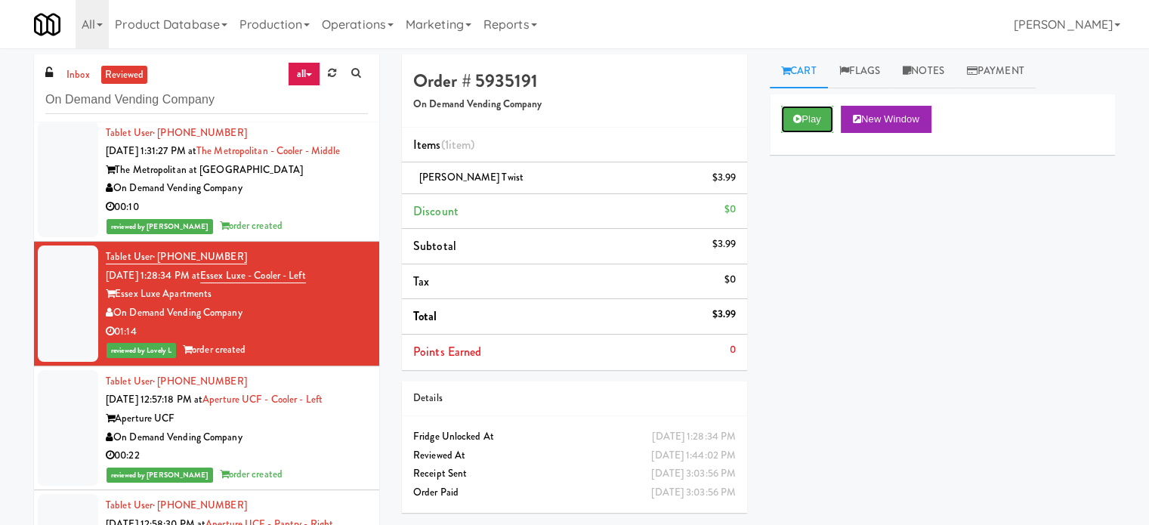
scroll to position [756, 0]
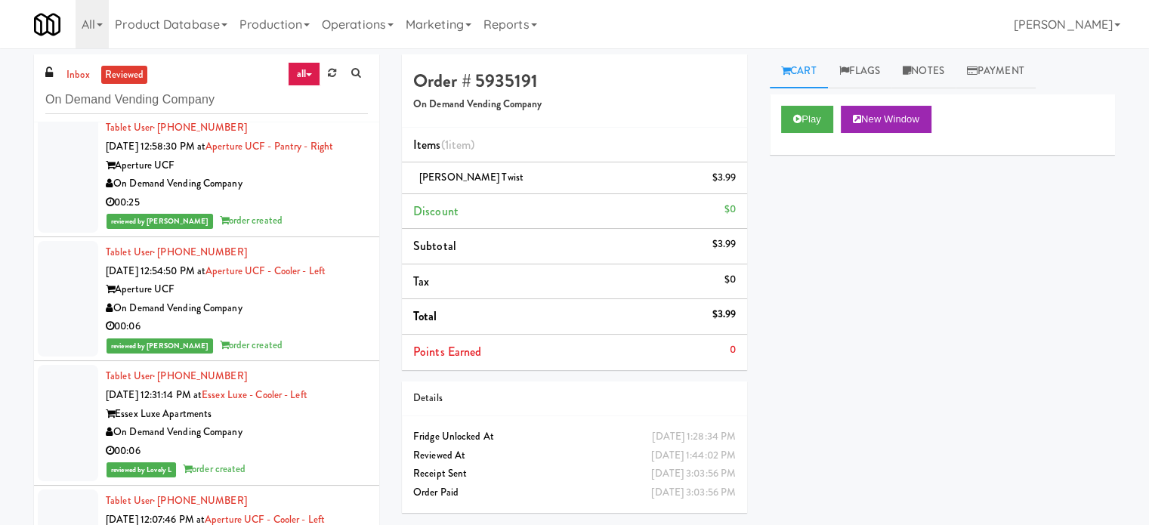
click at [362, 237] on li "Tablet User · (407) 288-0744 Oct 4, 2025 12:58:30 PM at Aperture UCF - Pantry -…" at bounding box center [206, 175] width 345 height 125
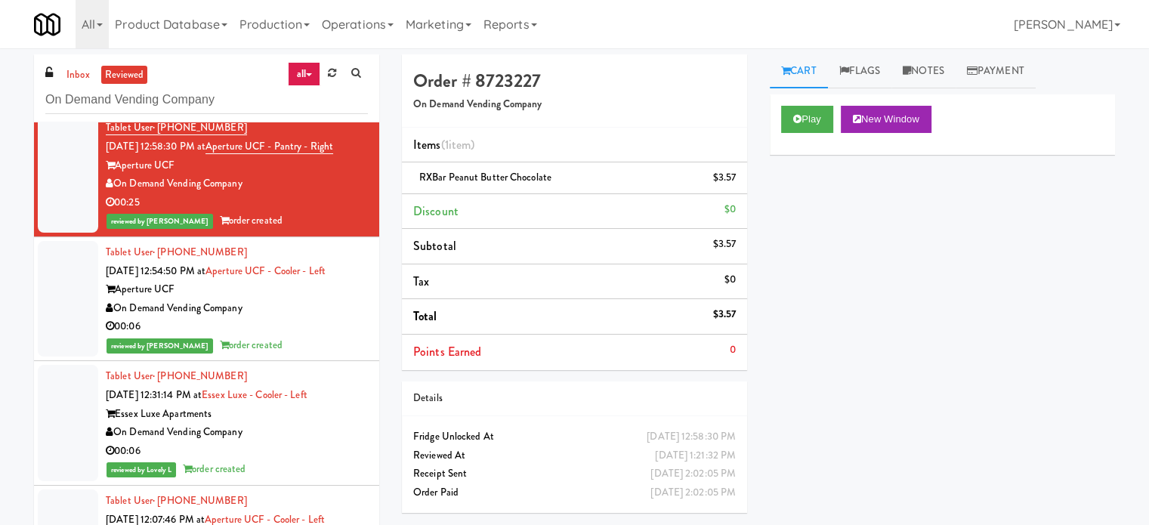
click at [314, 336] on div "00:06" at bounding box center [237, 326] width 262 height 19
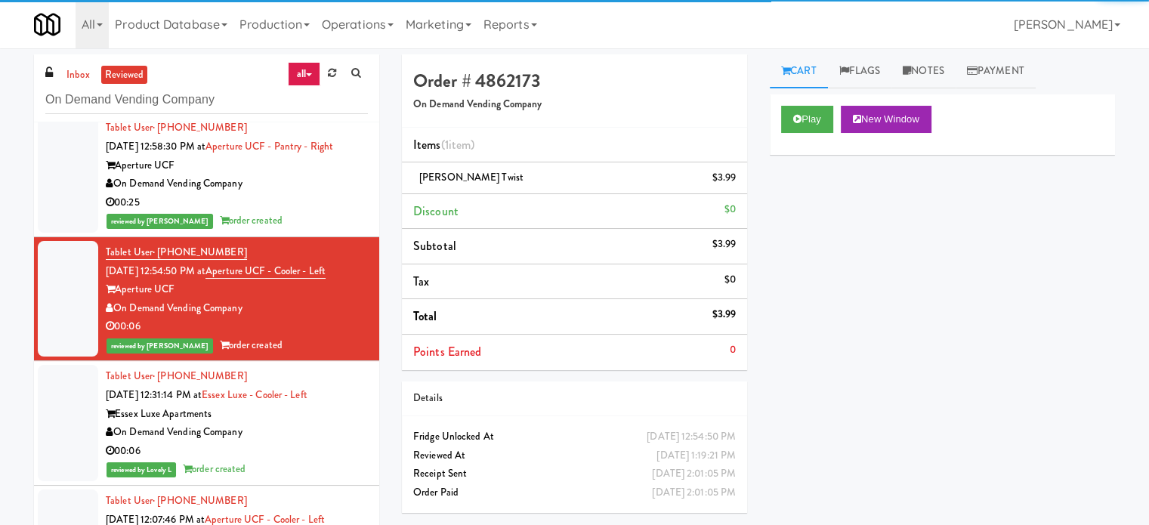
click at [333, 230] on div "Tablet User · (407) 288-0744 Oct 4, 2025 12:58:30 PM at Aperture UCF - Pantry -…" at bounding box center [237, 175] width 262 height 112
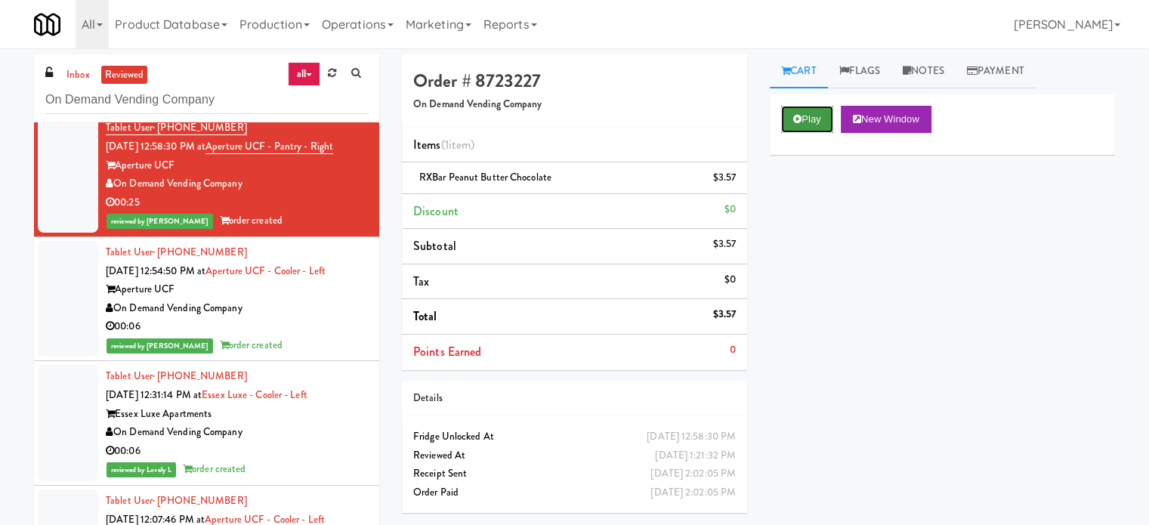
click at [792, 129] on button "Play" at bounding box center [807, 119] width 52 height 27
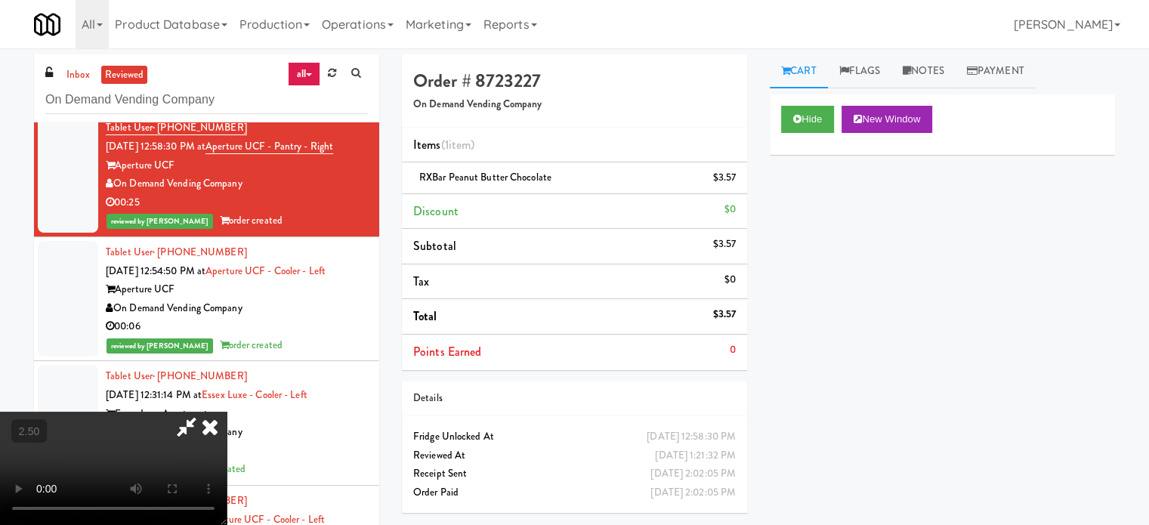
drag, startPoint x: 345, startPoint y: 357, endPoint x: 360, endPoint y: 329, distance: 31.4
click at [345, 336] on div "00:06" at bounding box center [237, 326] width 262 height 19
